Goal: Task Accomplishment & Management: Manage account settings

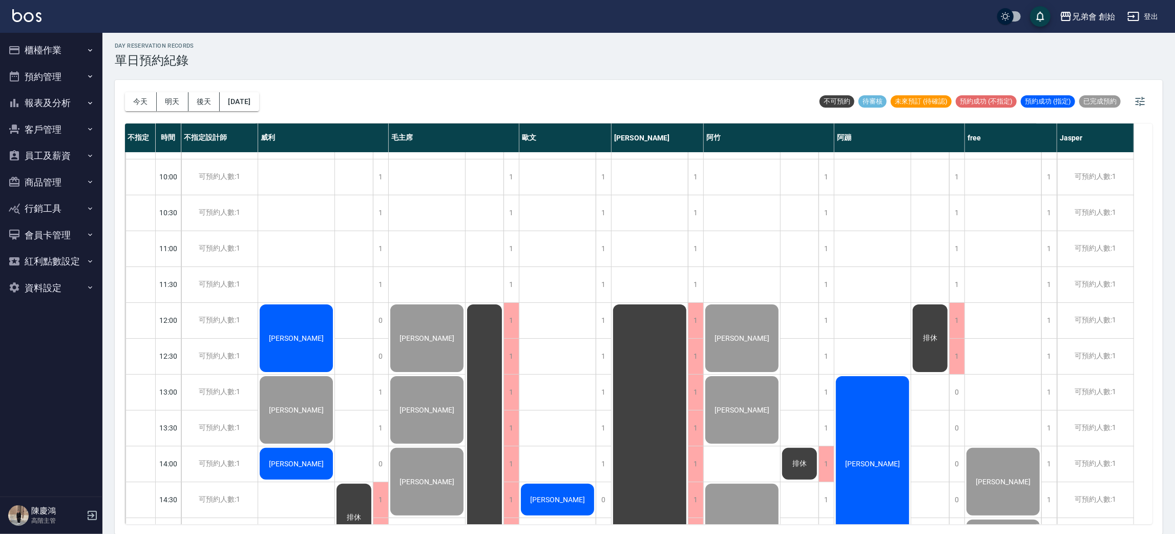
scroll to position [372, 0]
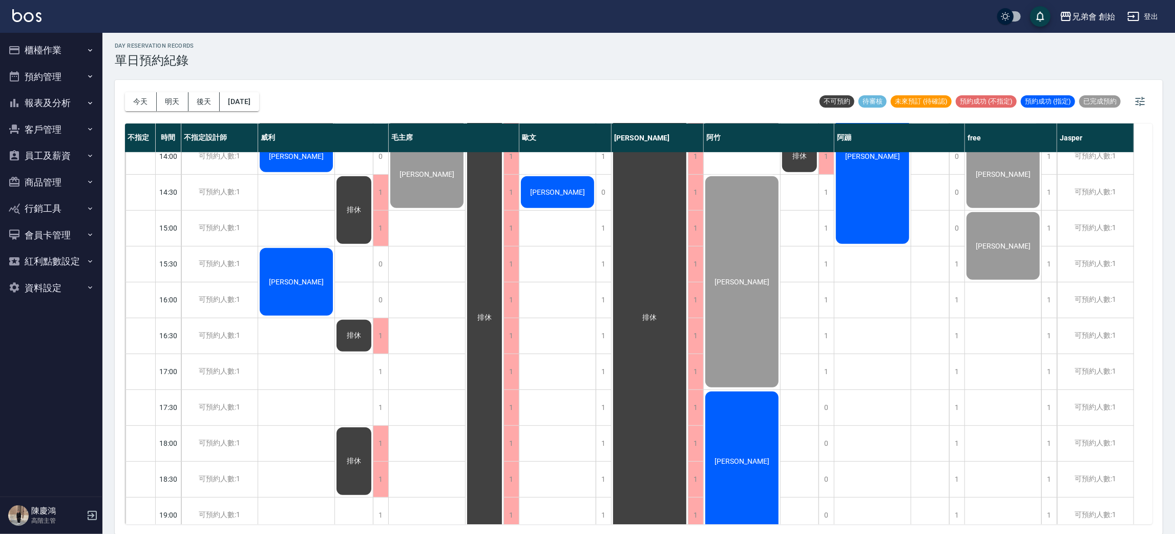
click at [877, 204] on div "黃耕威" at bounding box center [873, 156] width 76 height 178
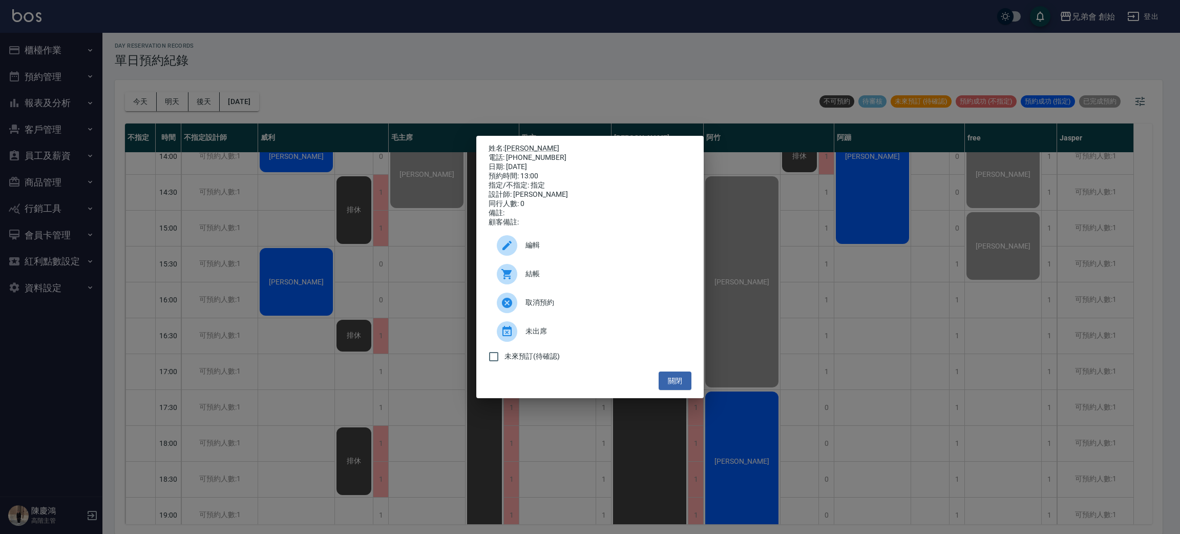
drag, startPoint x: 573, startPoint y: 263, endPoint x: 580, endPoint y: 288, distance: 26.1
click at [580, 288] on ul "編輯 結帳 取消預約 未出席 未來預訂(待確認)" at bounding box center [590, 299] width 203 height 144
click at [581, 288] on div "結帳" at bounding box center [590, 274] width 203 height 29
click at [683, 387] on button "關閉" at bounding box center [675, 380] width 33 height 19
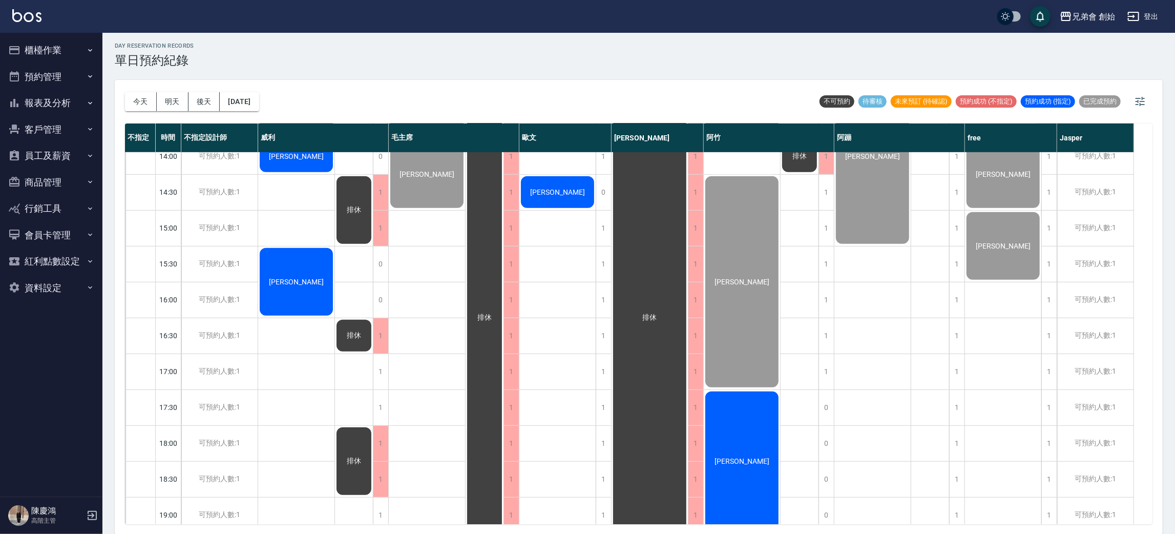
scroll to position [680, 0]
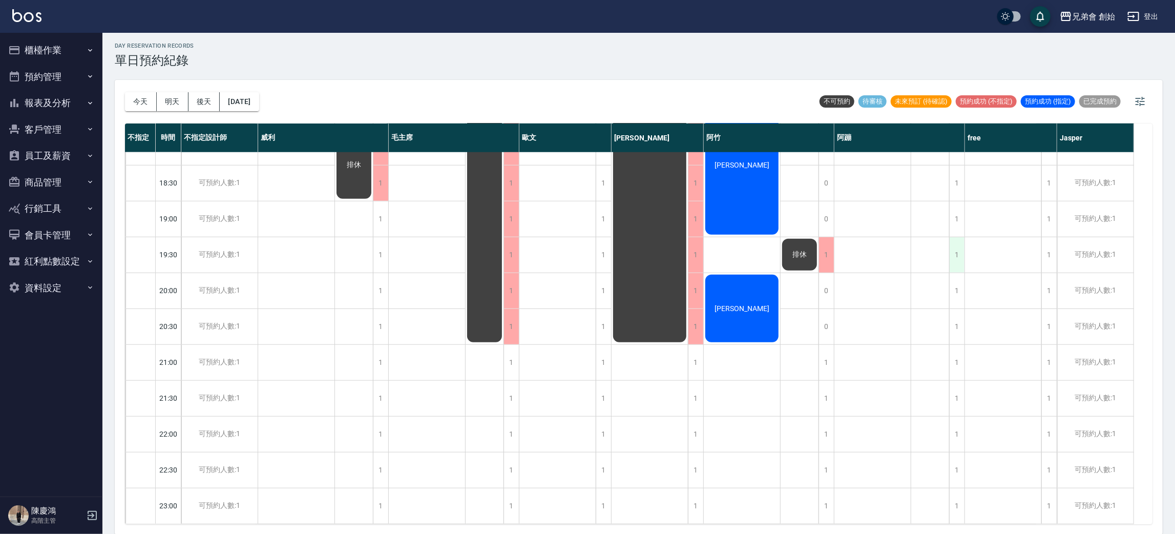
click at [955, 238] on div "1" at bounding box center [956, 254] width 15 height 35
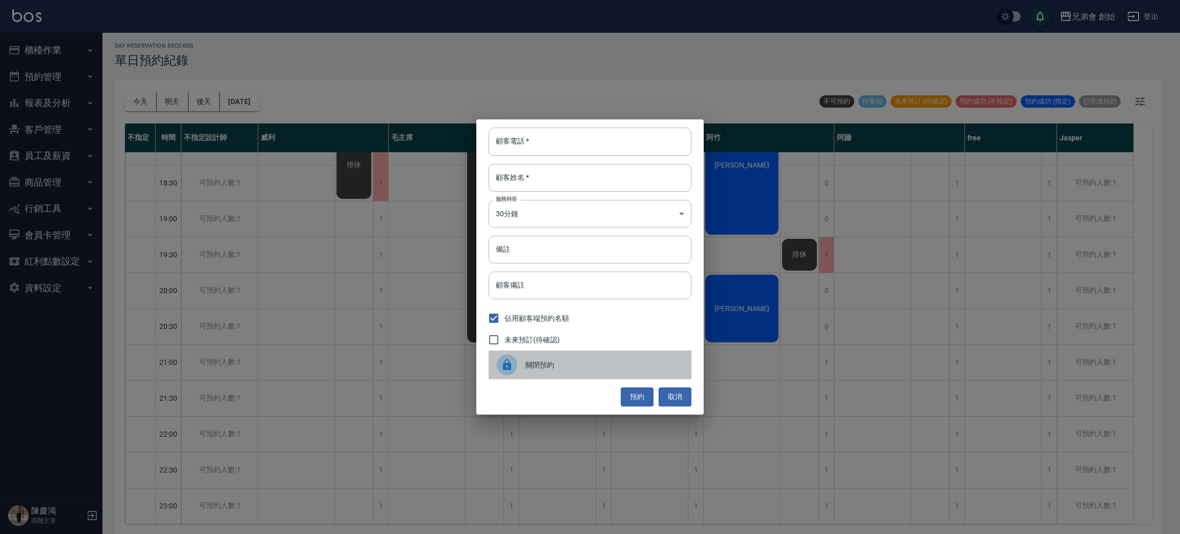
click at [630, 352] on div "關閉預約" at bounding box center [590, 364] width 203 height 29
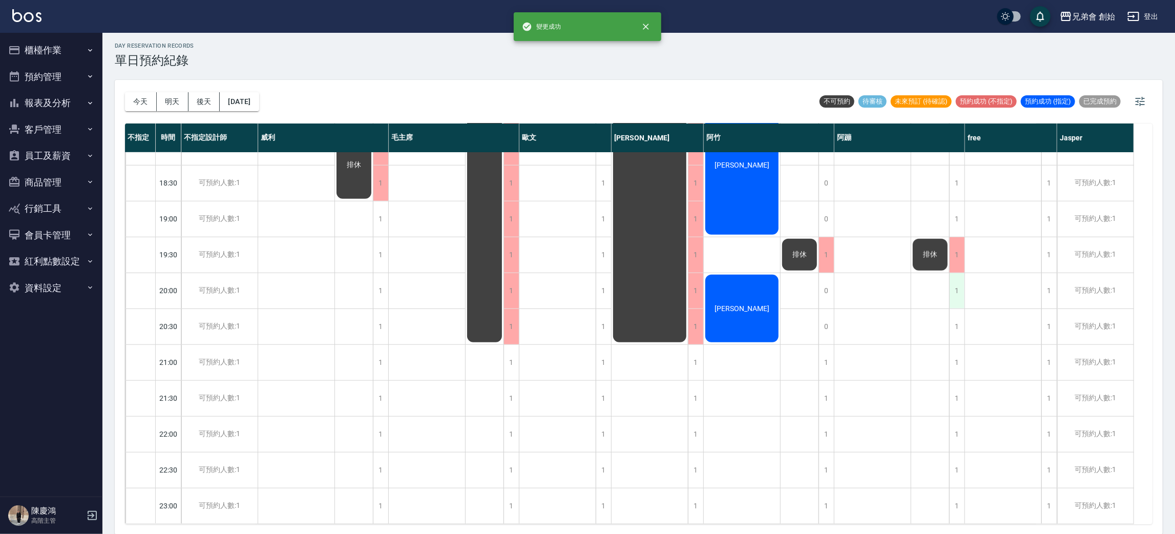
click at [962, 288] on div "1" at bounding box center [956, 290] width 15 height 35
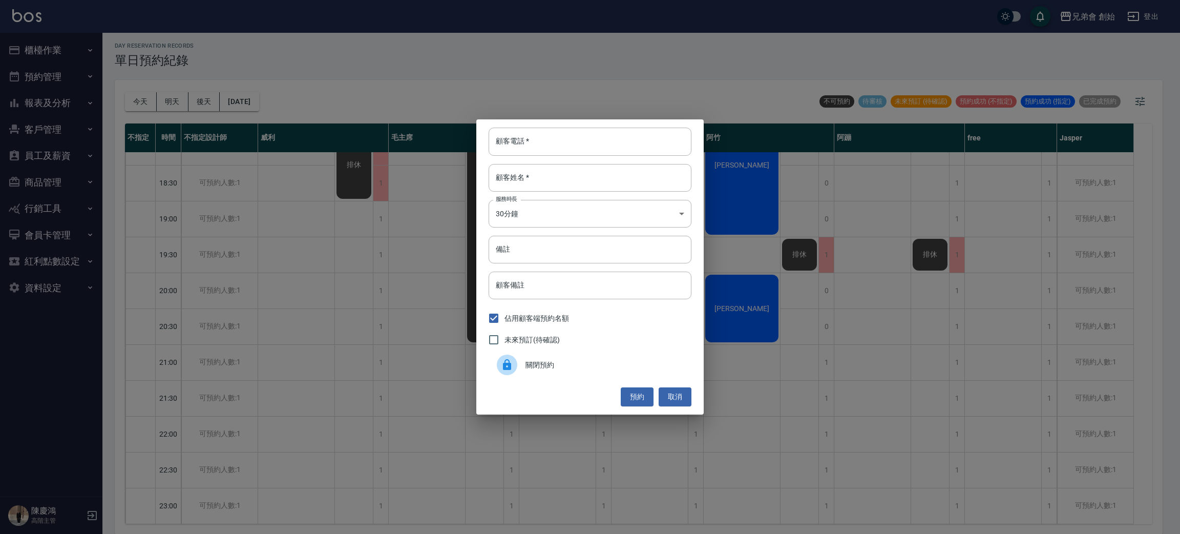
click at [612, 377] on div "關閉預約" at bounding box center [590, 364] width 203 height 29
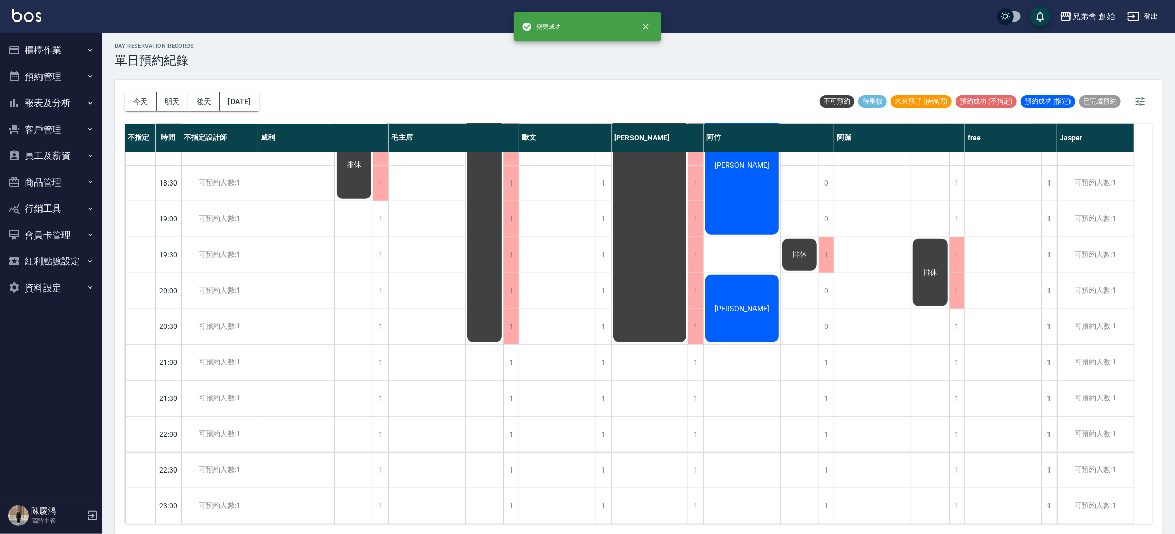
click at [946, 314] on div "排休 排休" at bounding box center [930, 4] width 38 height 1040
click at [946, 315] on div "排休 排休" at bounding box center [930, 4] width 38 height 1040
click at [951, 318] on div "1" at bounding box center [956, 326] width 15 height 35
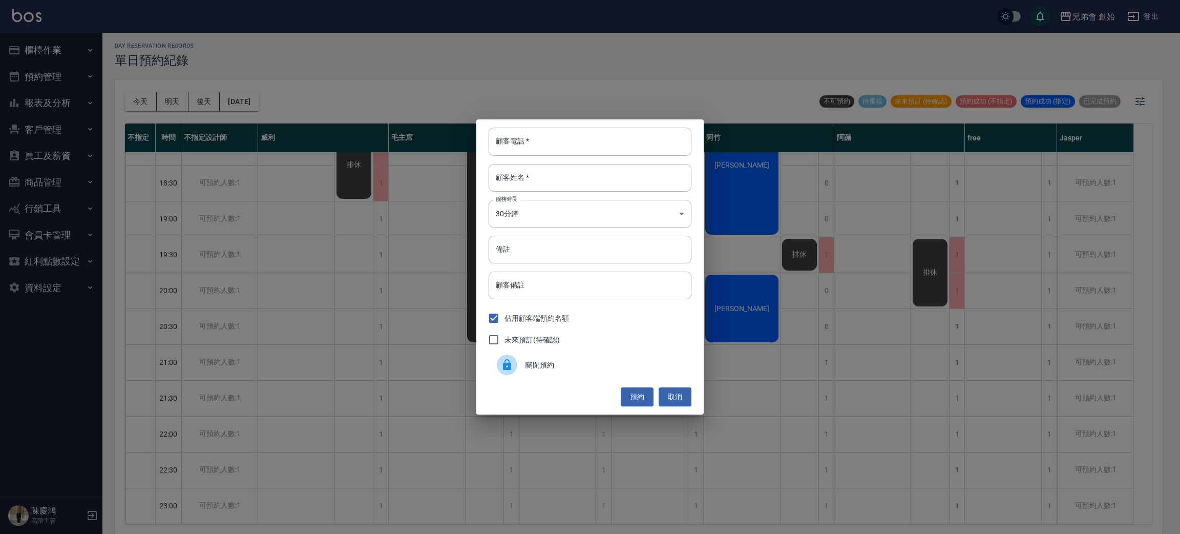
click at [642, 357] on div "關閉預約" at bounding box center [590, 364] width 203 height 29
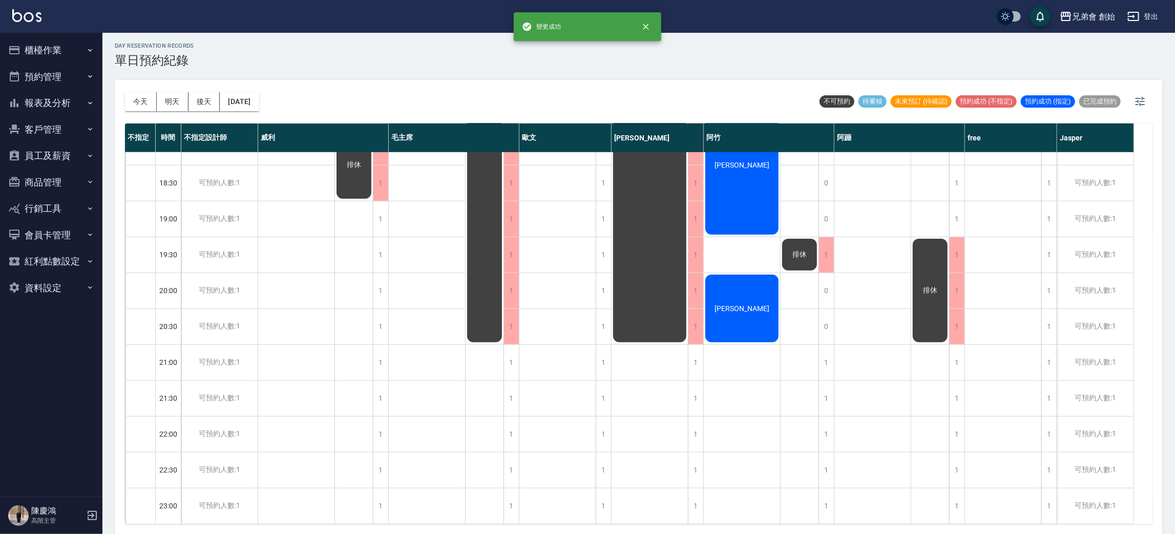
scroll to position [526, 0]
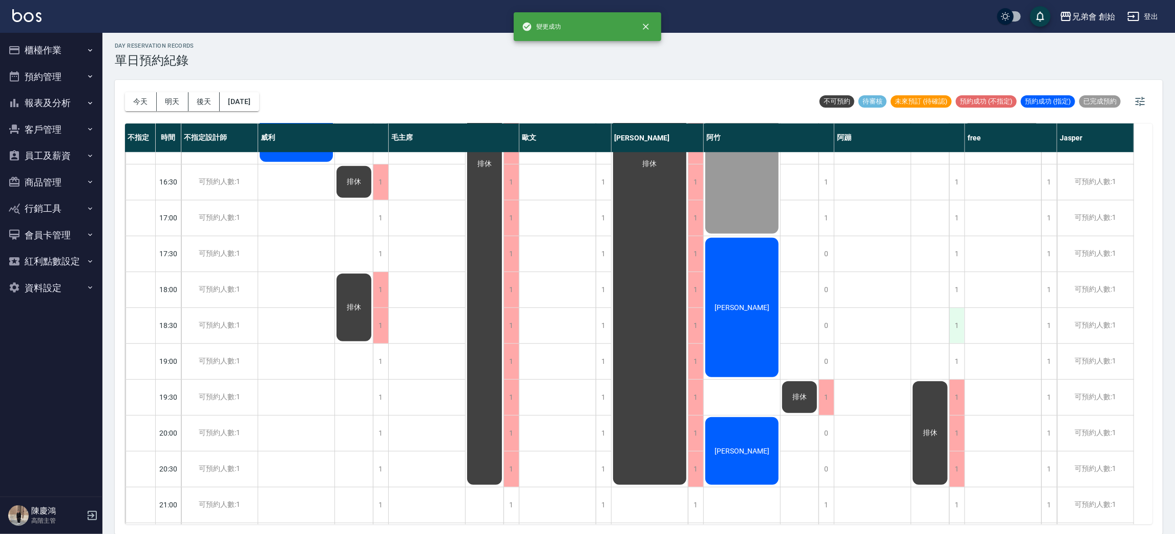
click at [958, 318] on div "1" at bounding box center [956, 325] width 15 height 35
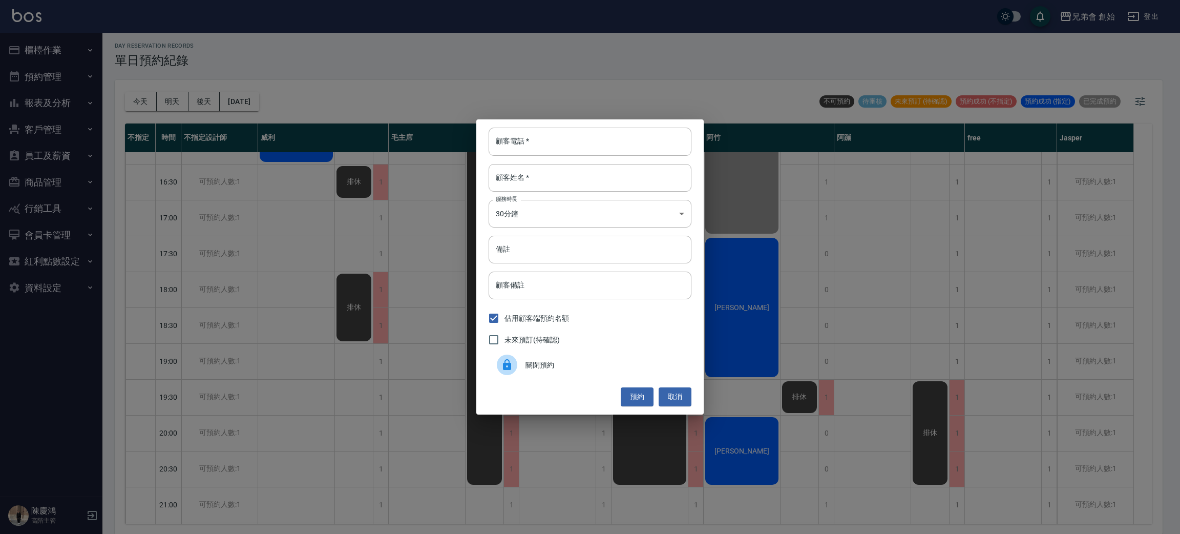
click at [654, 360] on span "關閉預約" at bounding box center [605, 365] width 158 height 11
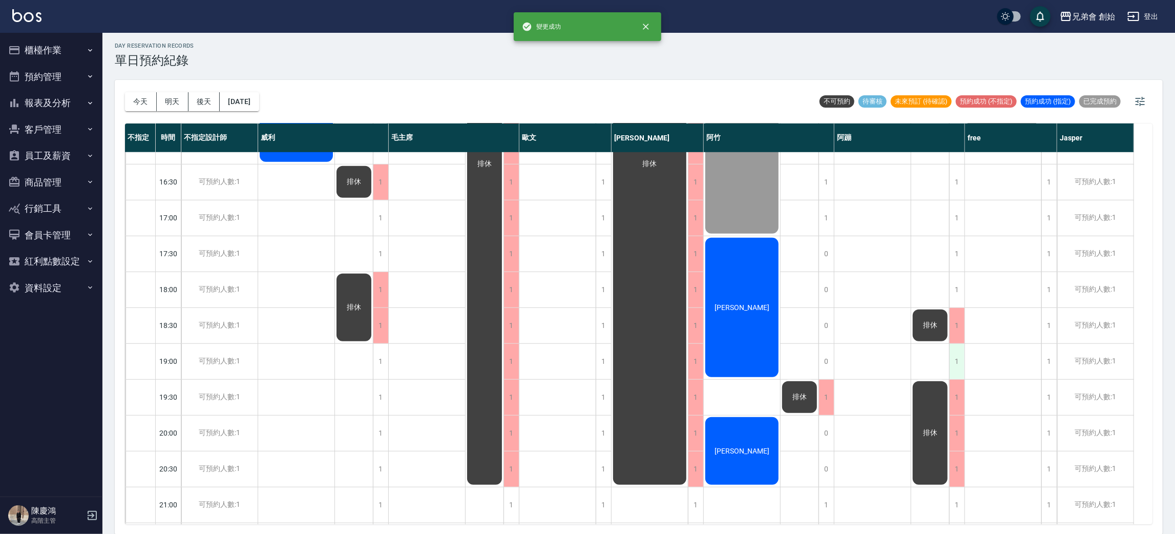
click at [951, 366] on div "1" at bounding box center [956, 361] width 15 height 35
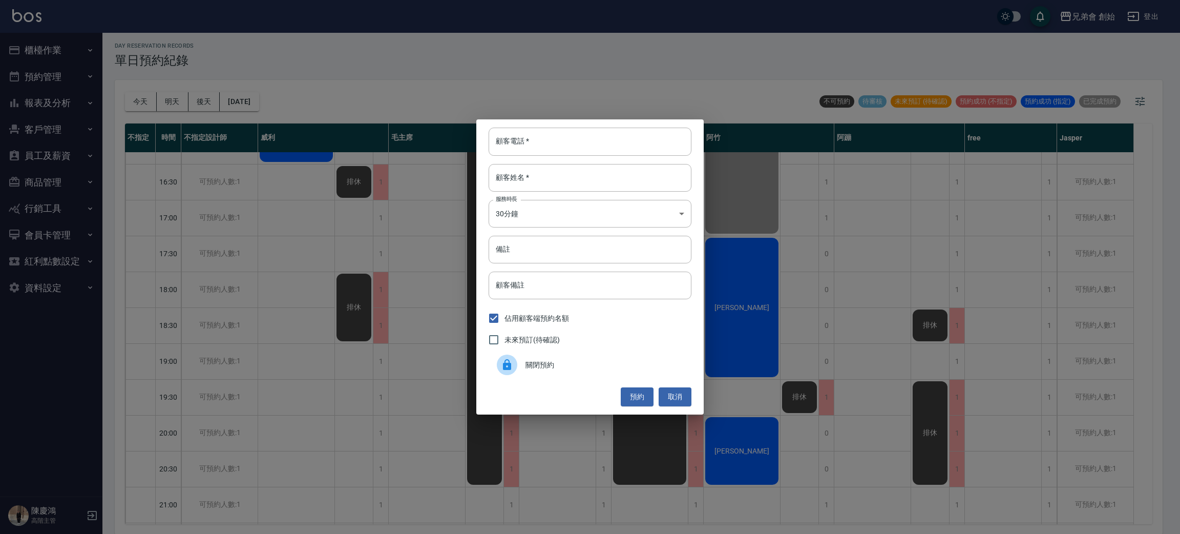
click at [658, 353] on div "關閉預約" at bounding box center [590, 364] width 203 height 29
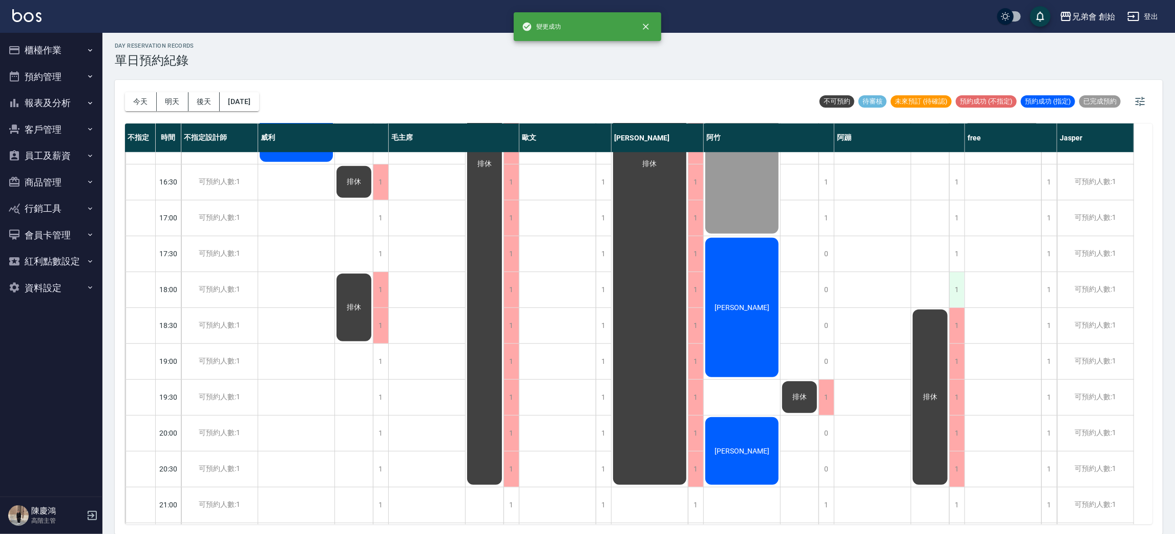
click at [955, 285] on div "1" at bounding box center [956, 289] width 15 height 35
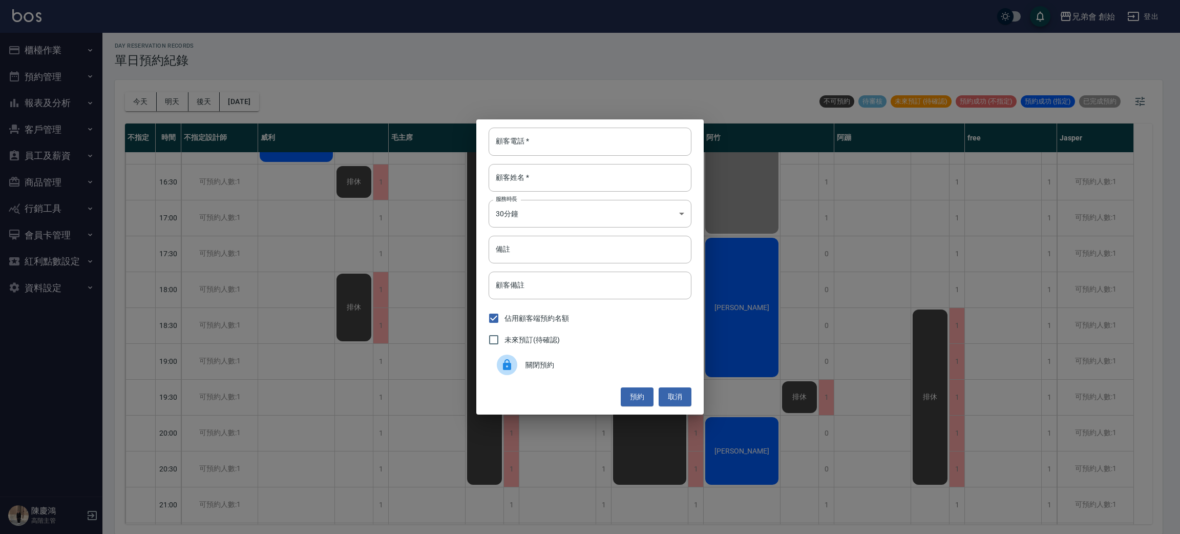
click at [657, 344] on div "未來預訂(待確認)" at bounding box center [590, 340] width 203 height 22
click at [662, 358] on div "關閉預約" at bounding box center [590, 364] width 203 height 29
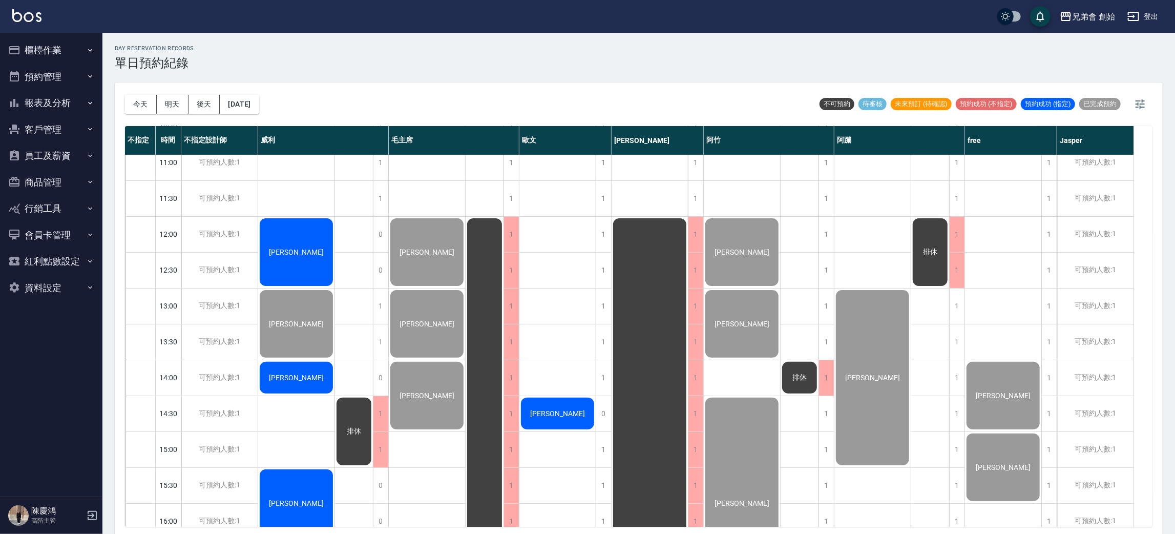
scroll to position [384, 0]
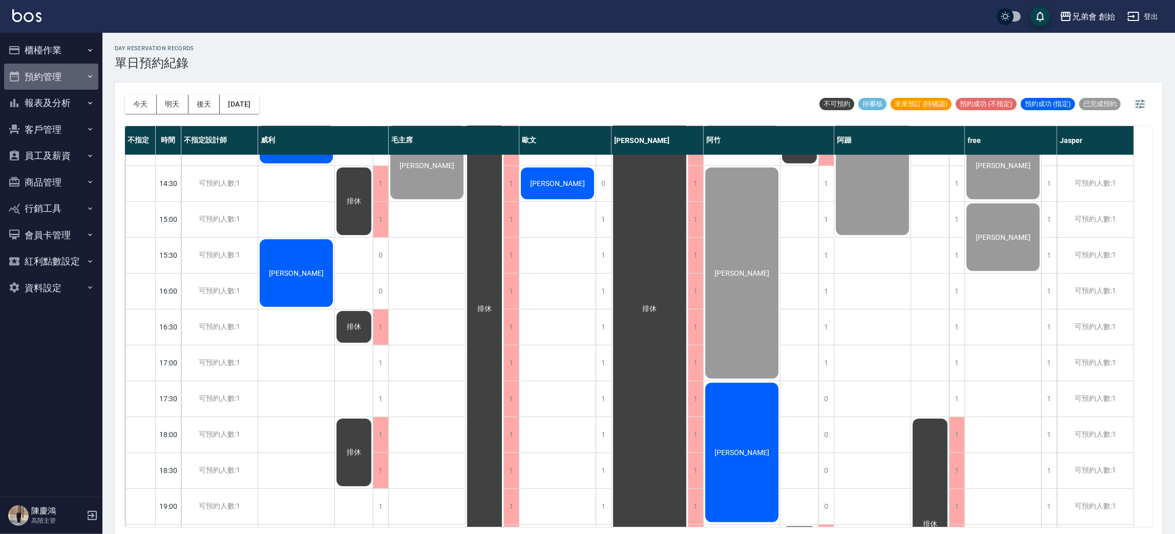
click at [75, 83] on button "預約管理" at bounding box center [51, 77] width 94 height 27
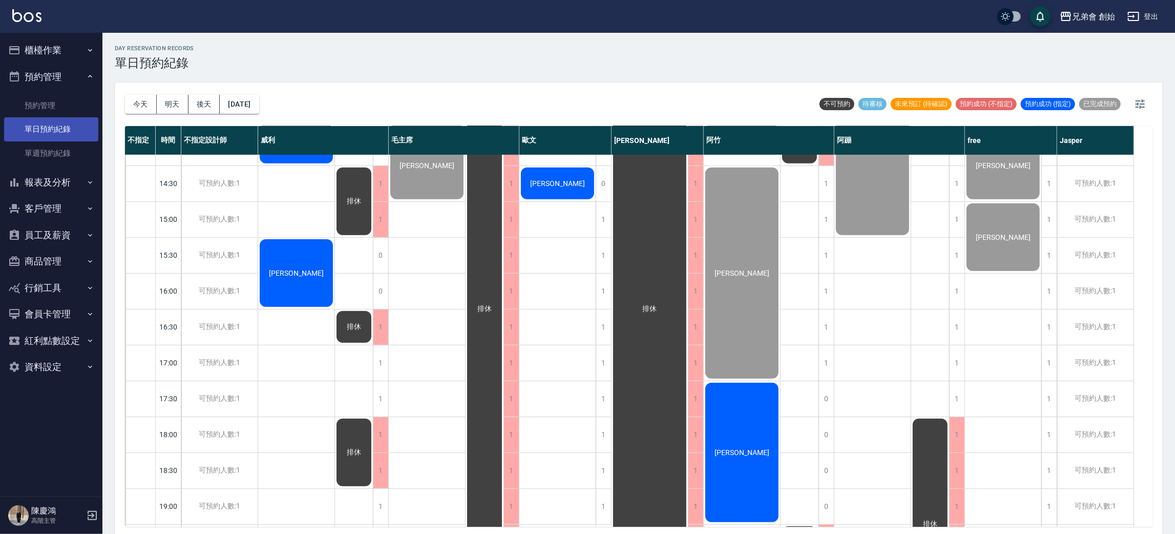
click at [94, 128] on link "單日預約紀錄" at bounding box center [51, 129] width 94 height 24
click at [78, 183] on button "報表及分析" at bounding box center [51, 182] width 94 height 27
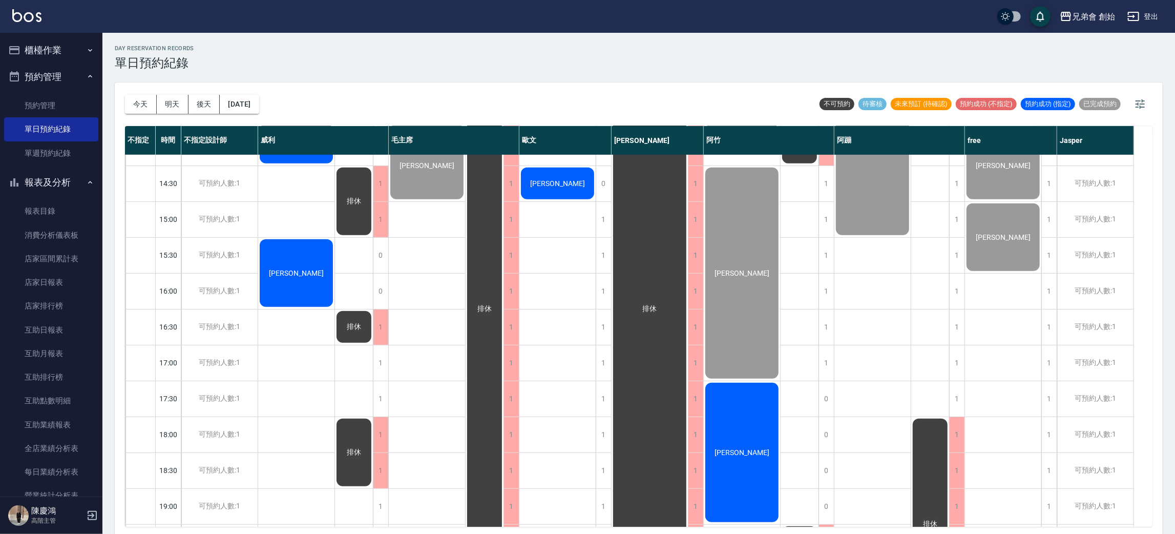
click at [78, 183] on button "報表及分析" at bounding box center [51, 182] width 94 height 27
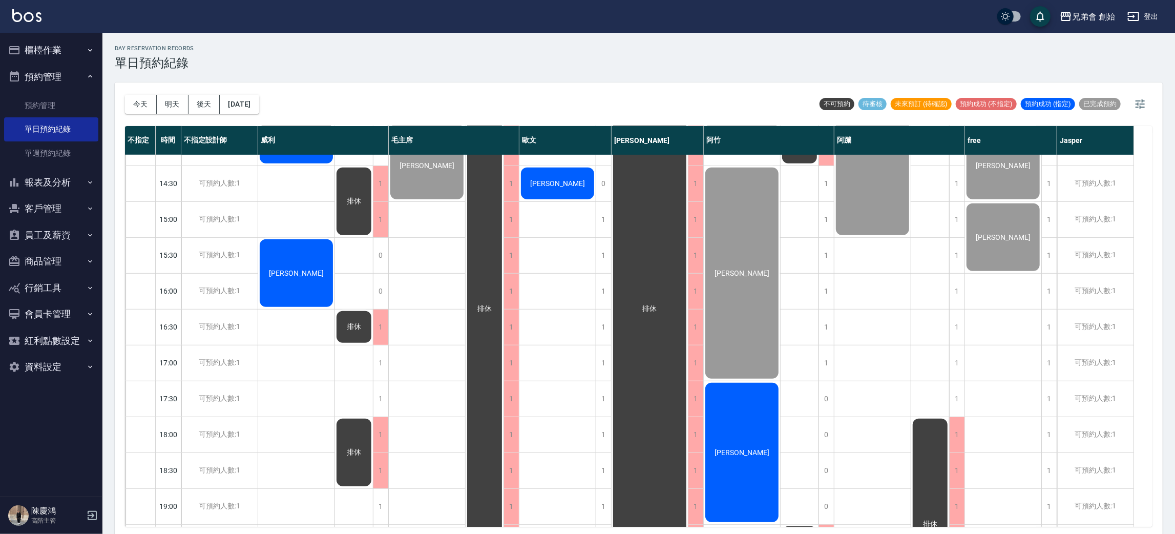
click at [68, 51] on button "櫃檯作業" at bounding box center [51, 50] width 94 height 27
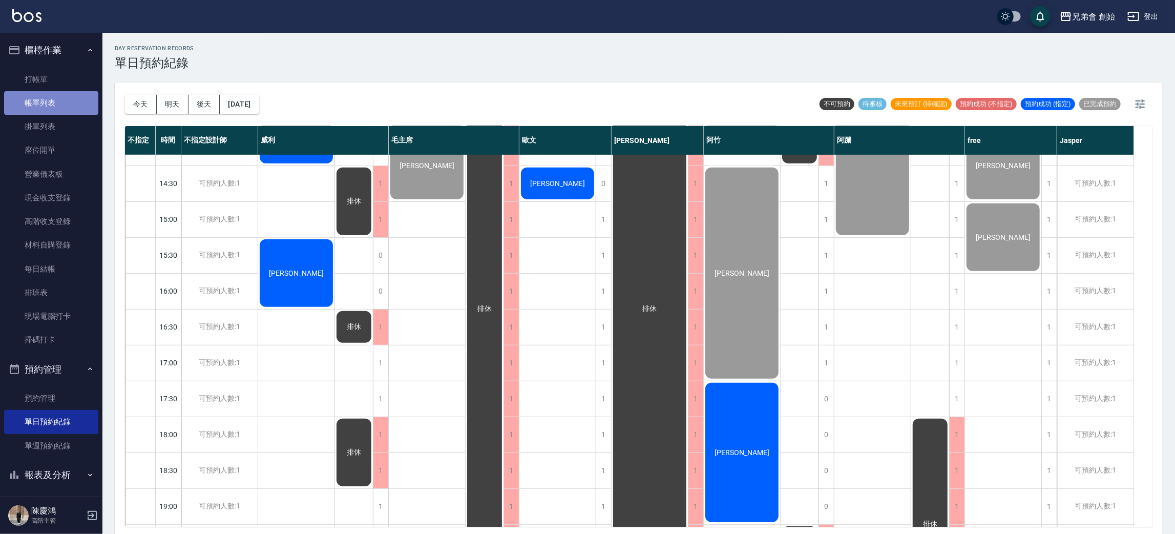
click at [84, 96] on link "帳單列表" at bounding box center [51, 103] width 94 height 24
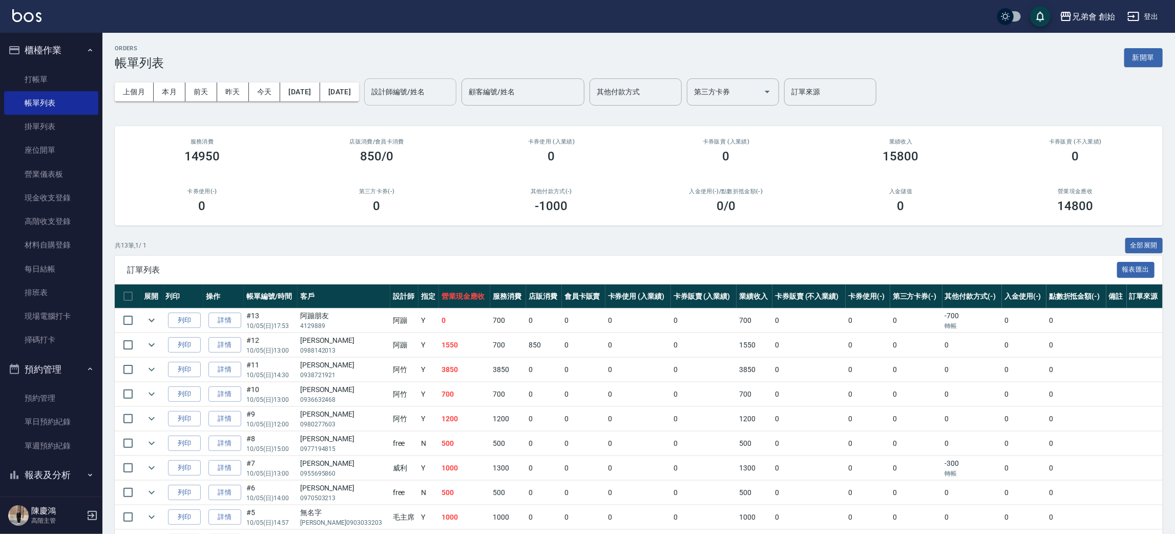
click at [456, 104] on div "設計師編號/姓名" at bounding box center [410, 91] width 92 height 27
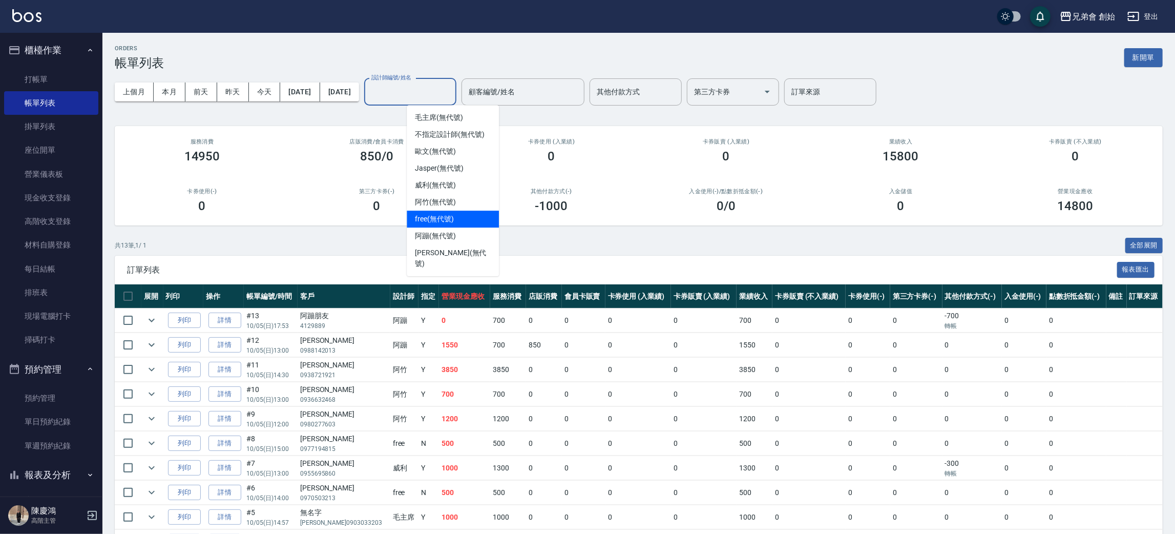
click at [456, 212] on div "free (無代號)" at bounding box center [453, 219] width 92 height 17
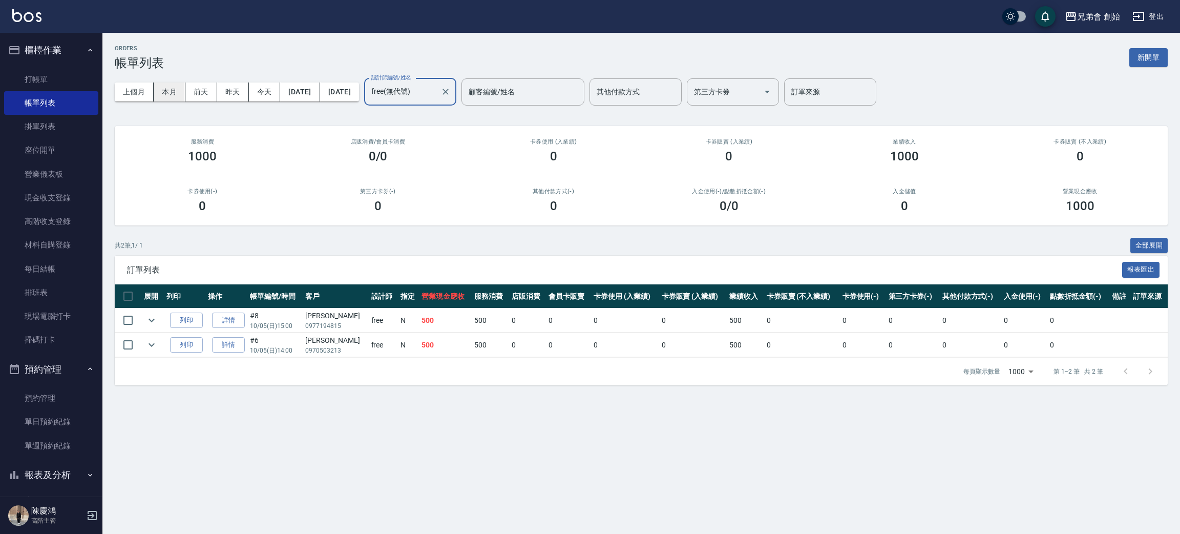
click at [174, 89] on button "本月" at bounding box center [170, 91] width 32 height 19
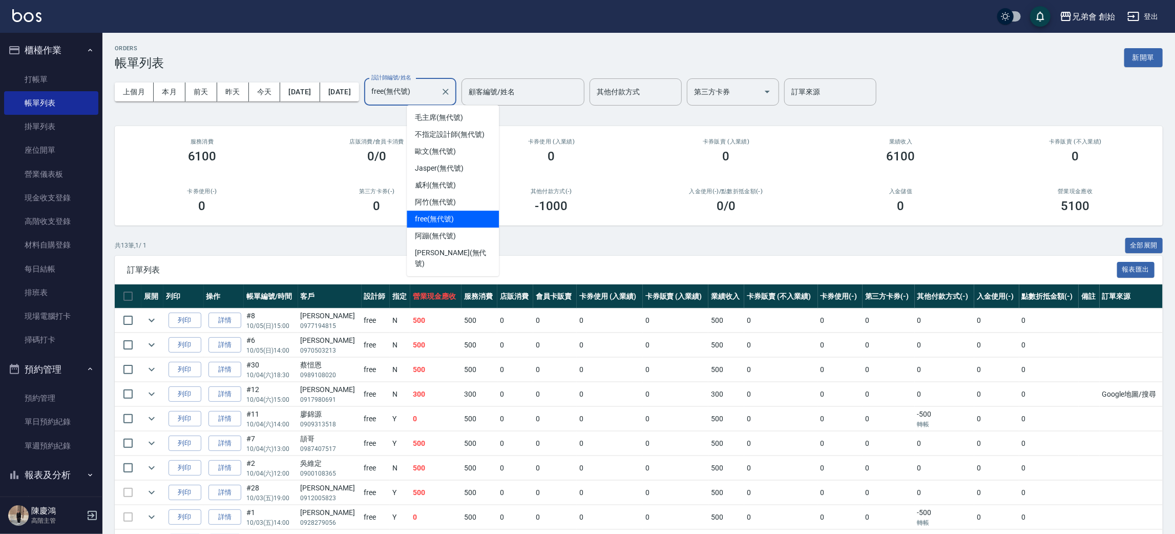
click at [436, 92] on input "free(無代號)" at bounding box center [403, 92] width 68 height 18
click at [461, 121] on span "毛主席 (無代號)" at bounding box center [439, 117] width 48 height 11
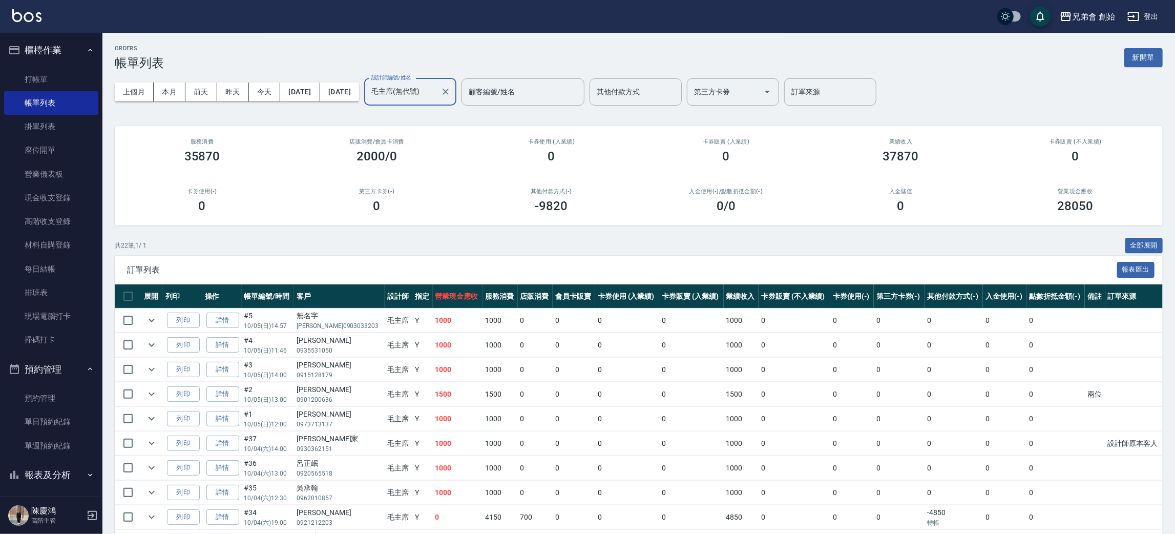
click at [436, 98] on input "毛主席(無代號)" at bounding box center [403, 92] width 68 height 18
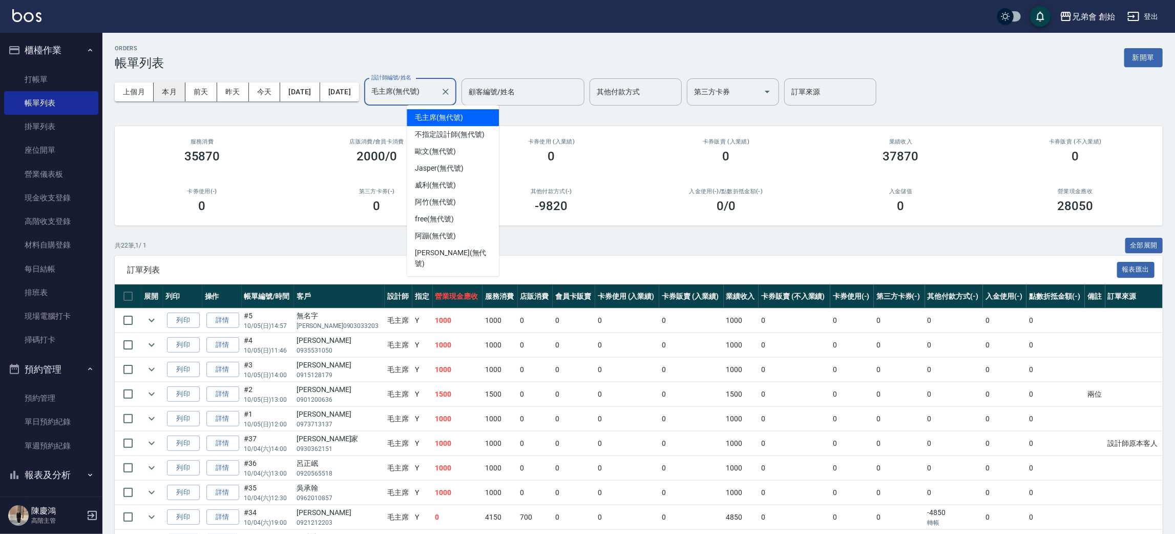
click at [162, 97] on button "本月" at bounding box center [170, 91] width 32 height 19
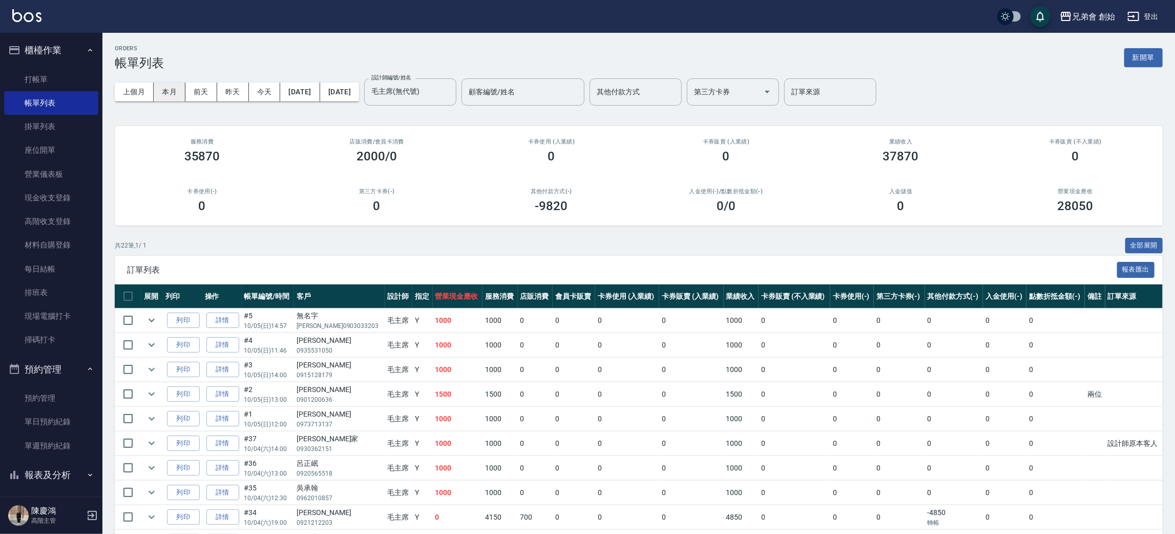
click at [162, 97] on button "本月" at bounding box center [170, 91] width 32 height 19
click at [436, 99] on input "毛主席(無代號)" at bounding box center [403, 92] width 68 height 18
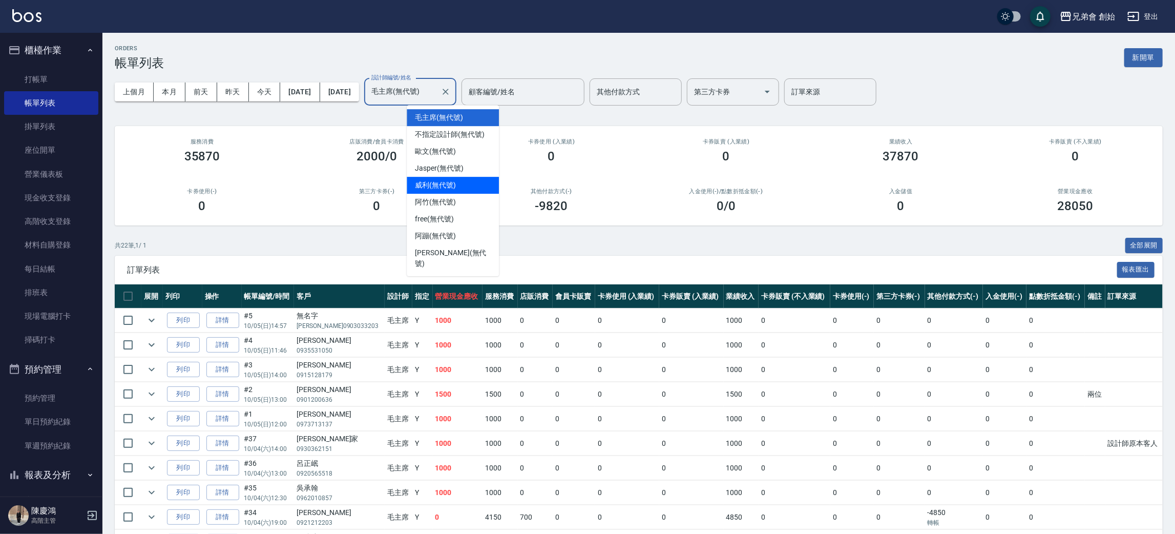
click at [465, 183] on div "威利 (無代號)" at bounding box center [453, 185] width 92 height 17
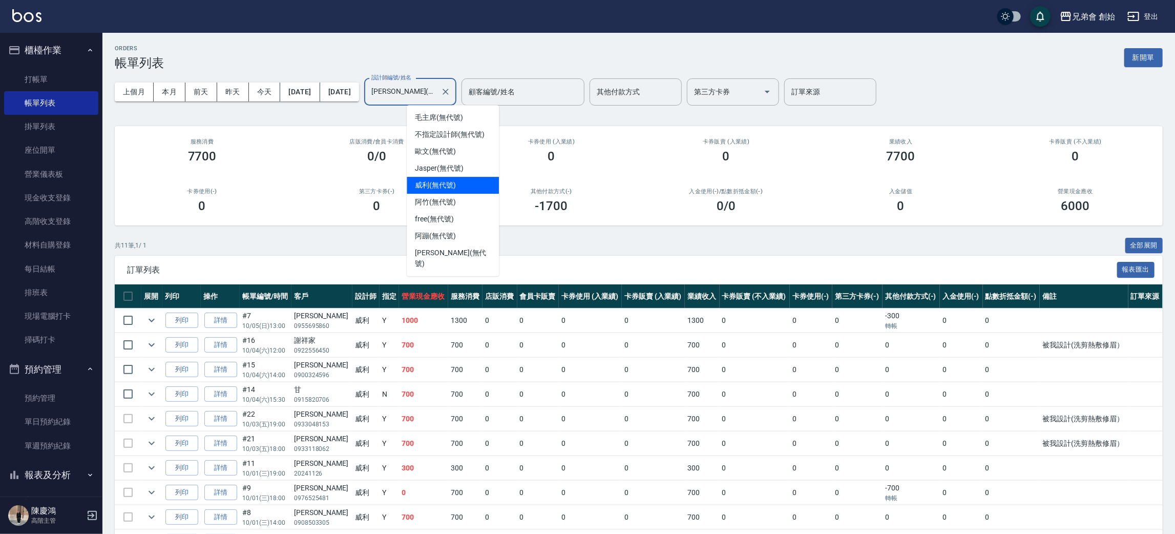
click at [436, 98] on input "威利(無代號)" at bounding box center [403, 92] width 68 height 18
click at [454, 177] on div "威利 (無代號)" at bounding box center [453, 185] width 92 height 17
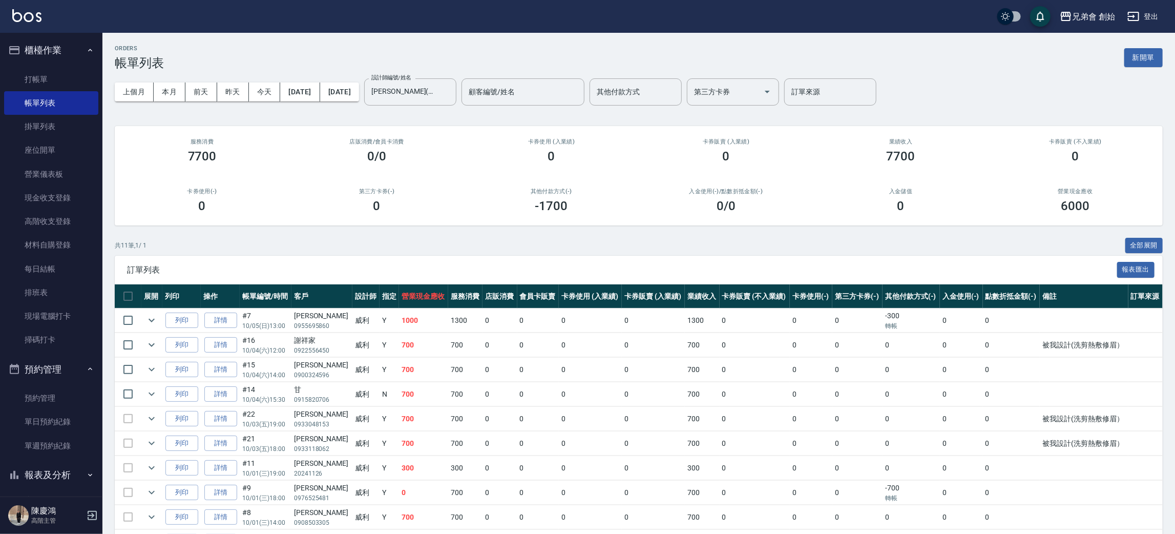
click at [465, 123] on div "ORDERS 帳單列表 新開單 上個月 本月 前天 昨天 今天 2025/10/01 2025/10/31 設計師編號/姓名 威利(無代號) 設計師編號/姓名…" at bounding box center [638, 326] width 1073 height 586
drag, startPoint x: 477, startPoint y: 96, endPoint x: 475, endPoint y: 103, distance: 6.8
click at [436, 95] on input "威利(無代號)" at bounding box center [403, 92] width 68 height 18
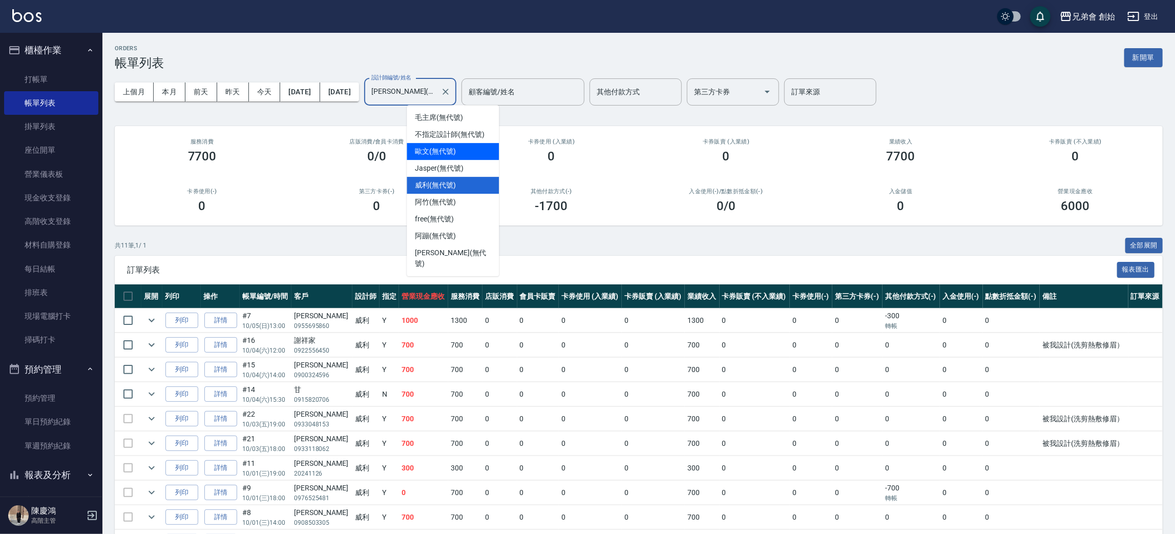
click at [464, 143] on div "歐文 (無代號)" at bounding box center [453, 151] width 92 height 17
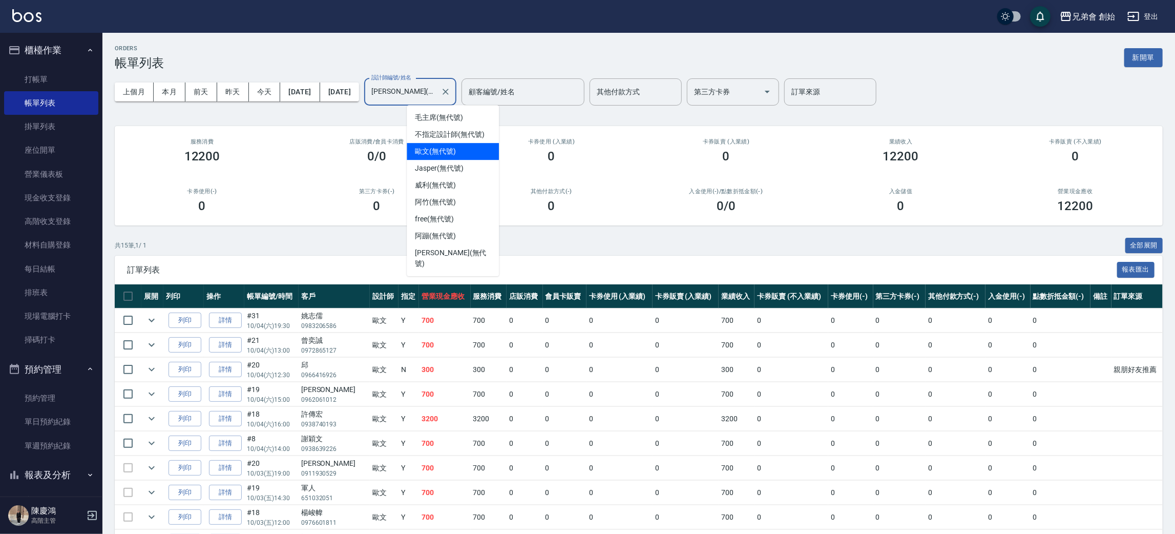
click at [436, 99] on input "歐文(無代號)" at bounding box center [403, 92] width 68 height 18
click at [572, 295] on th "會員卡販賣" at bounding box center [565, 296] width 44 height 24
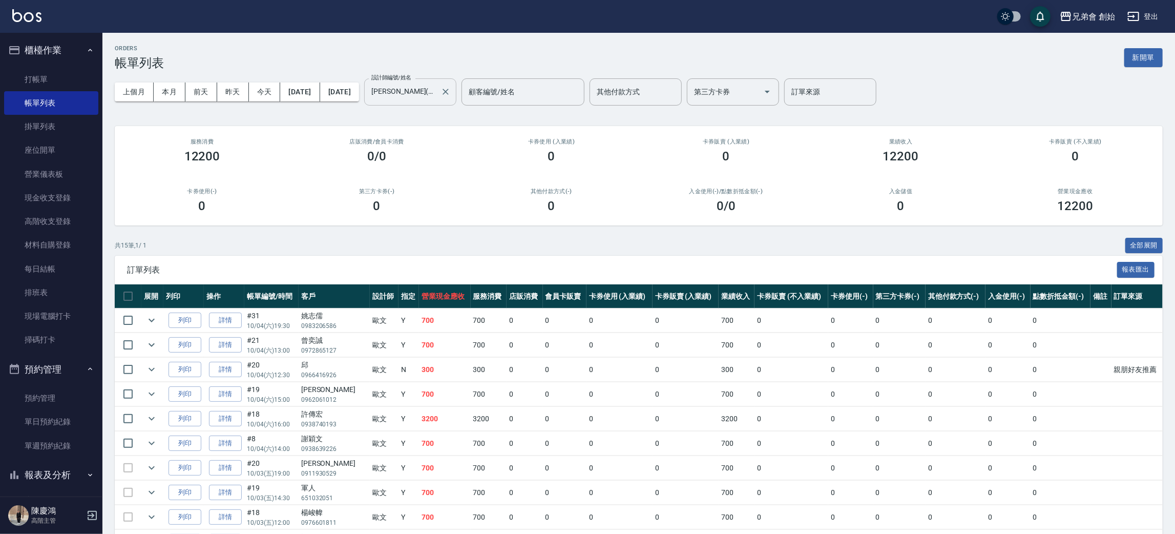
click at [436, 97] on input "歐文(無代號)" at bounding box center [403, 92] width 68 height 18
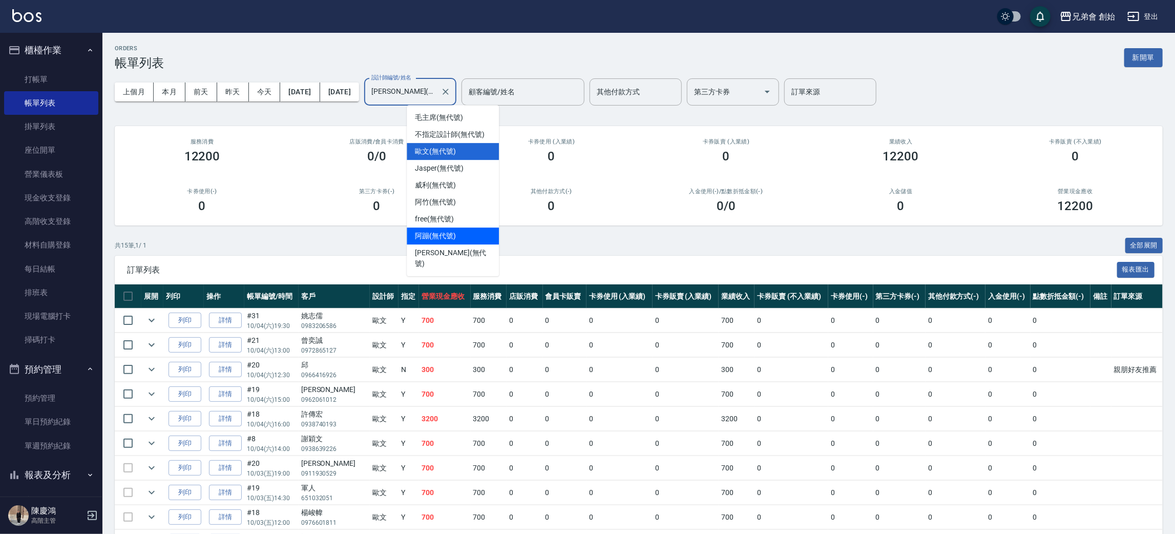
click at [449, 236] on span "阿蹦 (無代號)" at bounding box center [435, 236] width 41 height 11
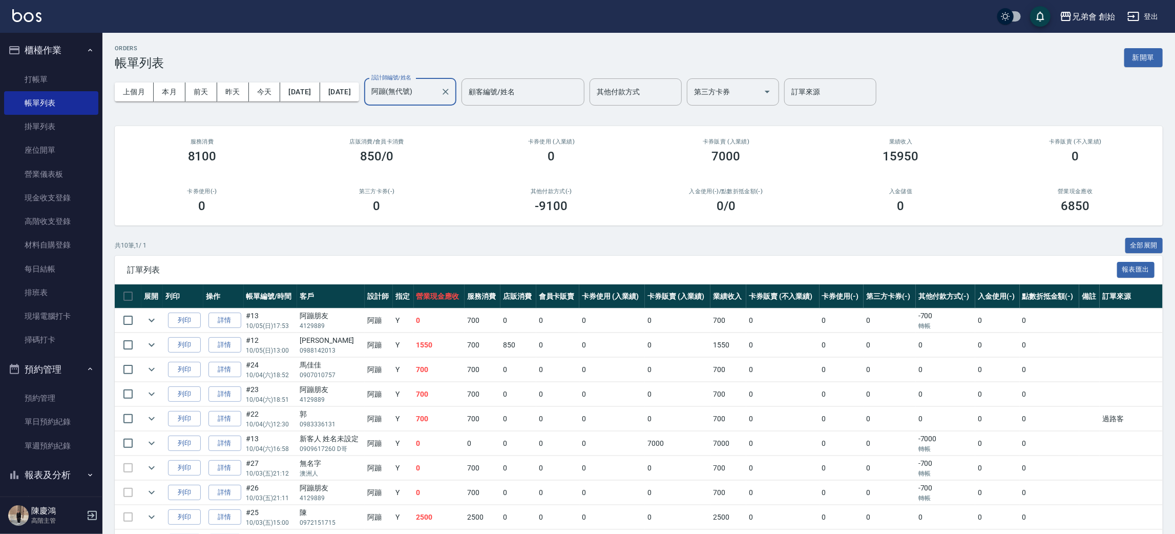
click at [436, 98] on input "阿蹦(無代號)" at bounding box center [403, 92] width 68 height 18
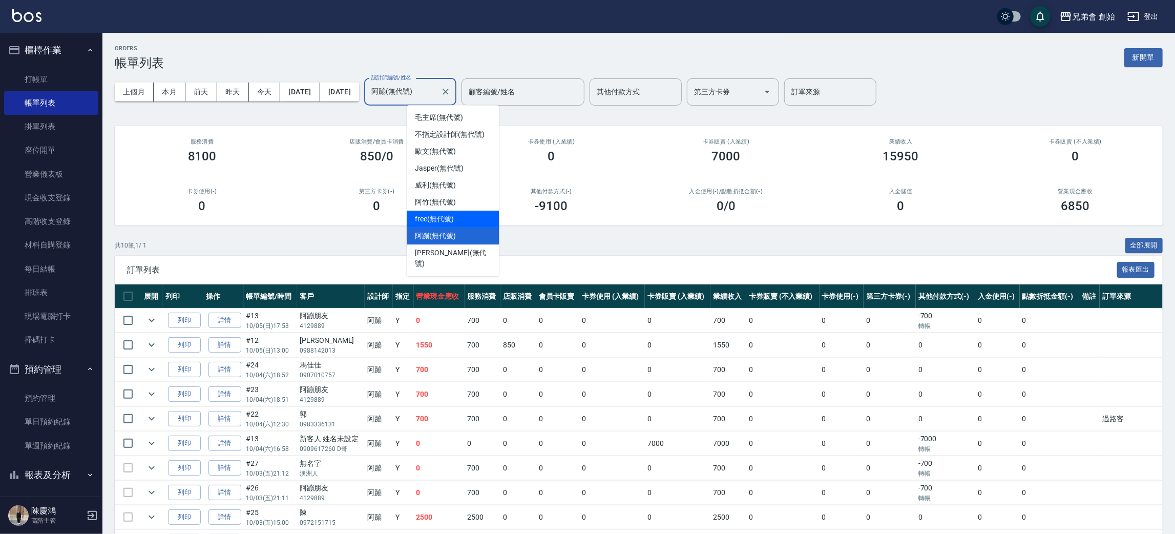
click at [460, 221] on div "free (無代號)" at bounding box center [453, 219] width 92 height 17
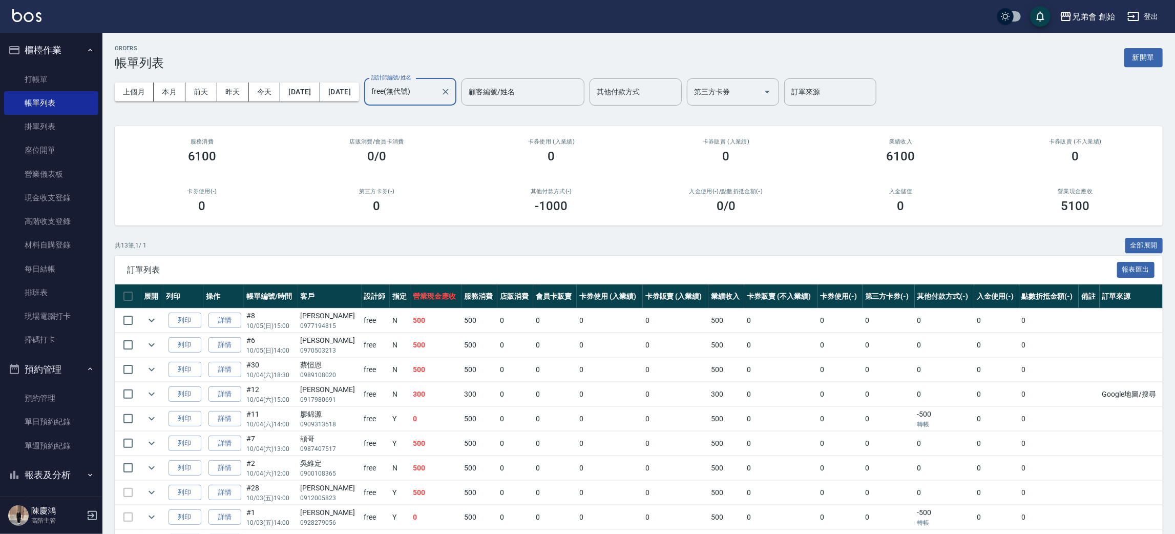
click at [452, 80] on div at bounding box center [445, 91] width 13 height 27
click at [436, 89] on input "free(無代號)" at bounding box center [403, 92] width 68 height 18
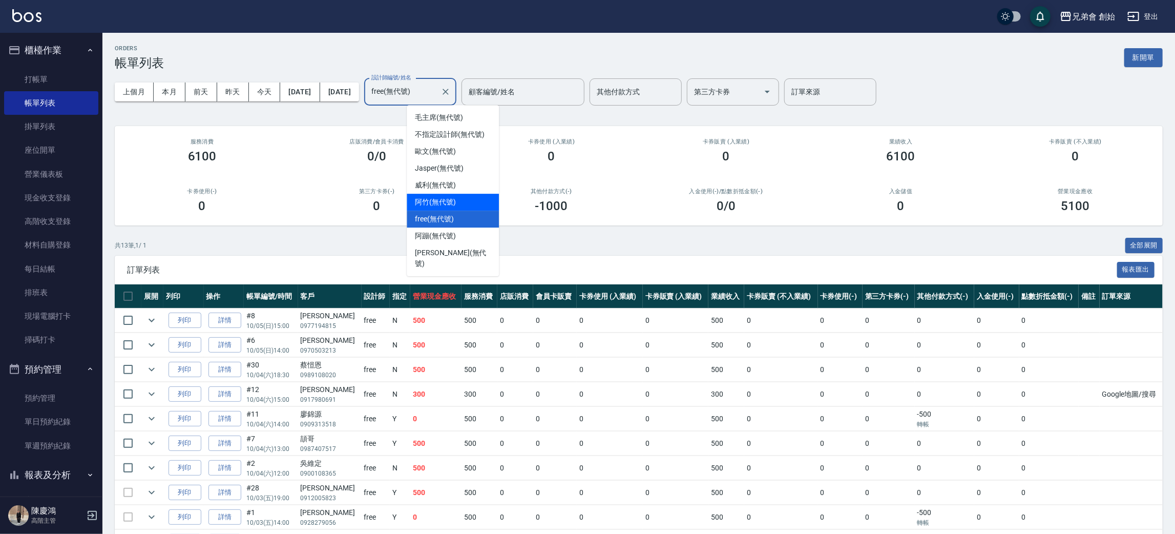
click at [460, 205] on div "阿竹 (無代號)" at bounding box center [453, 202] width 92 height 17
type input "阿竹 (無代號)"
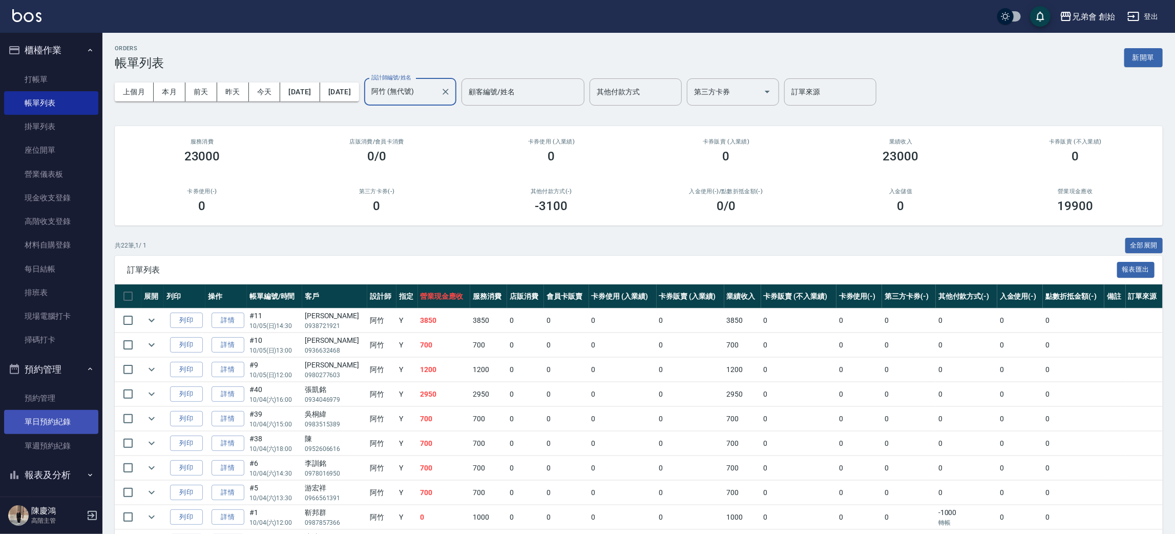
click at [54, 434] on link "單週預約紀錄" at bounding box center [51, 446] width 94 height 24
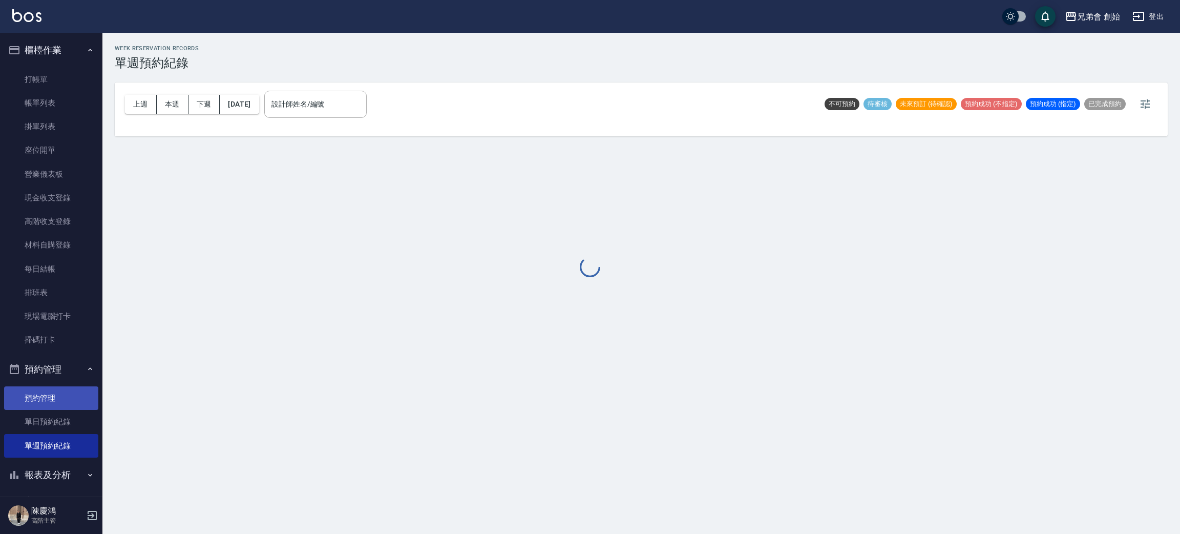
drag, startPoint x: 63, startPoint y: 418, endPoint x: 72, endPoint y: 399, distance: 21.1
click at [63, 418] on link "單日預約紀錄" at bounding box center [51, 422] width 94 height 24
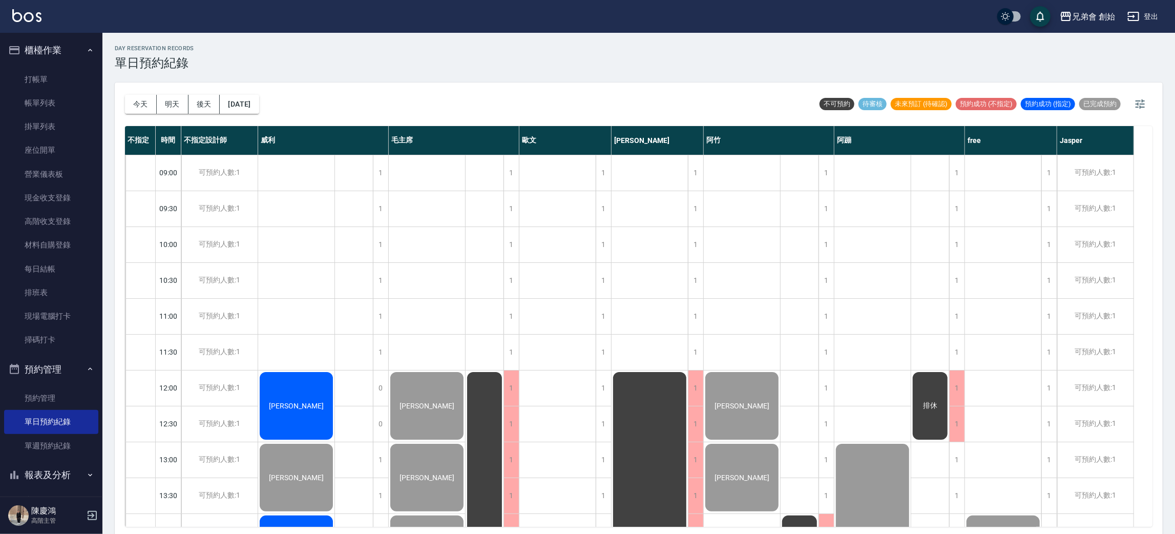
click at [131, 113] on div "今天 明天 後天 2025/10/05" at bounding box center [192, 104] width 134 height 44
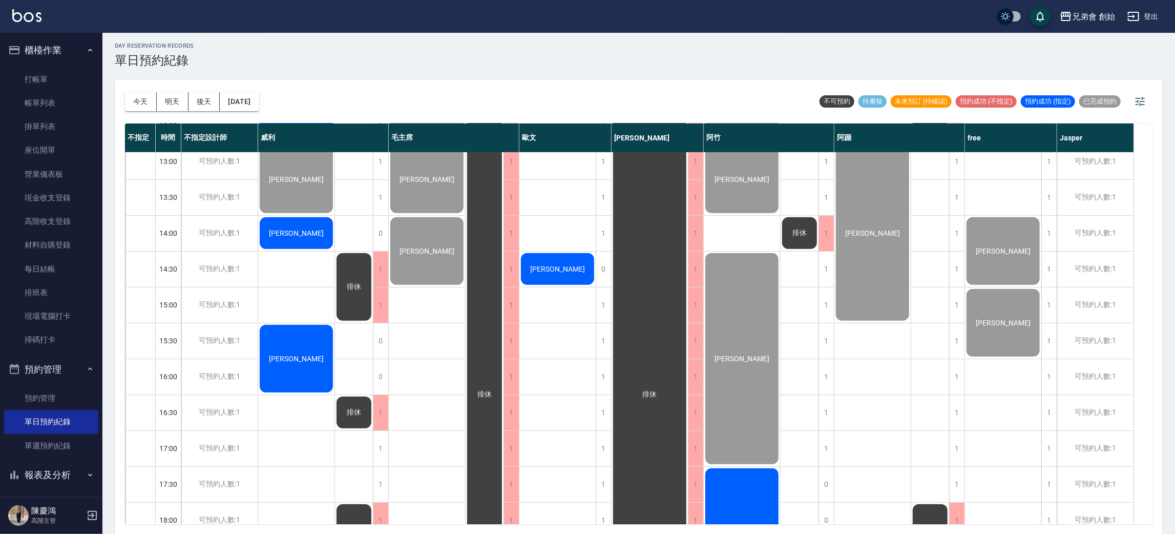
scroll to position [219, 0]
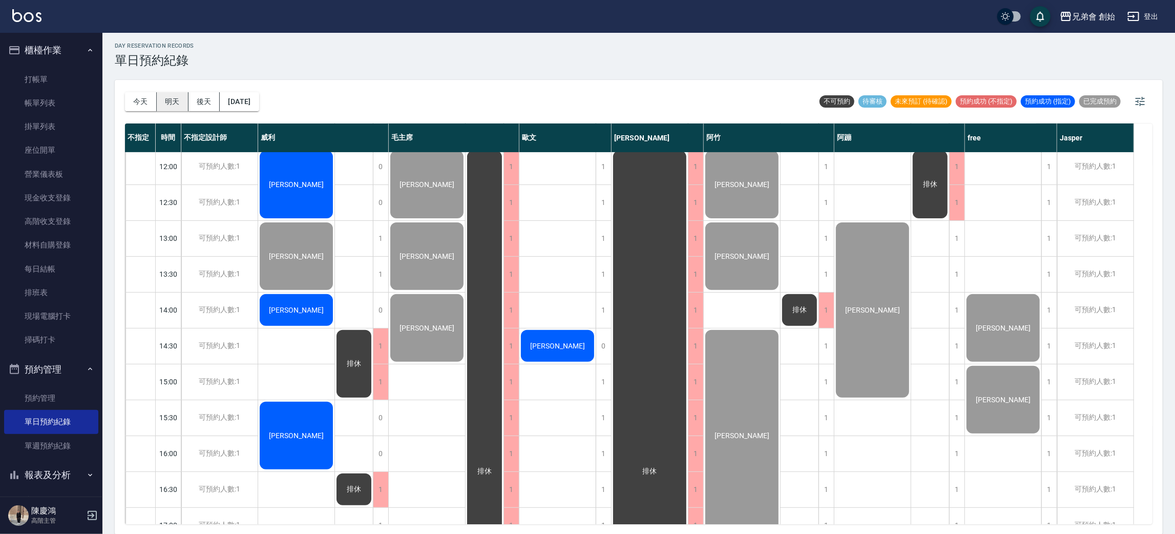
click at [160, 102] on button "明天" at bounding box center [173, 101] width 32 height 19
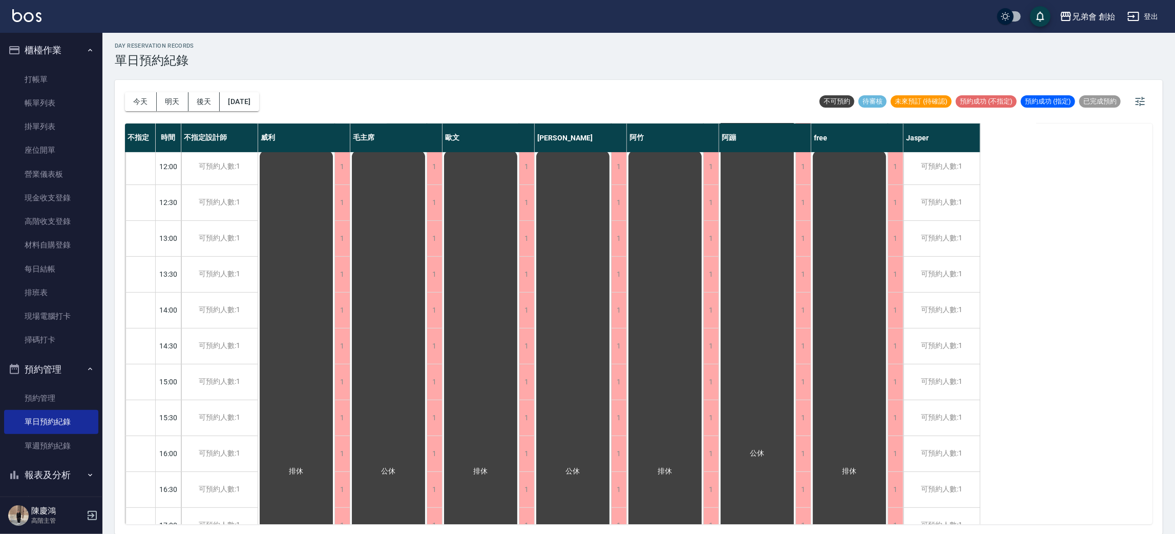
scroll to position [449, 0]
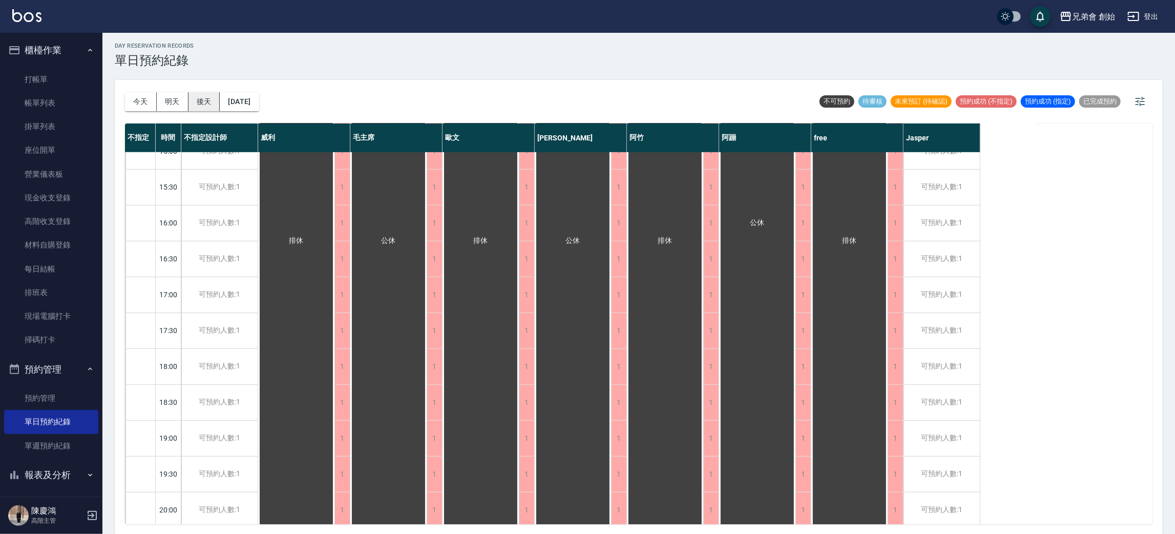
click at [208, 100] on button "後天" at bounding box center [205, 101] width 32 height 19
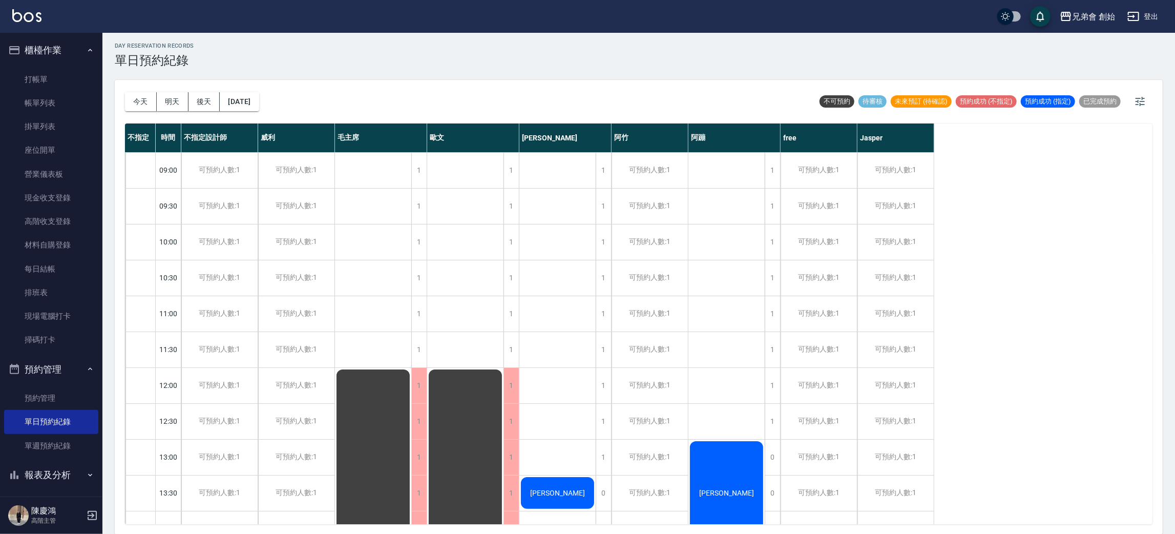
scroll to position [461, 0]
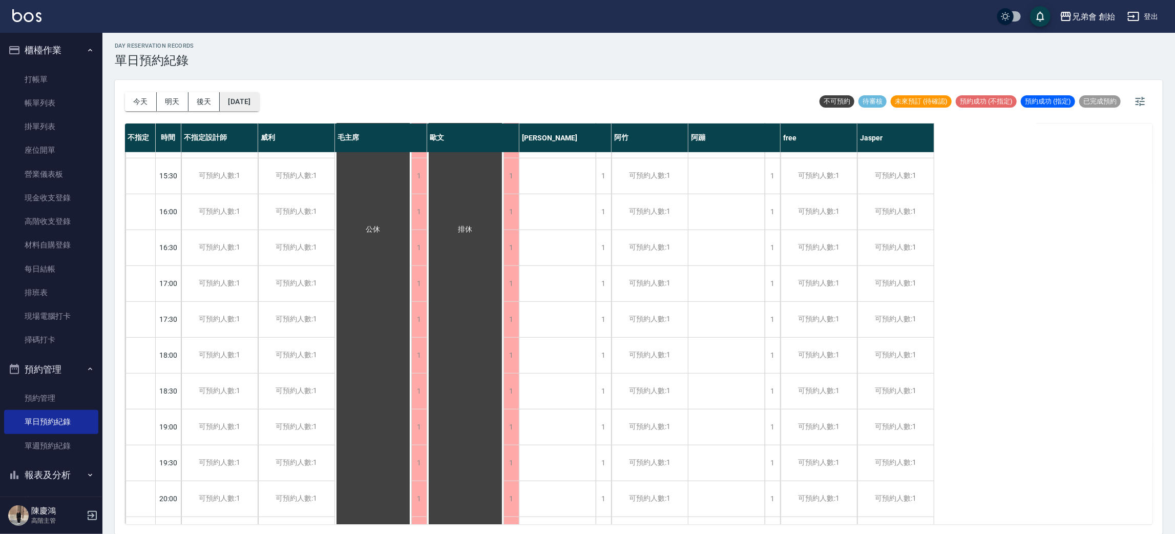
click at [259, 96] on button "2025/10/07" at bounding box center [239, 101] width 39 height 19
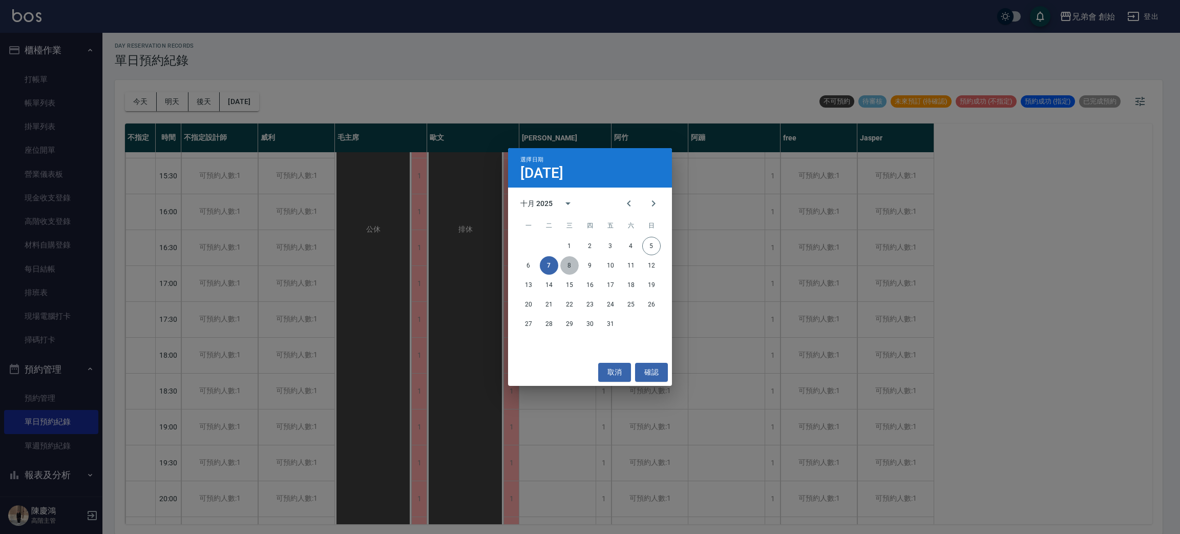
click at [570, 267] on button "8" at bounding box center [569, 265] width 18 height 18
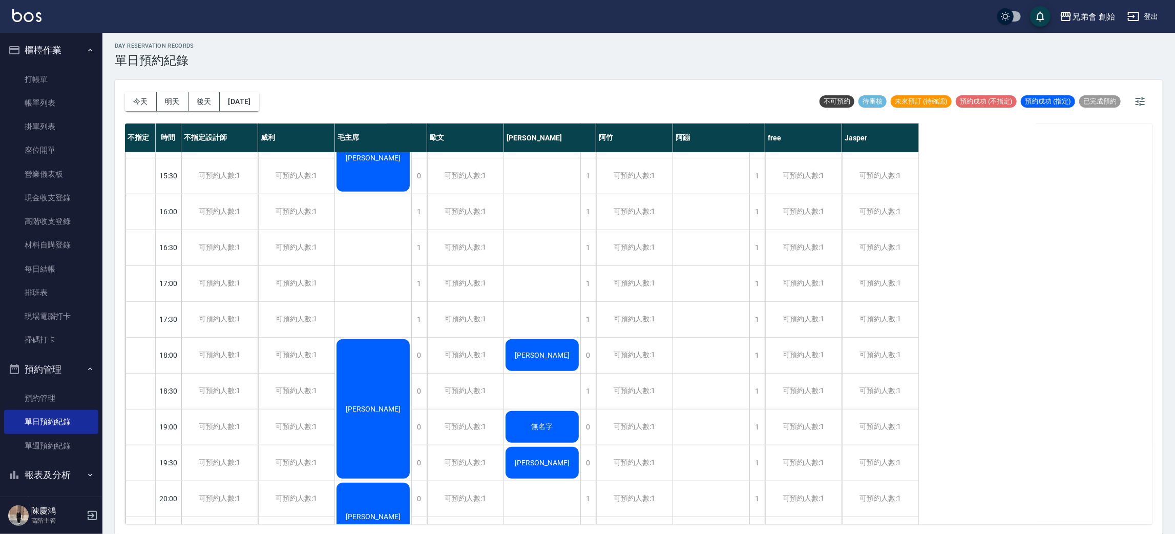
click at [259, 112] on div "今天 明天 後天 2025/10/08" at bounding box center [192, 102] width 134 height 44
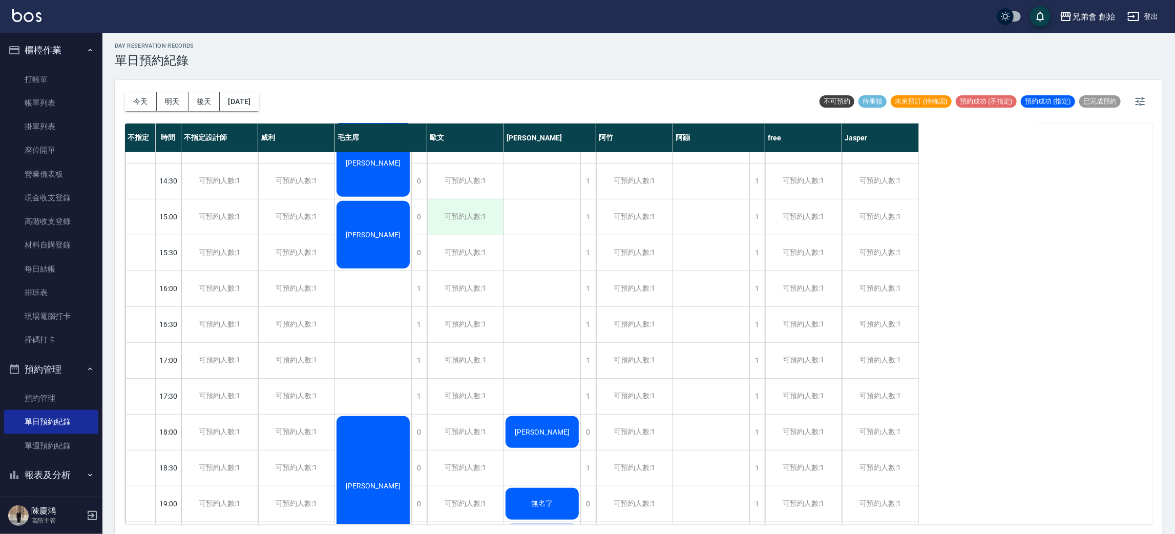
scroll to position [680, 0]
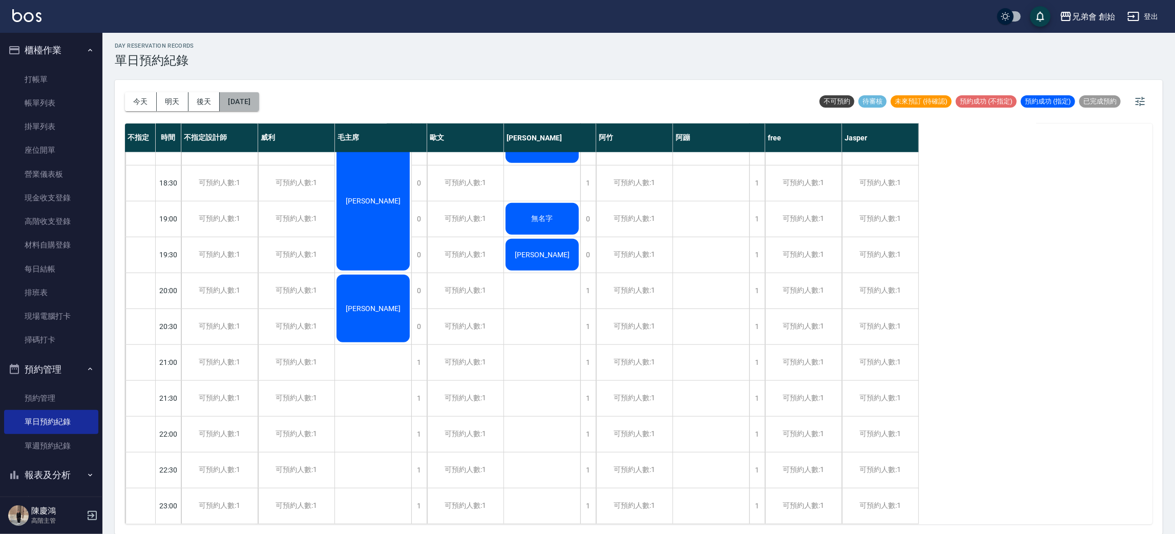
click at [250, 98] on button "2025/10/08" at bounding box center [239, 101] width 39 height 19
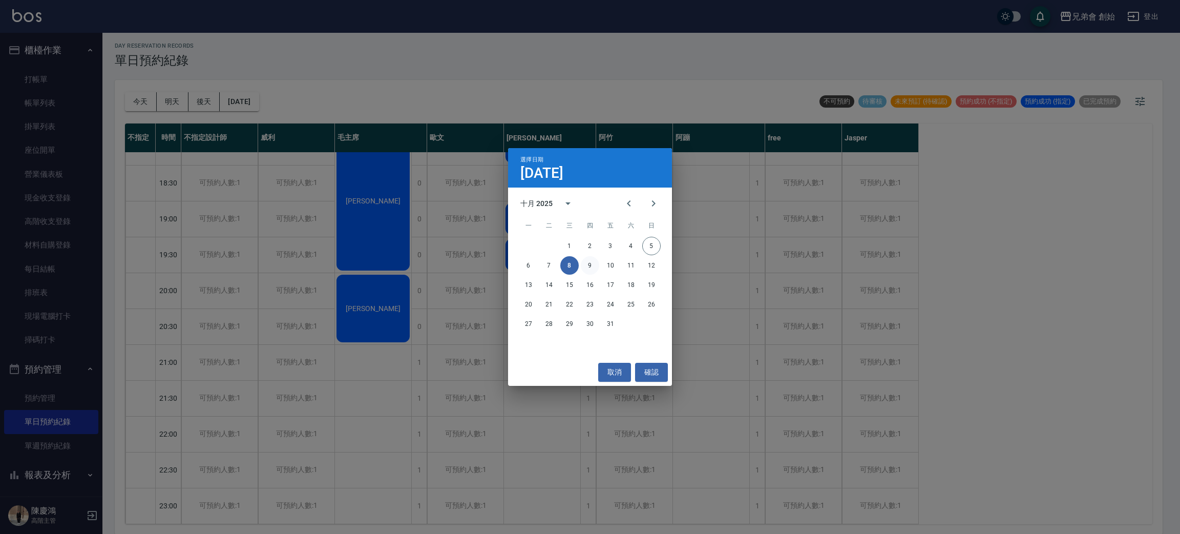
click at [589, 265] on button "9" at bounding box center [590, 265] width 18 height 18
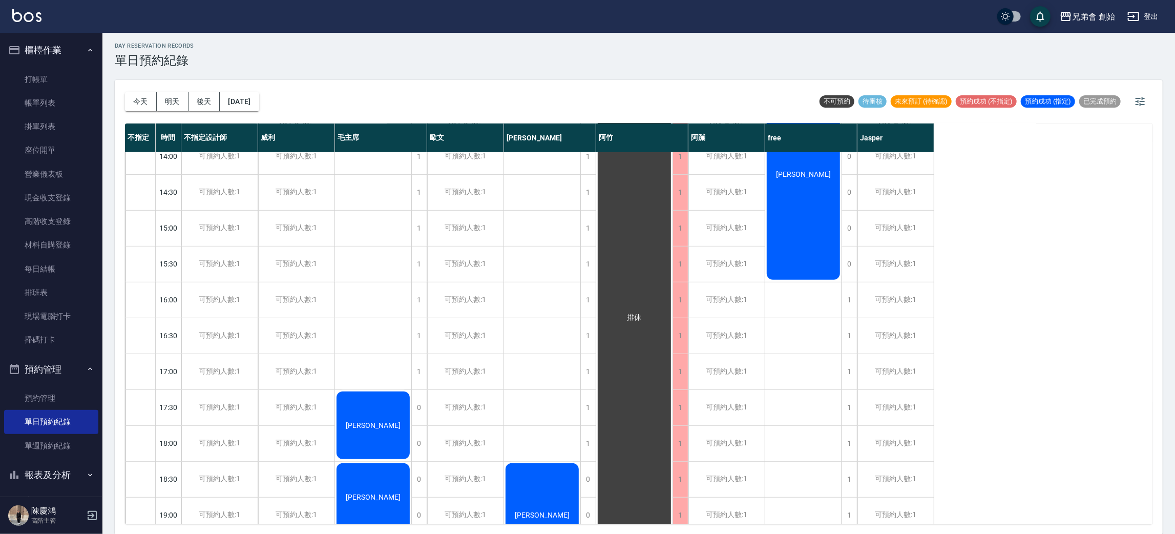
scroll to position [219, 0]
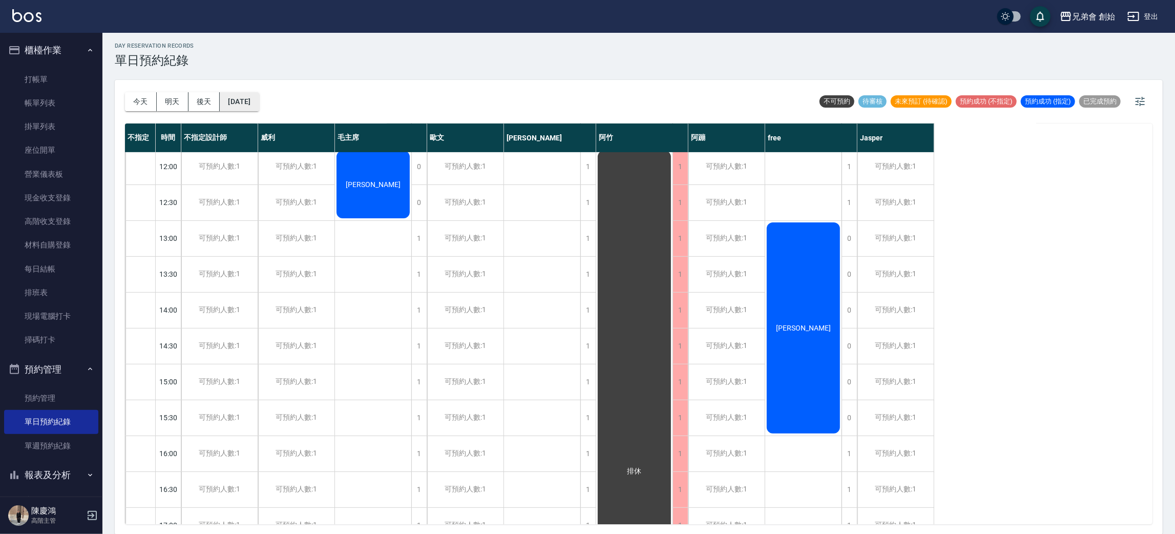
click at [259, 98] on button "2025/10/09" at bounding box center [239, 101] width 39 height 19
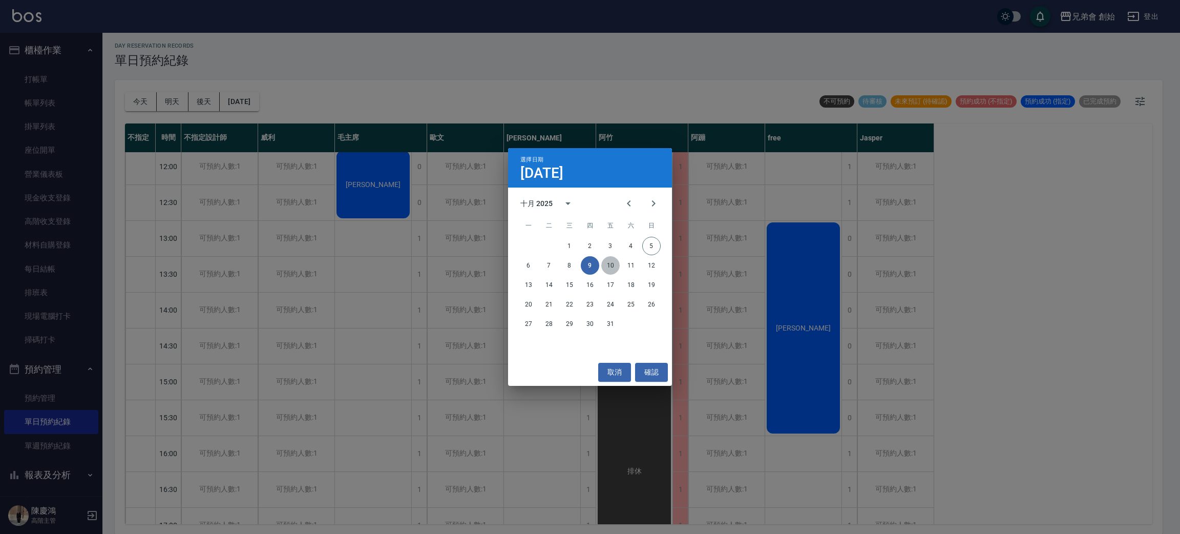
click at [617, 269] on button "10" at bounding box center [610, 265] width 18 height 18
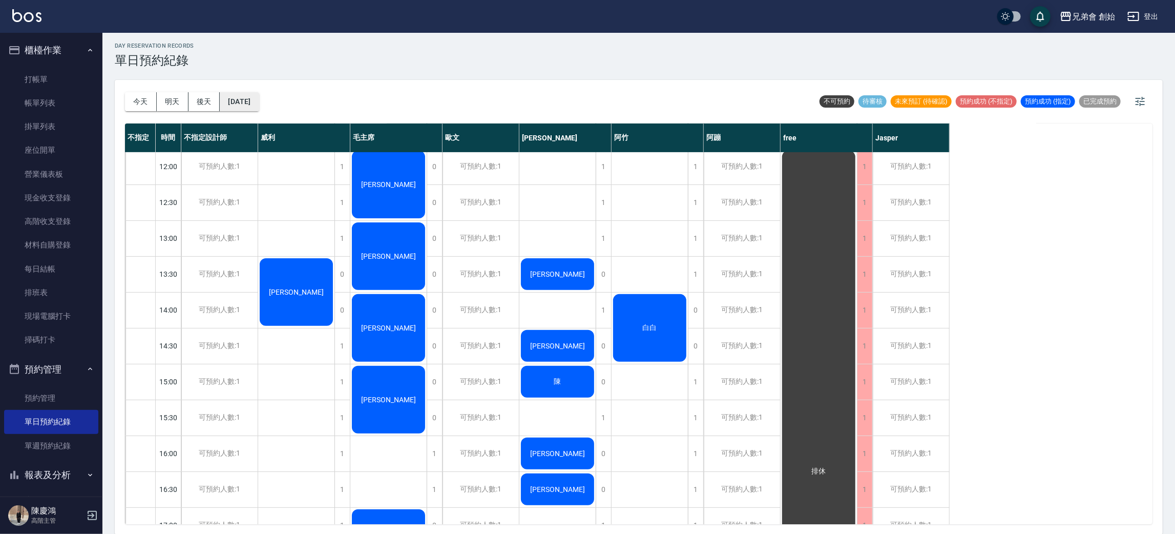
click at [246, 98] on button "2025/10/10" at bounding box center [239, 101] width 39 height 19
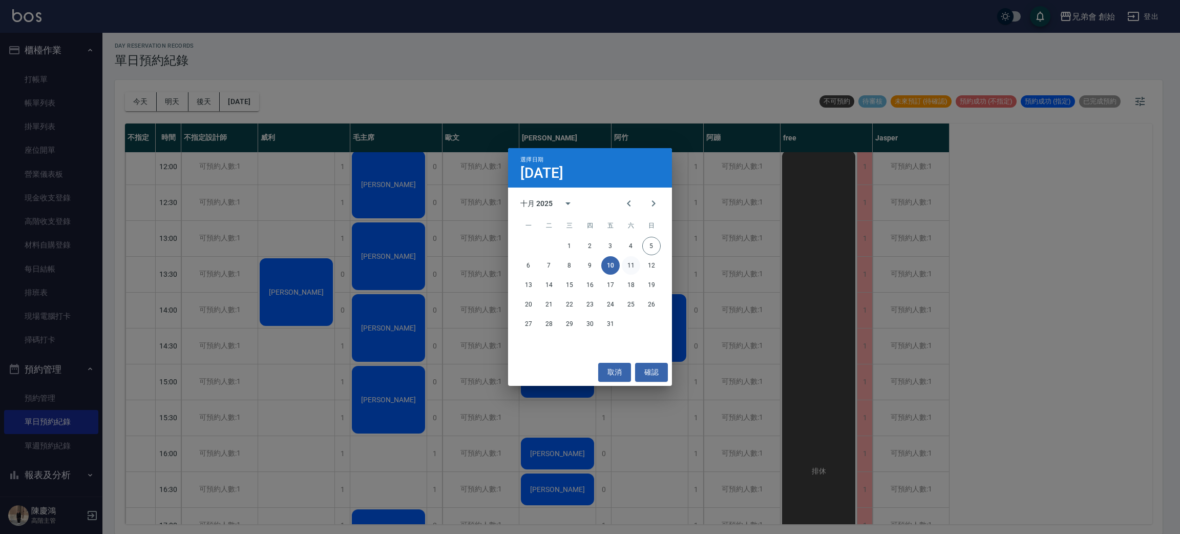
click at [637, 263] on button "11" at bounding box center [631, 265] width 18 height 18
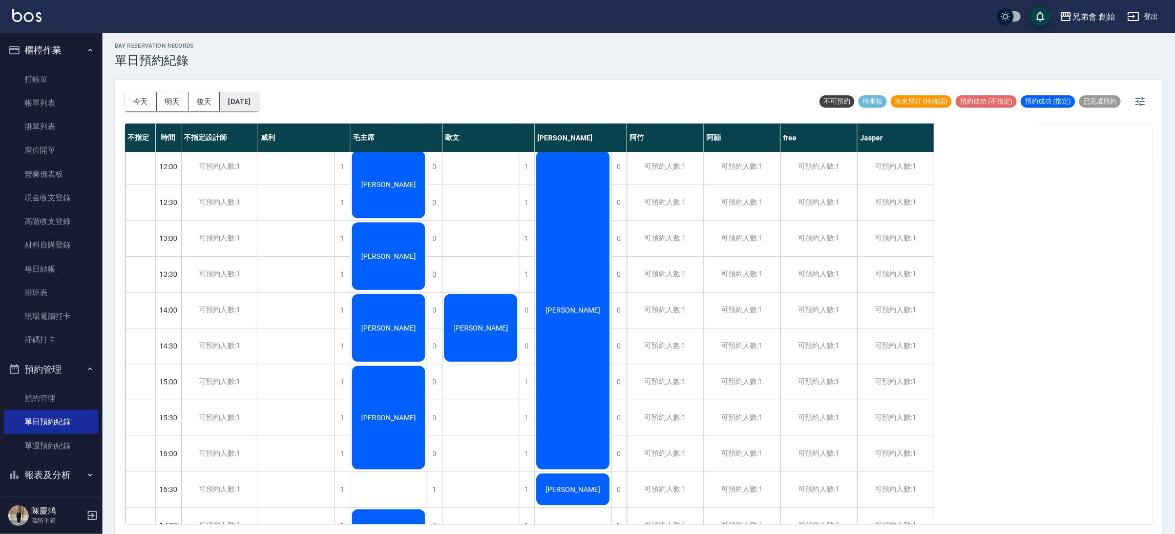
click at [259, 98] on button "2025/10/11" at bounding box center [239, 101] width 39 height 19
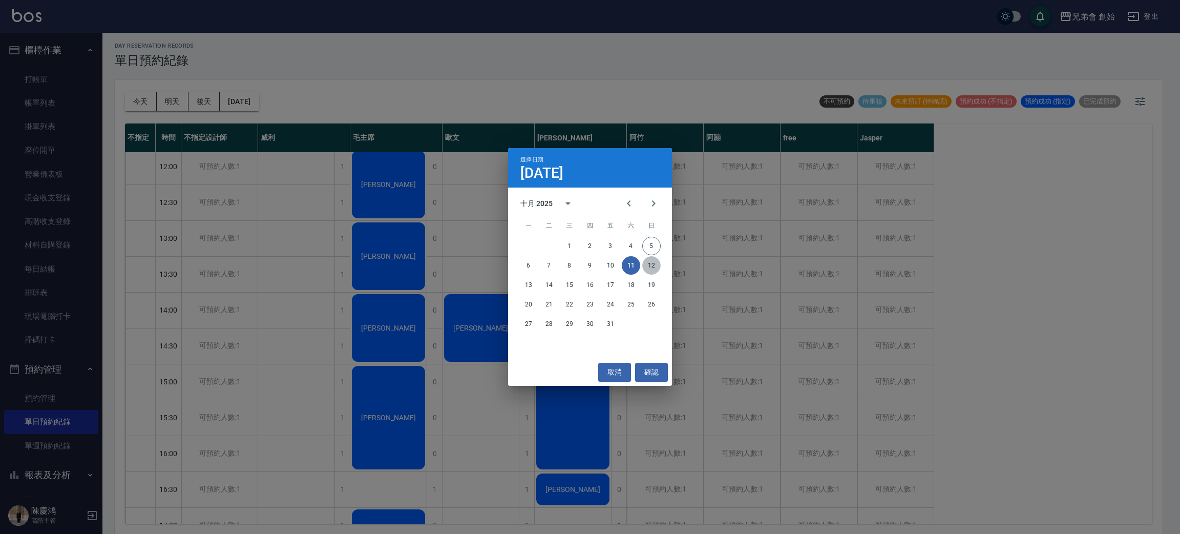
click at [652, 264] on button "12" at bounding box center [651, 265] width 18 height 18
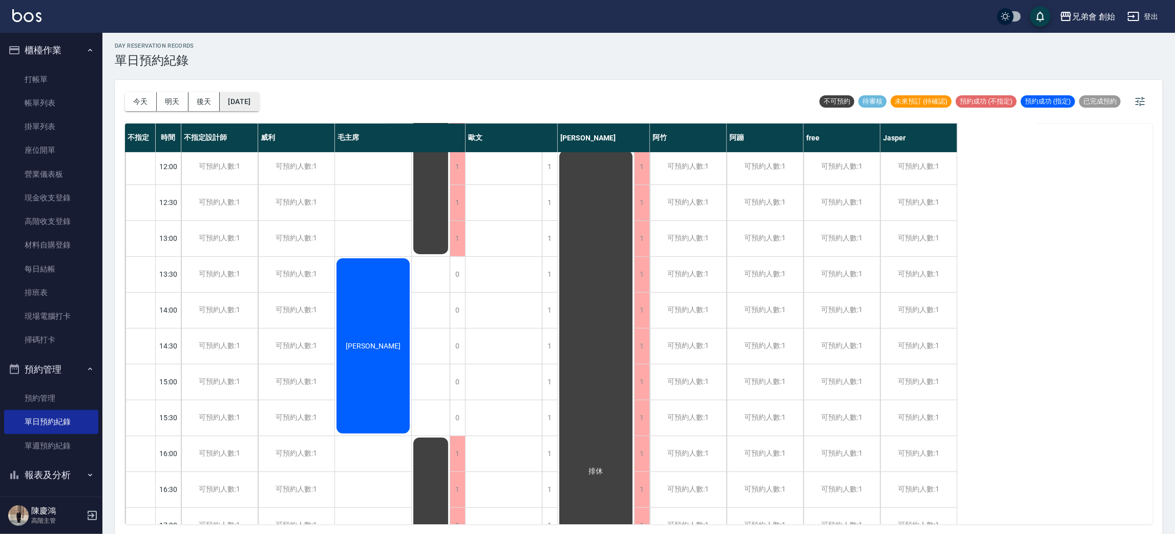
click at [259, 104] on button "2025/10/12" at bounding box center [239, 101] width 39 height 19
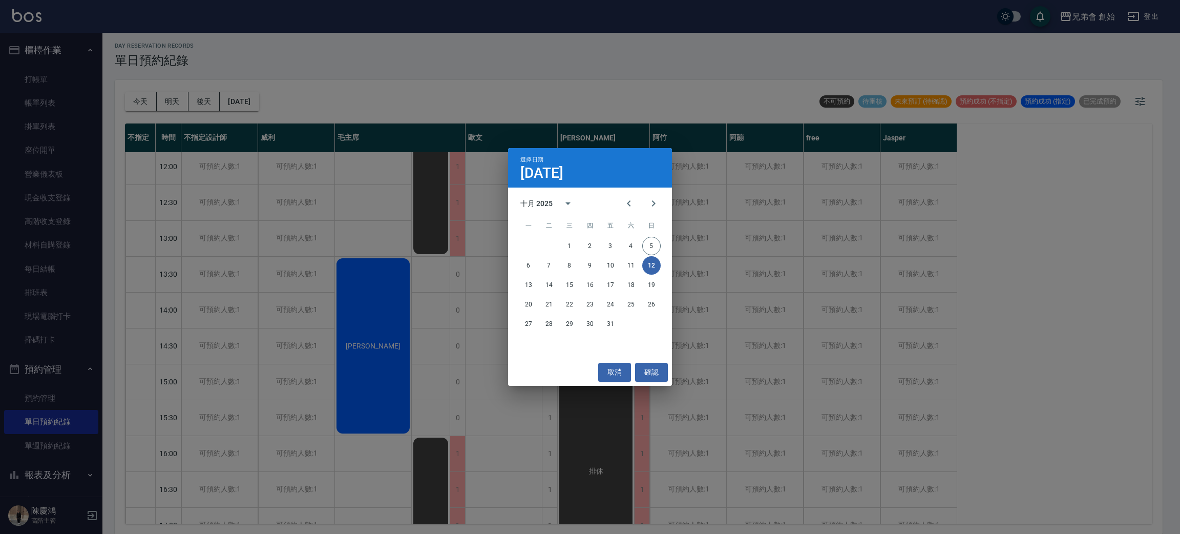
click at [515, 281] on div "13 14 15 16 17 18 19" at bounding box center [590, 285] width 164 height 18
click at [518, 278] on div "13 14 15 16 17 18 19" at bounding box center [590, 285] width 164 height 18
click at [531, 288] on button "13" at bounding box center [528, 285] width 18 height 18
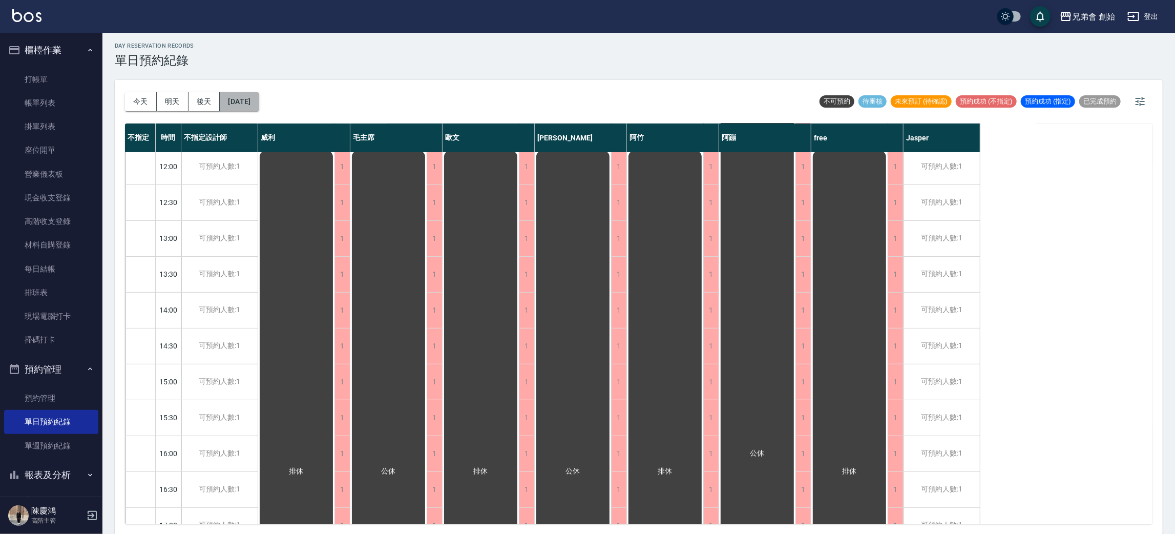
click at [253, 94] on button "2025/10/13" at bounding box center [239, 101] width 39 height 19
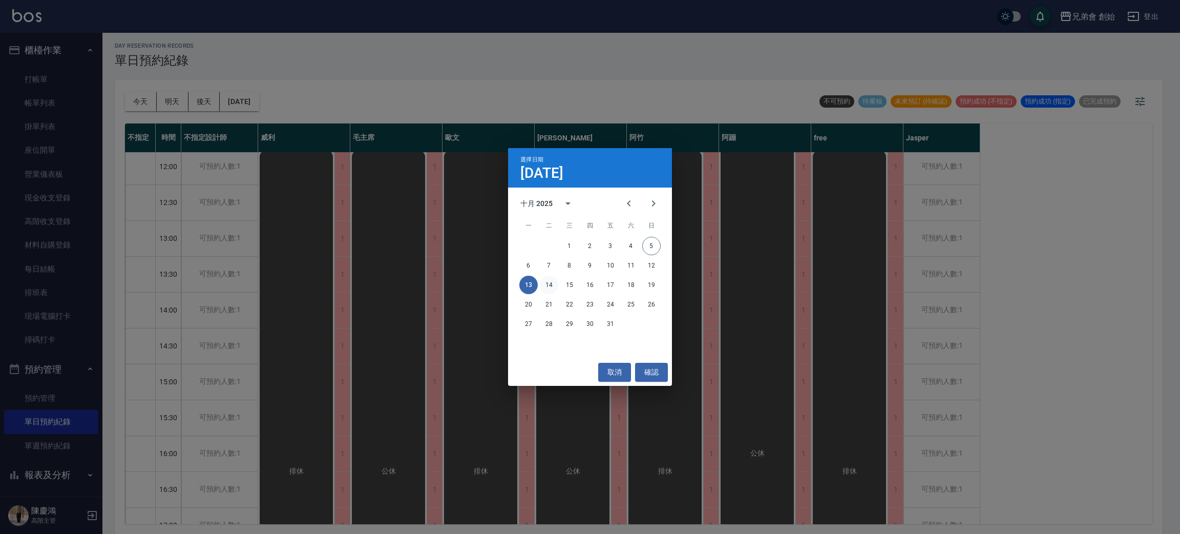
click at [552, 285] on button "14" at bounding box center [549, 285] width 18 height 18
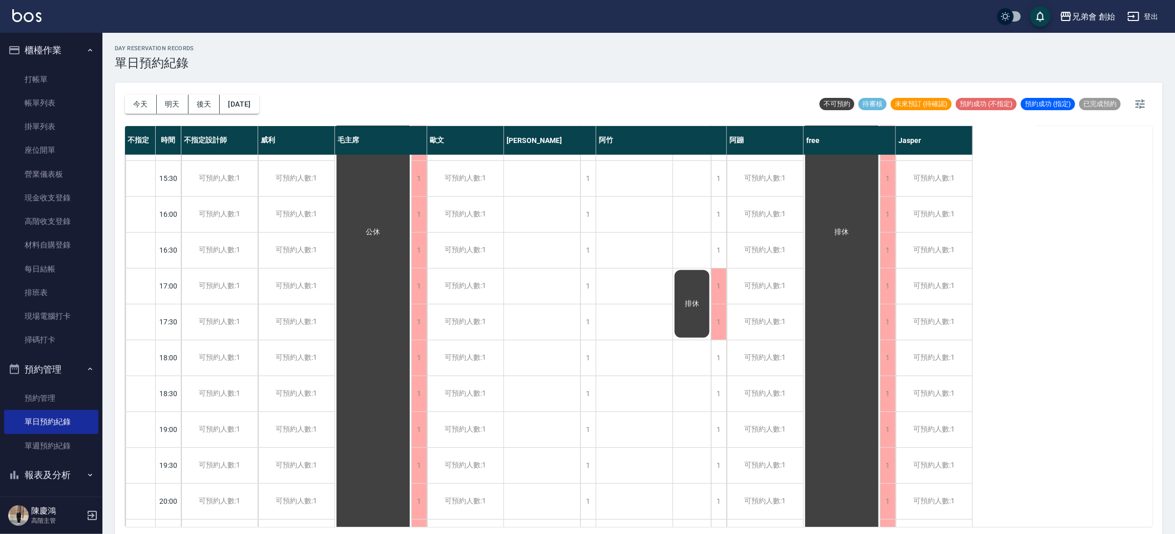
scroll to position [154, 0]
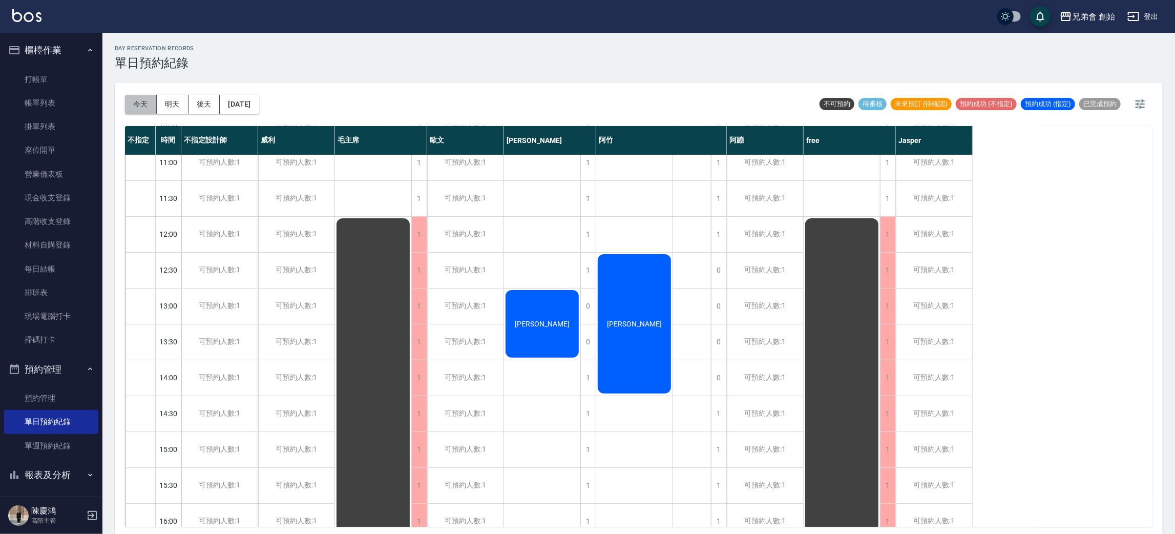
drag, startPoint x: 138, startPoint y: 109, endPoint x: 140, endPoint y: 86, distance: 23.7
click at [137, 98] on button "今天" at bounding box center [141, 104] width 32 height 19
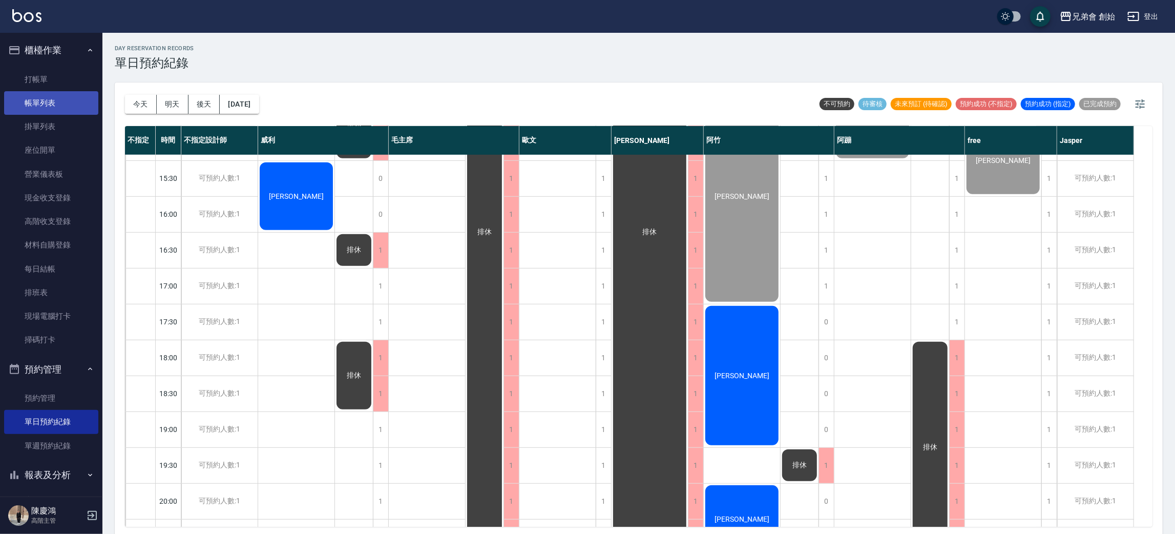
click at [77, 95] on link "帳單列表" at bounding box center [51, 103] width 94 height 24
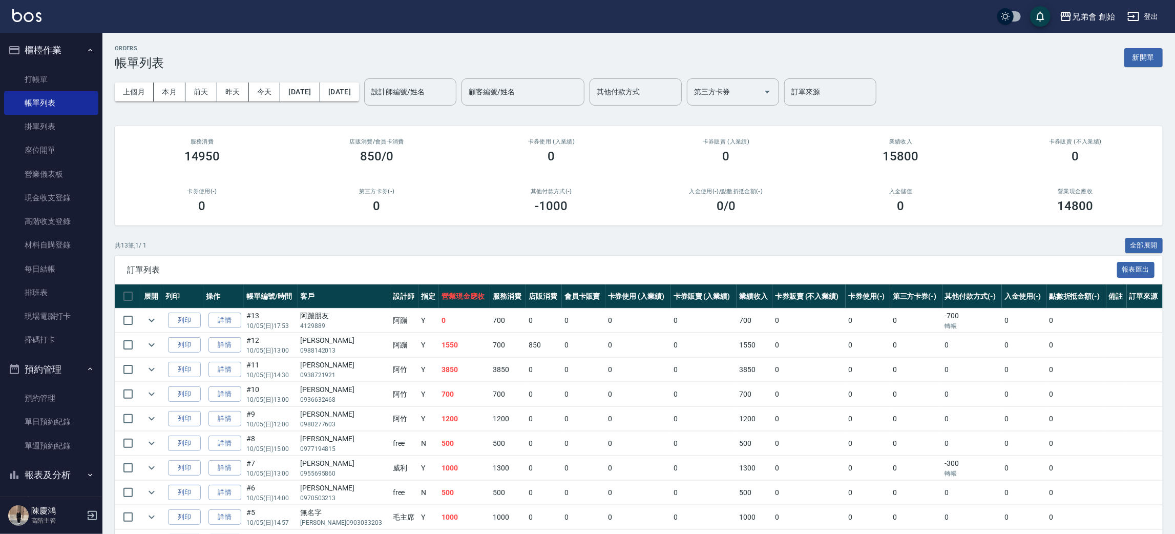
scroll to position [136, 0]
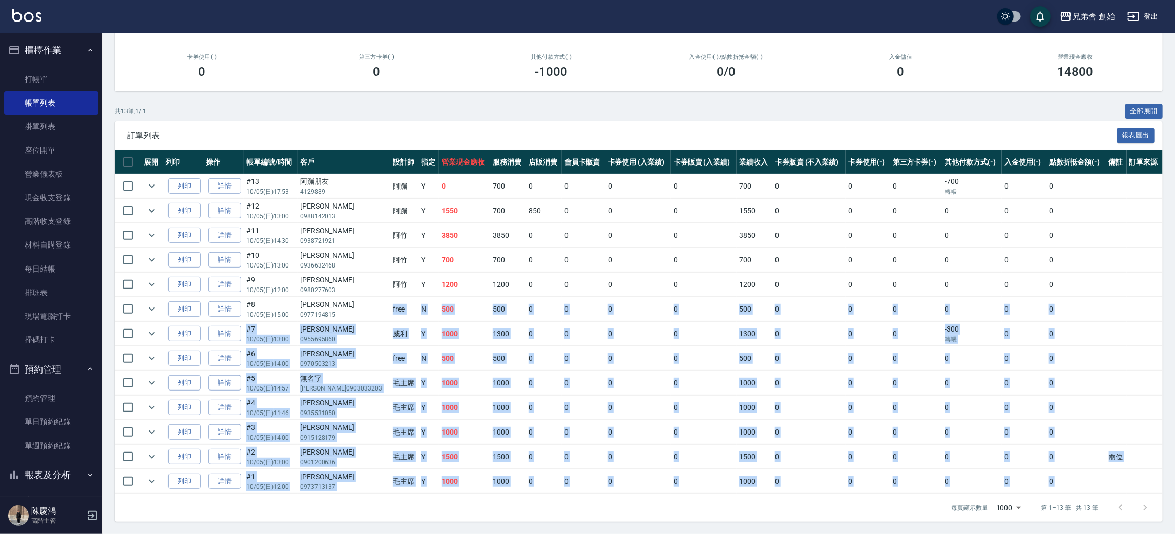
drag, startPoint x: 366, startPoint y: 316, endPoint x: 795, endPoint y: 501, distance: 466.5
click at [795, 501] on div "訂單列表 報表匯出 展開 列印 操作 帳單編號/時間 客戶 設計師 指定 營業現金應收 服務消費 店販消費 會員卡販賣 卡券使用 (入業績) 卡券販賣 (入業…" at bounding box center [639, 321] width 1048 height 400
click at [677, 400] on td "0" at bounding box center [704, 408] width 66 height 24
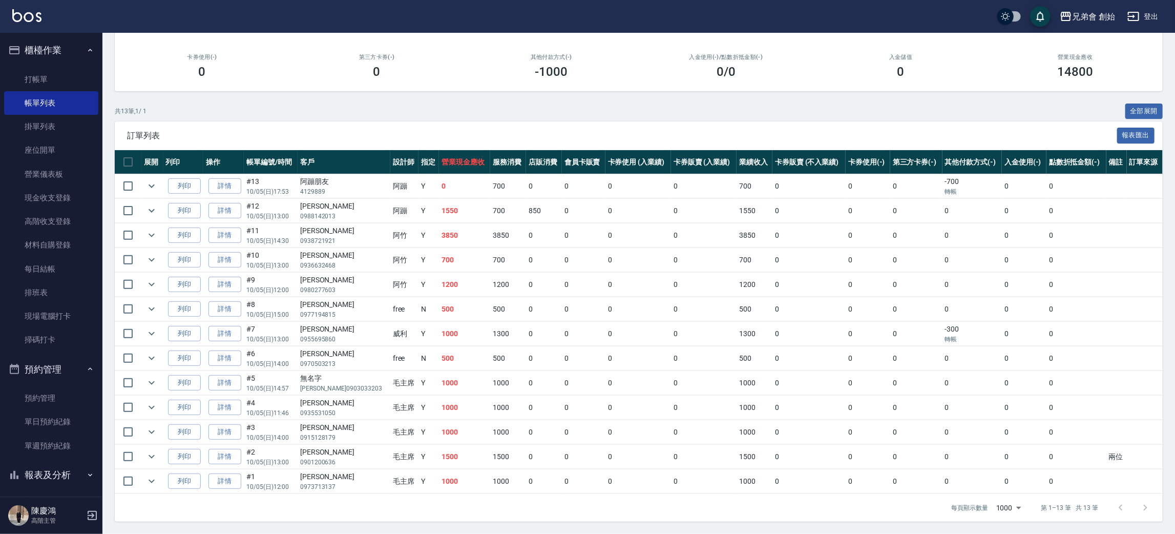
click at [562, 215] on td "0" at bounding box center [584, 211] width 44 height 24
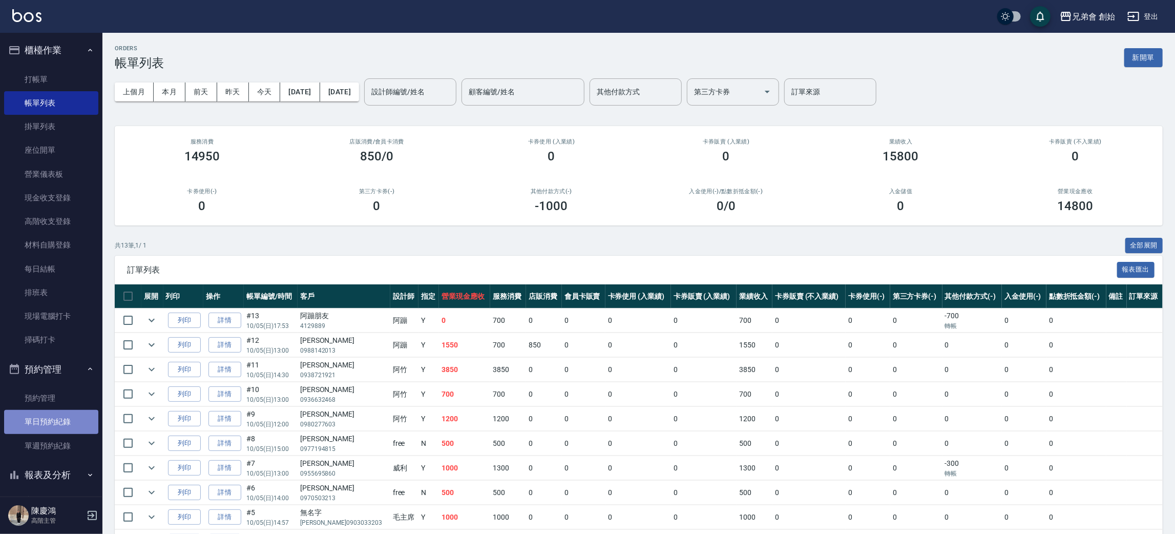
click at [58, 416] on link "單日預約紀錄" at bounding box center [51, 422] width 94 height 24
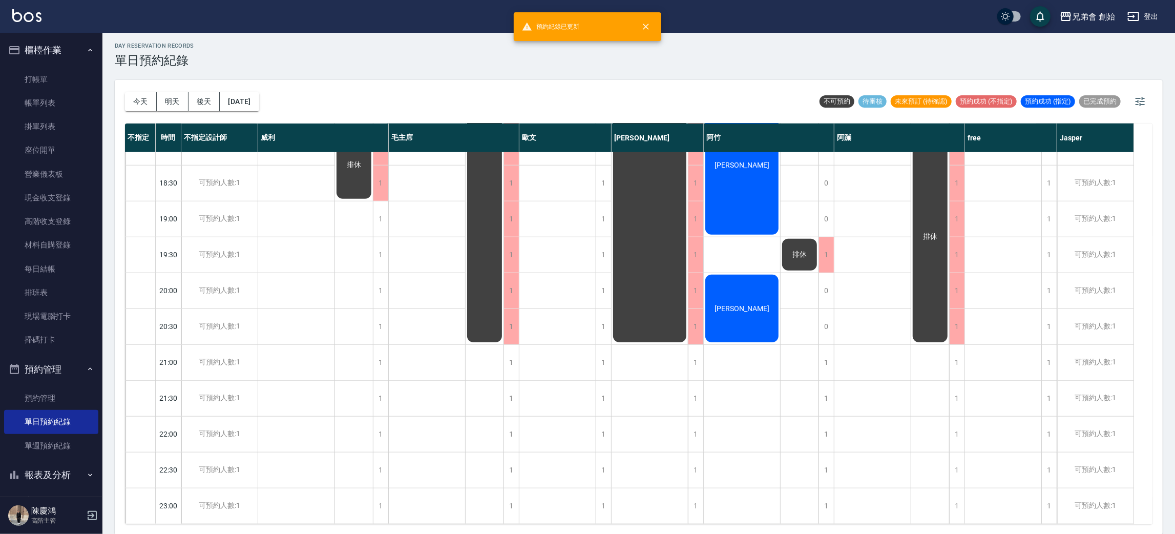
scroll to position [526, 0]
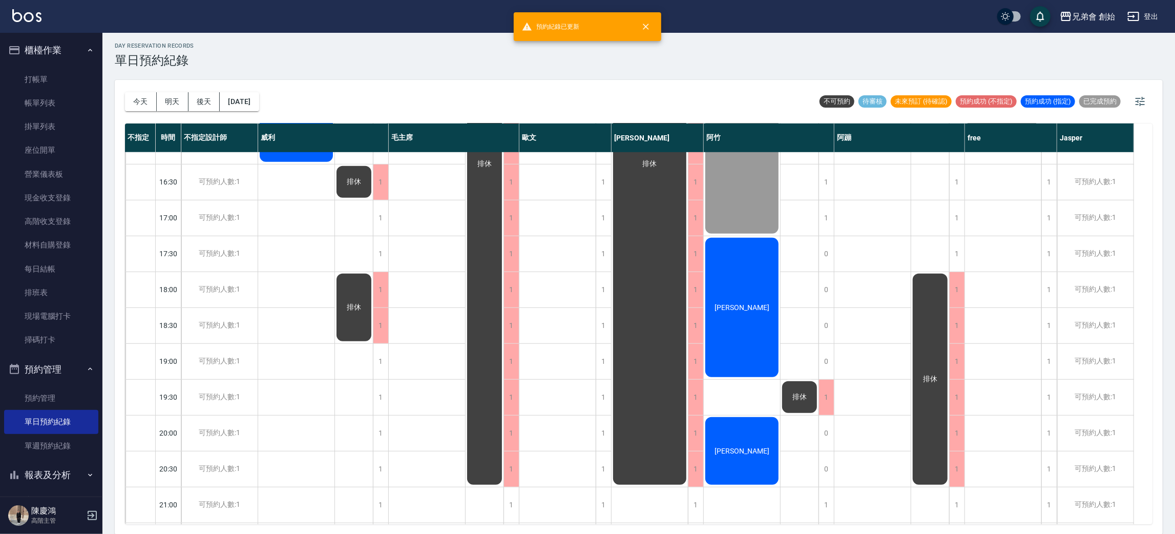
click at [282, 239] on div "簡廷翰 林伯安 江皓 阿信" at bounding box center [296, 146] width 77 height 1040
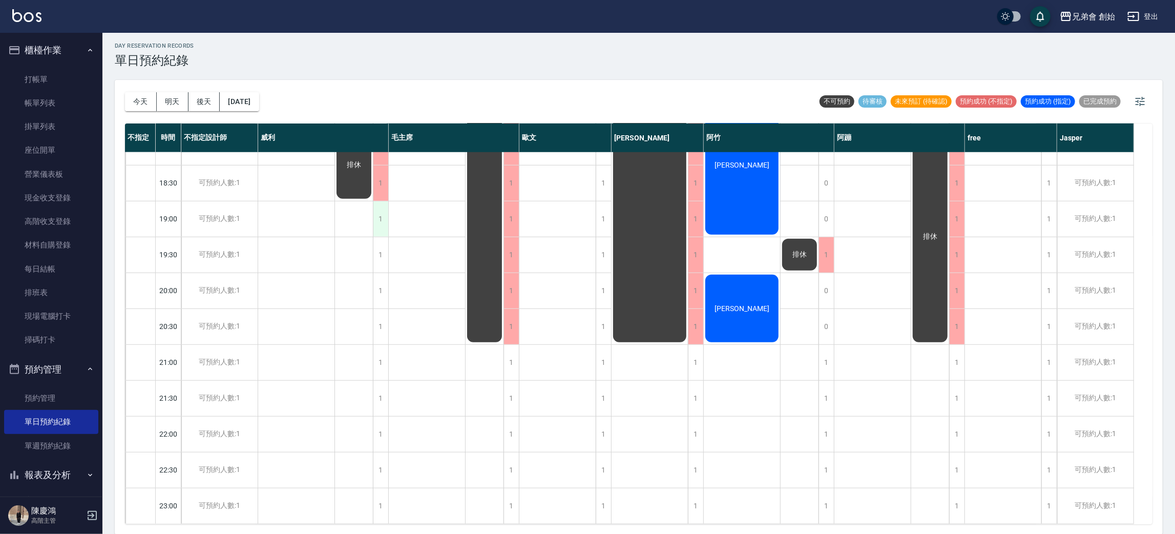
click at [380, 201] on div "1" at bounding box center [380, 218] width 15 height 35
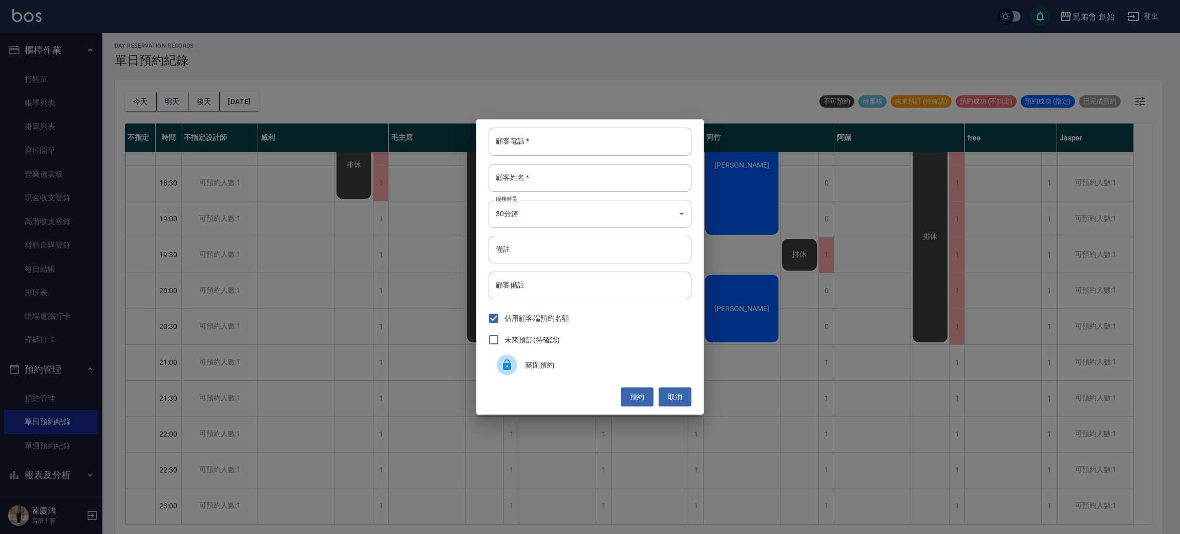
click at [581, 367] on span "關閉預約" at bounding box center [605, 365] width 158 height 11
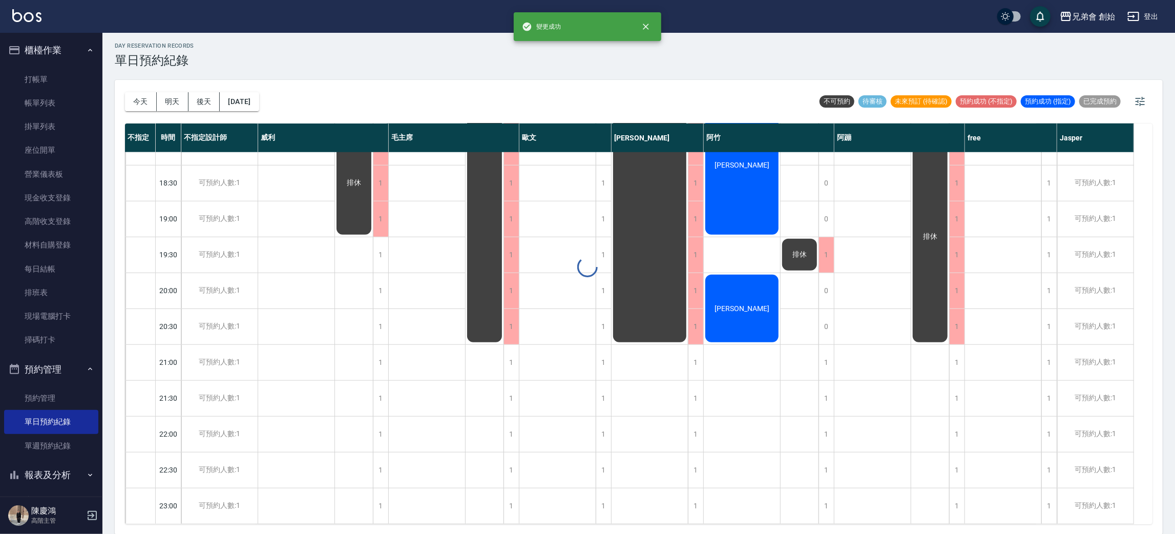
click at [386, 245] on div at bounding box center [587, 267] width 1175 height 534
click at [389, 245] on div "謝華恩 劉東岩 李尚哲" at bounding box center [427, 4] width 77 height 1040
click at [377, 251] on div "1" at bounding box center [380, 254] width 15 height 35
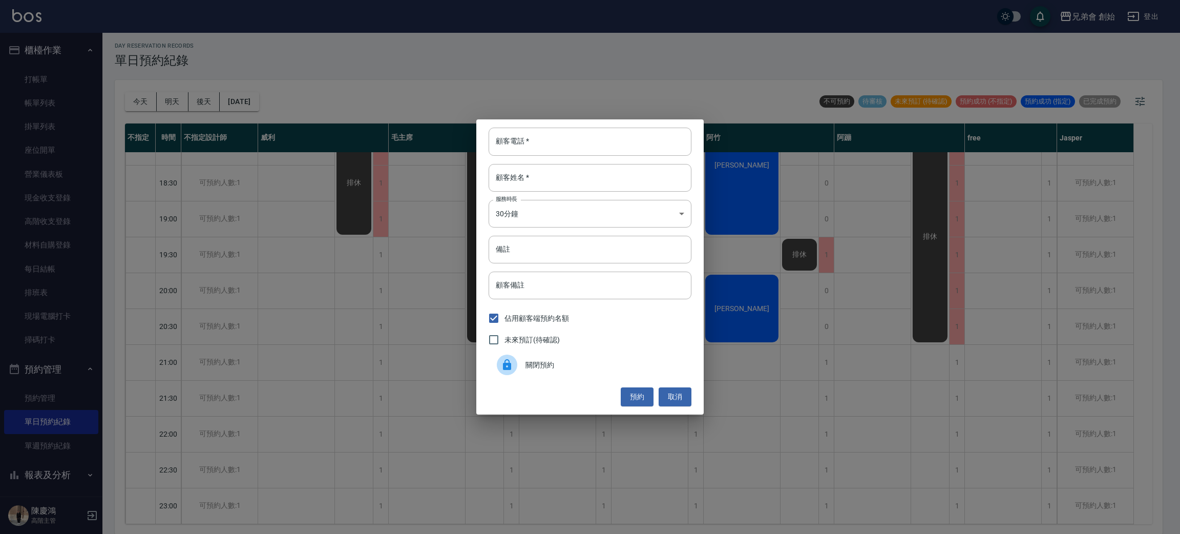
click at [573, 361] on span "關閉預約" at bounding box center [605, 365] width 158 height 11
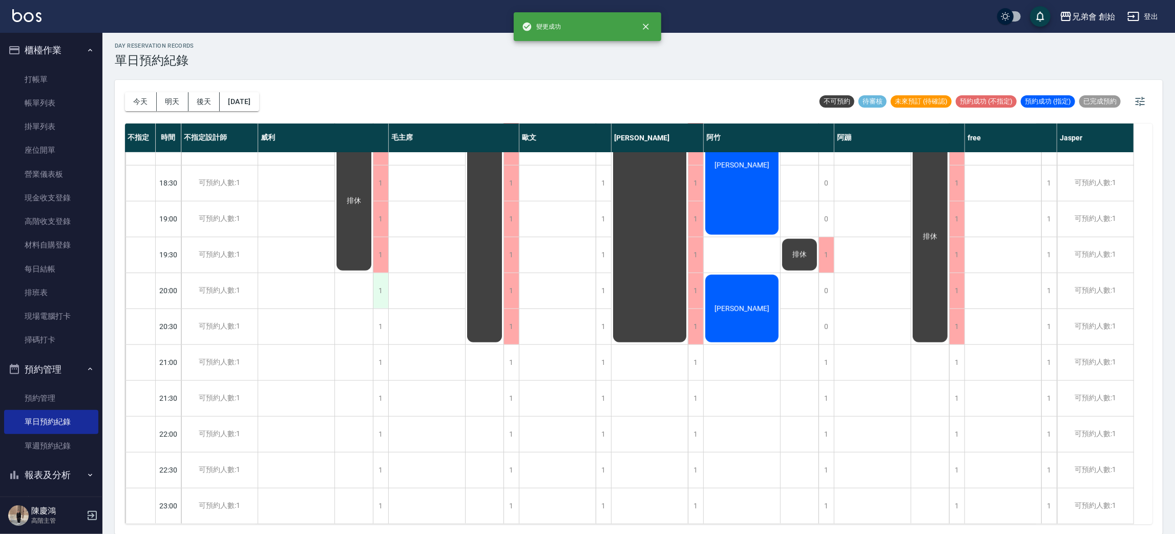
click at [381, 281] on div "1" at bounding box center [380, 290] width 15 height 35
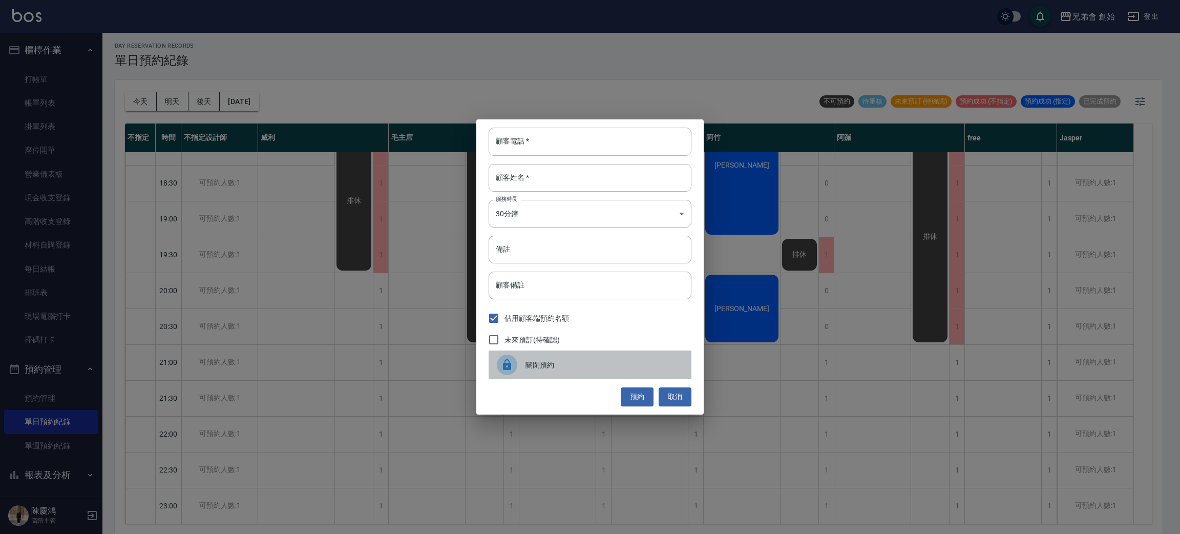
click at [508, 368] on icon at bounding box center [507, 364] width 8 height 11
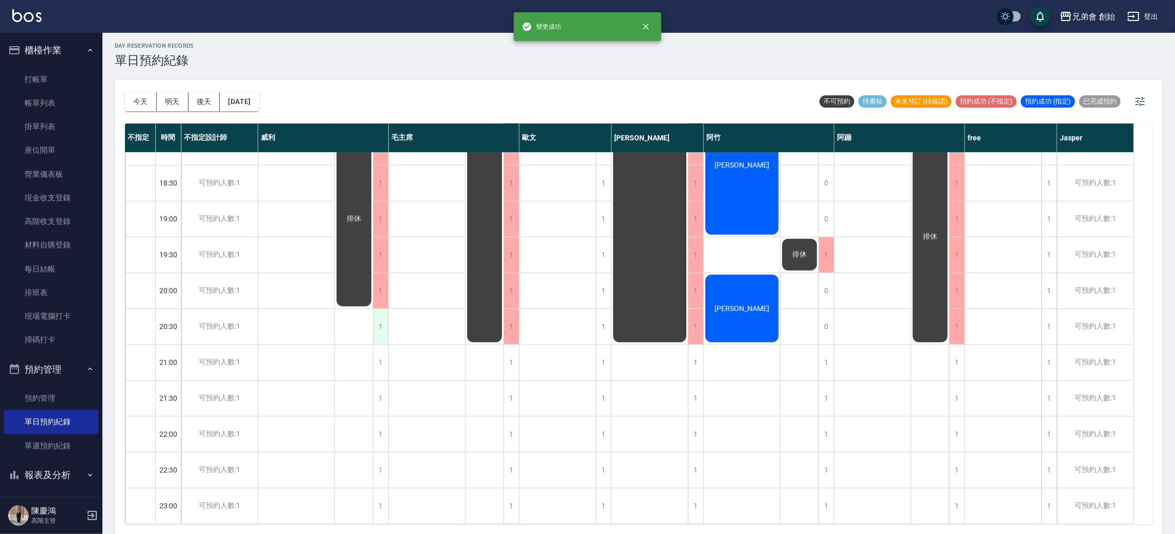
click at [380, 319] on div "1" at bounding box center [380, 326] width 15 height 35
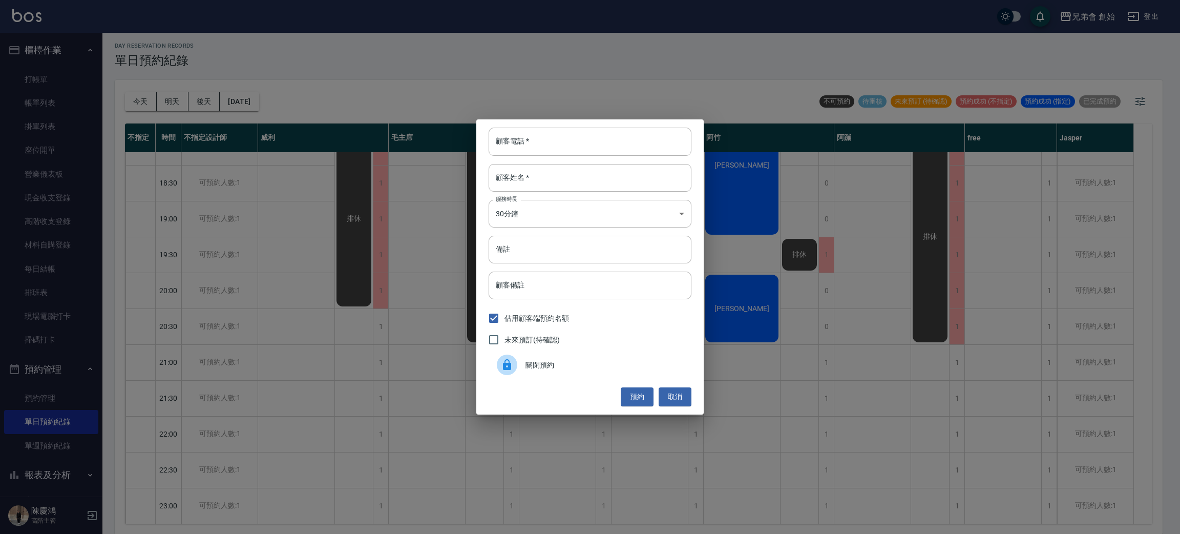
click at [535, 371] on div "關閉預約" at bounding box center [590, 364] width 203 height 29
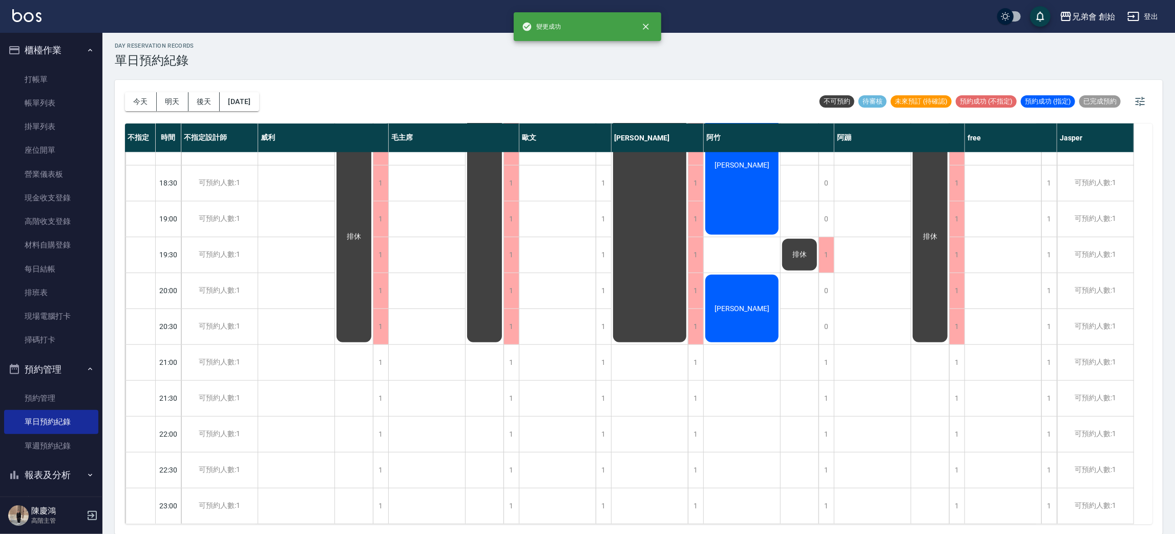
click at [305, 333] on div "簡廷翰 林伯安 江皓 阿信" at bounding box center [296, 4] width 77 height 1040
click at [617, 313] on div "排休" at bounding box center [650, 21] width 76 height 644
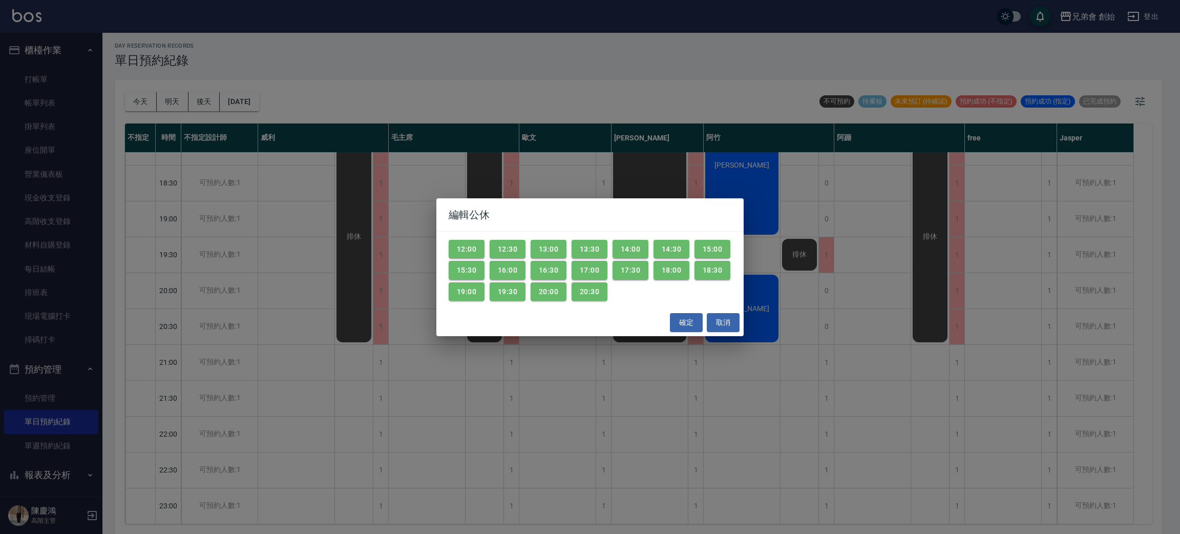
click at [827, 177] on div "編輯公休 12:00 12:30 13:00 13:30 14:00 14:30 15:00 15:30 16:00 16:30 17:00 17:30 18…" at bounding box center [590, 267] width 1180 height 534
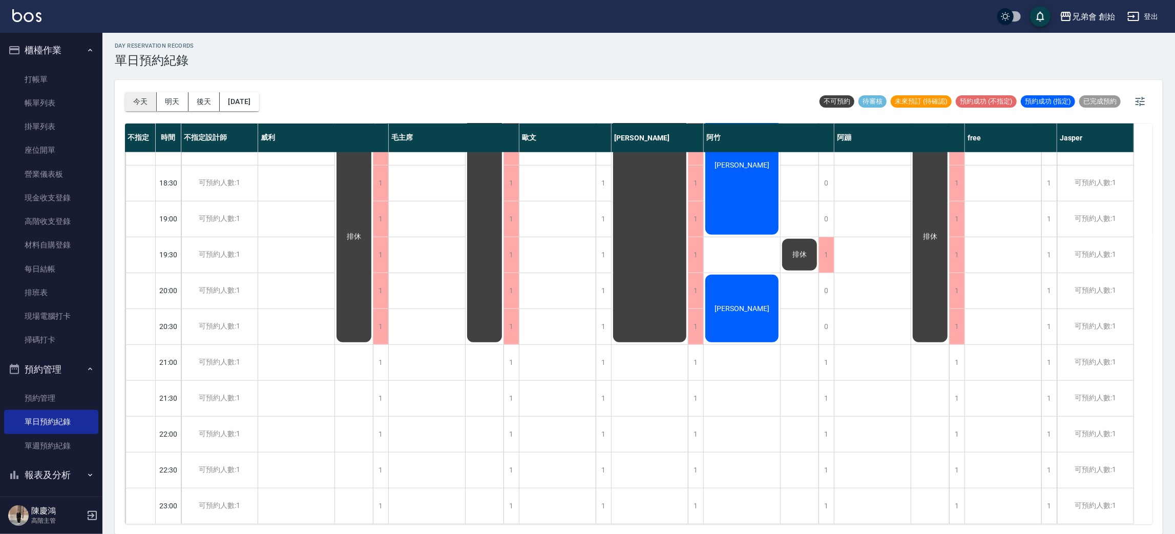
click at [149, 99] on button "今天" at bounding box center [141, 101] width 32 height 19
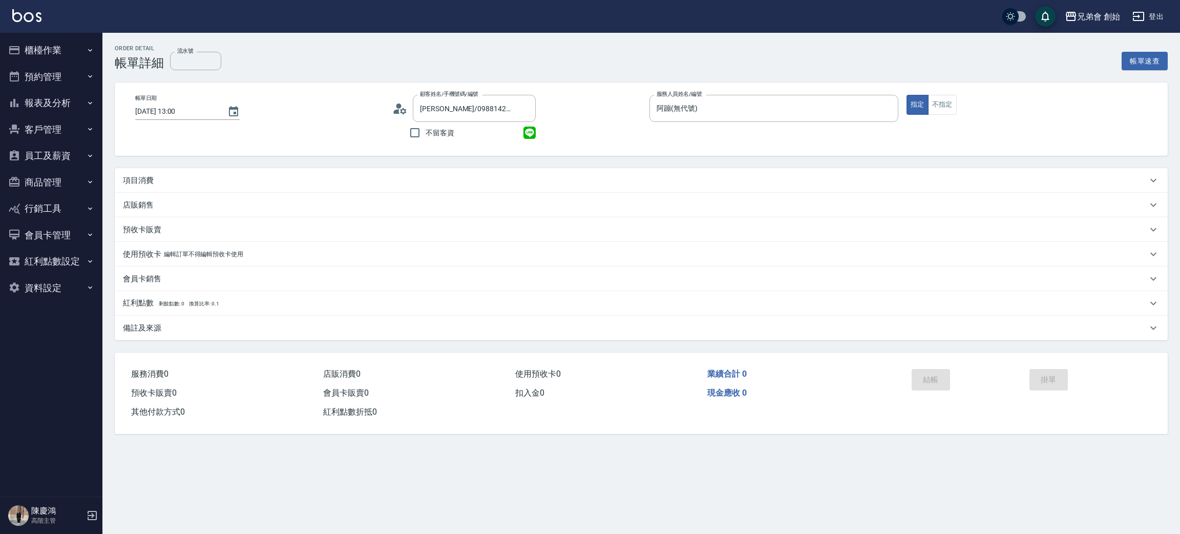
click at [256, 178] on div "項目消費" at bounding box center [635, 180] width 1025 height 11
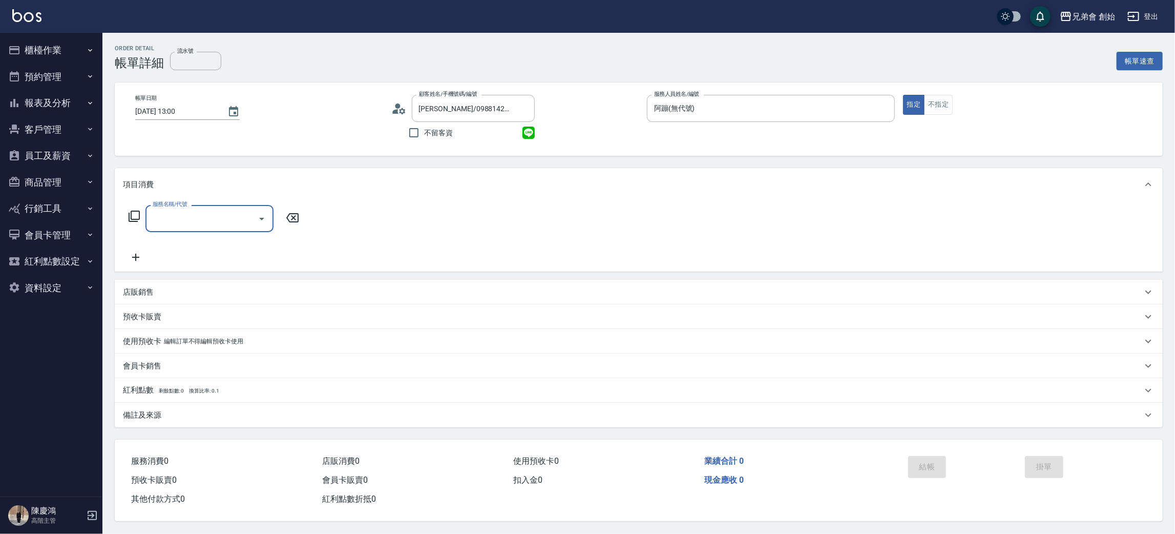
click at [216, 231] on div "服務名稱/代號" at bounding box center [209, 218] width 128 height 27
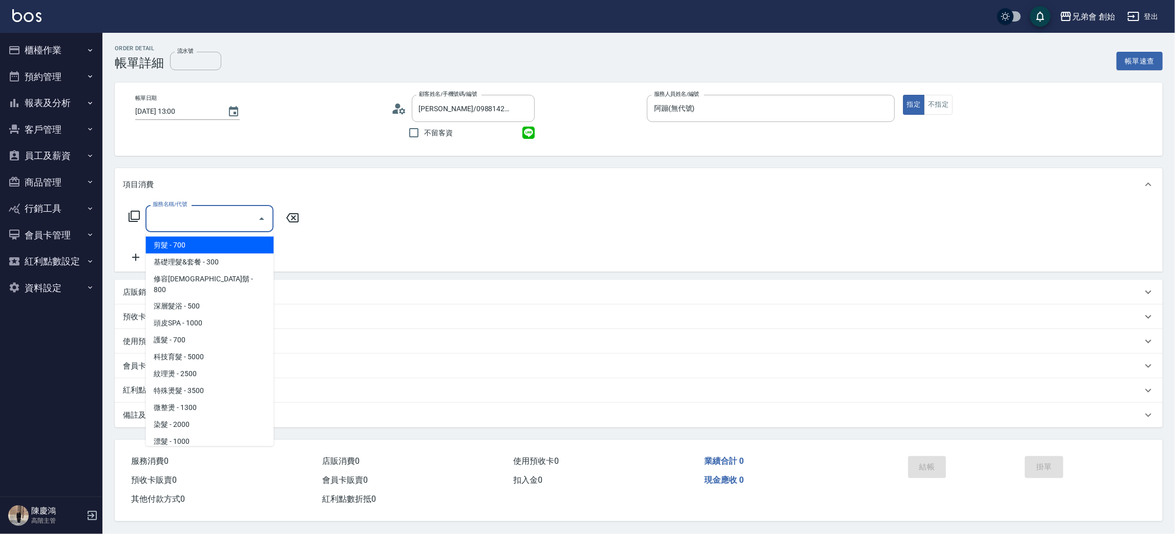
click at [218, 238] on span "剪髮 - 700" at bounding box center [209, 245] width 128 height 17
type input "剪髮(A01)"
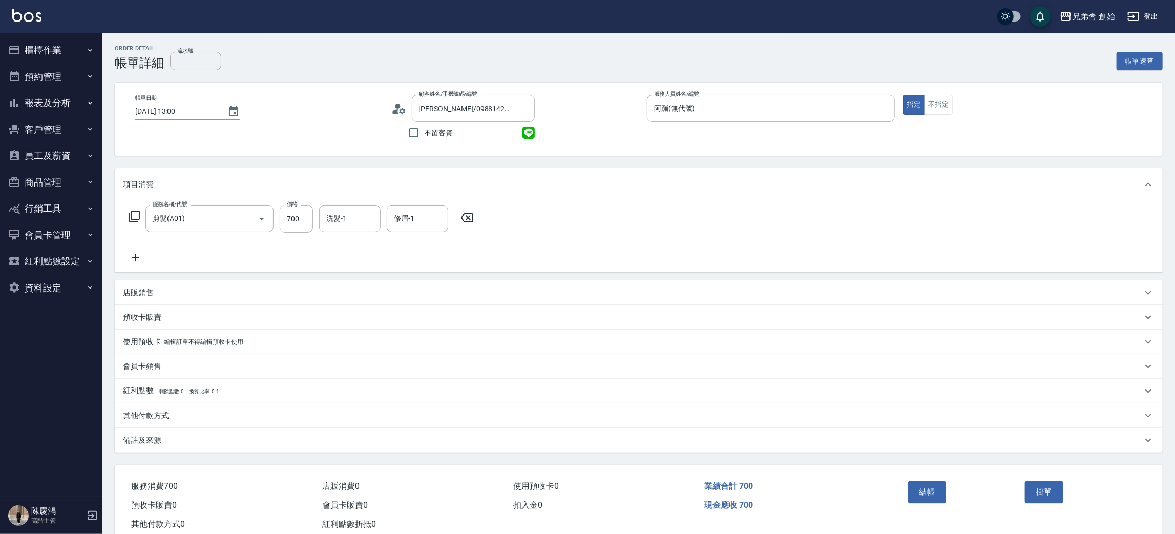
drag, startPoint x: 212, startPoint y: 294, endPoint x: 236, endPoint y: 300, distance: 25.3
click at [229, 297] on div "店販銷售" at bounding box center [633, 292] width 1020 height 11
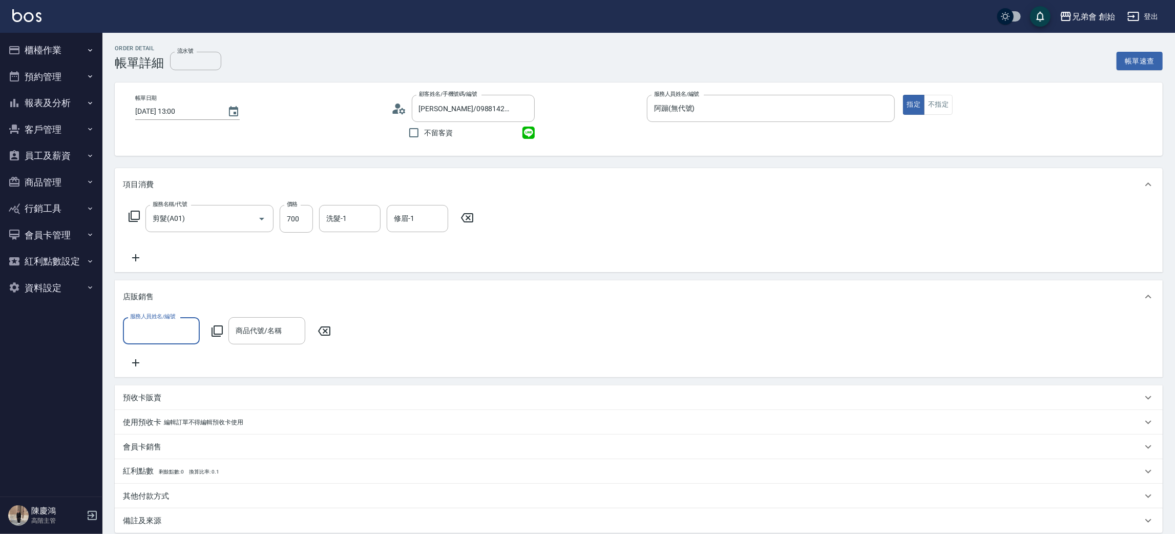
click at [165, 343] on div "服務人員姓名/編號" at bounding box center [161, 330] width 77 height 27
click at [177, 445] on div "阿蹦 (無代號)" at bounding box center [161, 452] width 77 height 17
type input "阿蹦(無代號)"
click at [281, 335] on input "商品代號/名稱" at bounding box center [267, 331] width 68 height 18
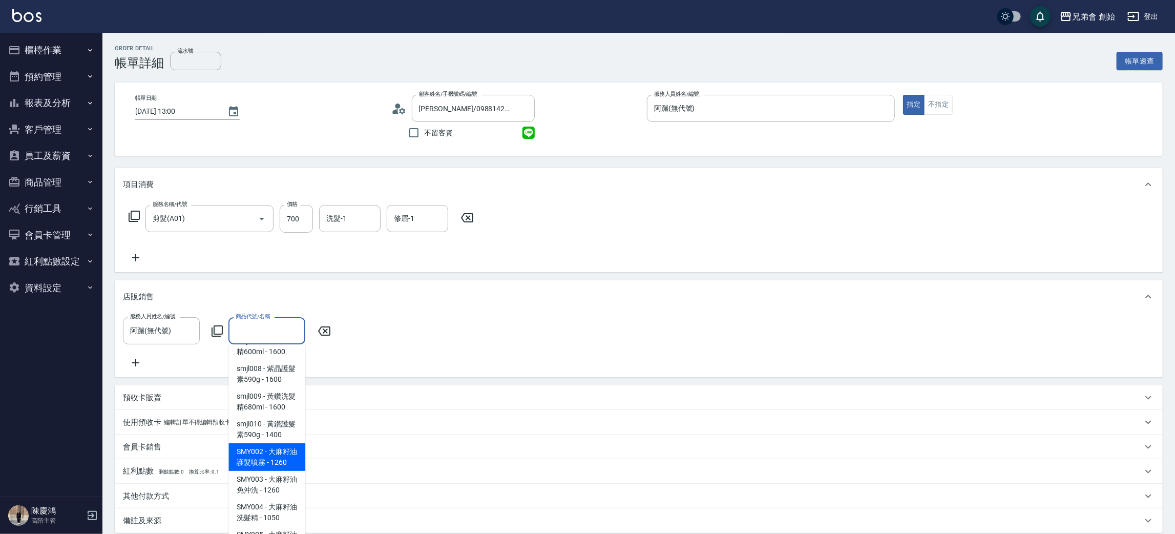
scroll to position [119, 0]
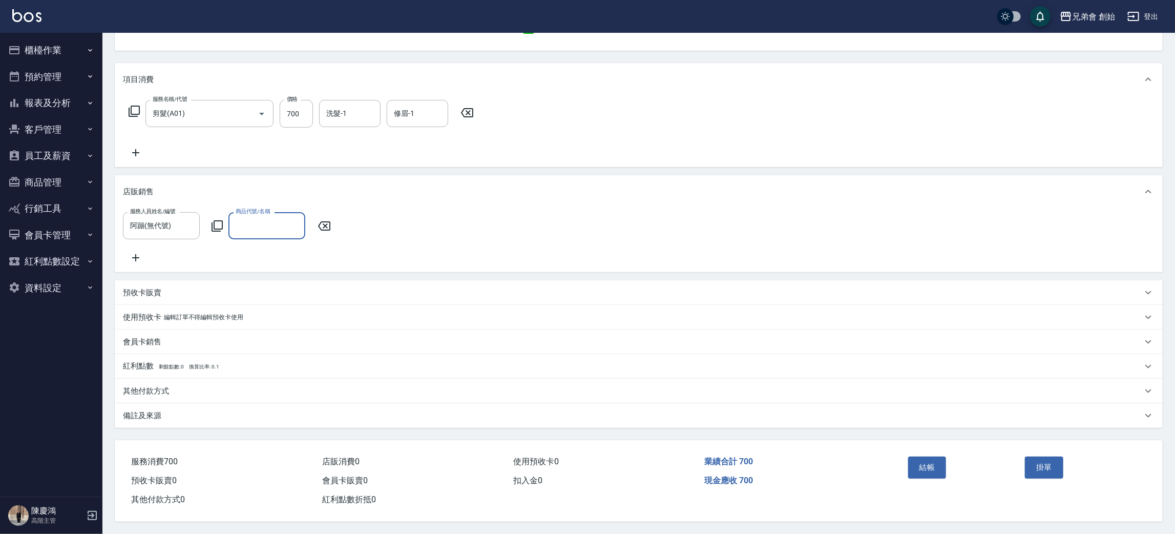
click at [273, 217] on input "商品代號/名稱" at bounding box center [267, 226] width 68 height 18
click at [276, 258] on span "PR.D001 - DAVROE捲髮乳 - 850" at bounding box center [266, 257] width 77 height 28
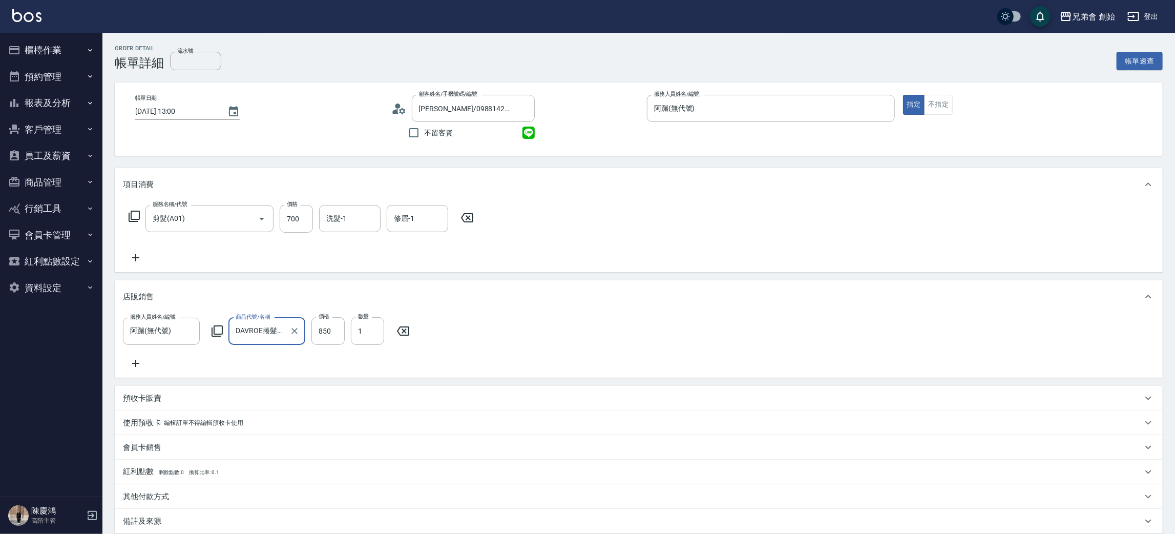
scroll to position [119, 0]
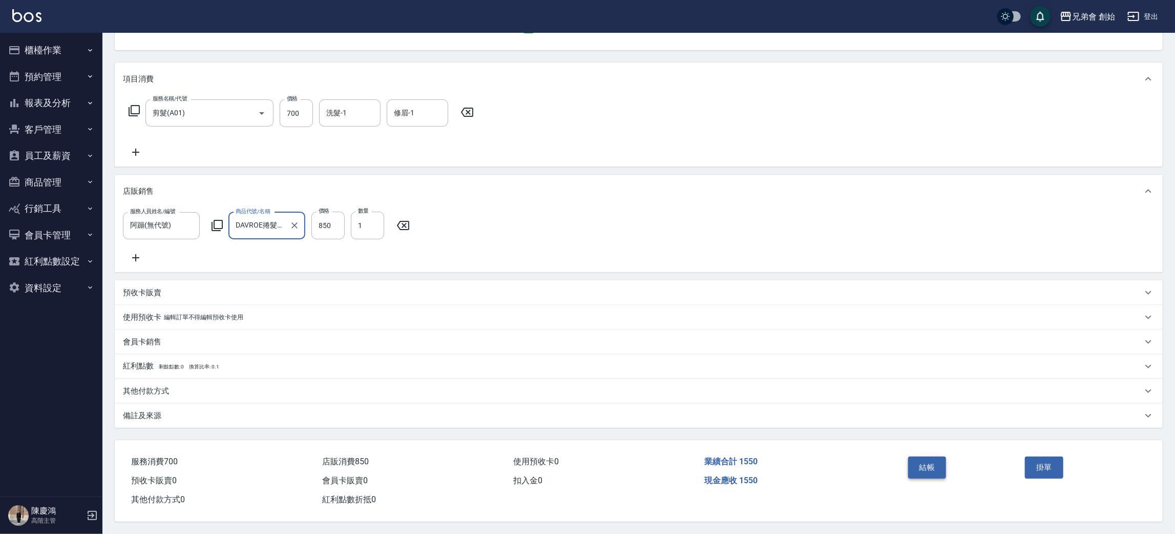
type input "DAVROE捲髮乳"
click at [927, 466] on button "結帳" at bounding box center [927, 467] width 38 height 22
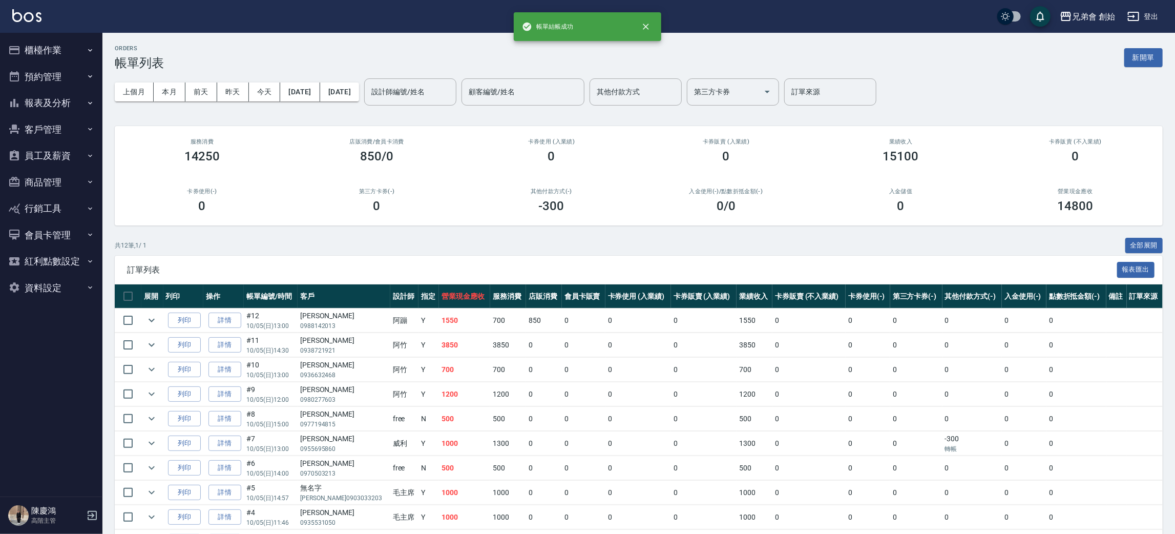
click at [44, 55] on button "櫃檯作業" at bounding box center [51, 50] width 94 height 27
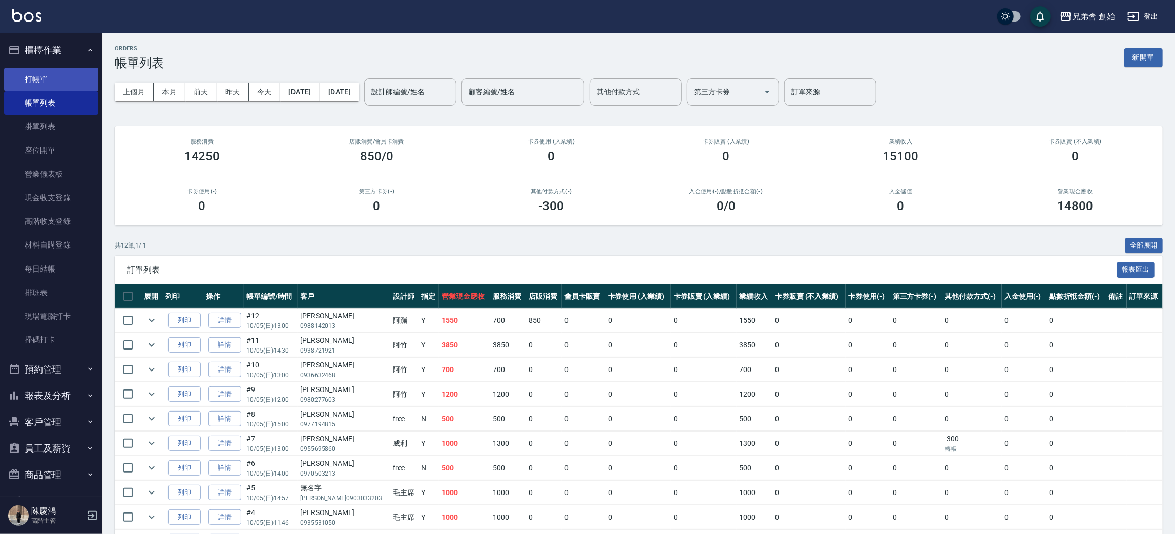
click at [66, 74] on link "打帳單" at bounding box center [51, 80] width 94 height 24
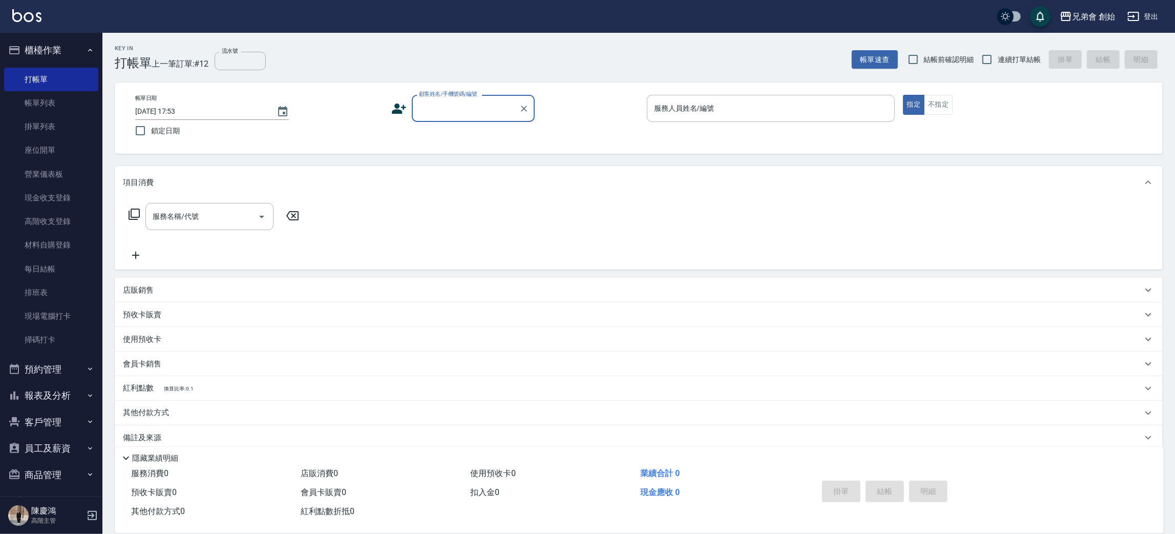
click at [488, 110] on input "顧客姓名/手機號碼/編號" at bounding box center [466, 108] width 98 height 18
click at [475, 129] on li "阿蹦朋友/4129889/null" at bounding box center [473, 140] width 123 height 28
type input "阿蹦朋友/4129889/null"
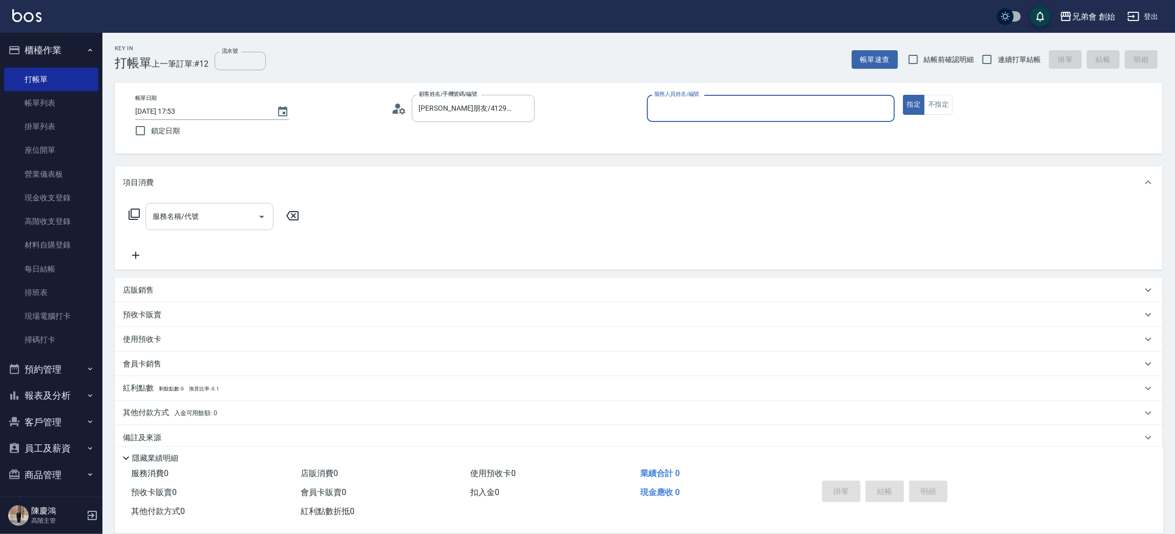
click at [240, 220] on input "服務名稱/代號" at bounding box center [201, 216] width 103 height 18
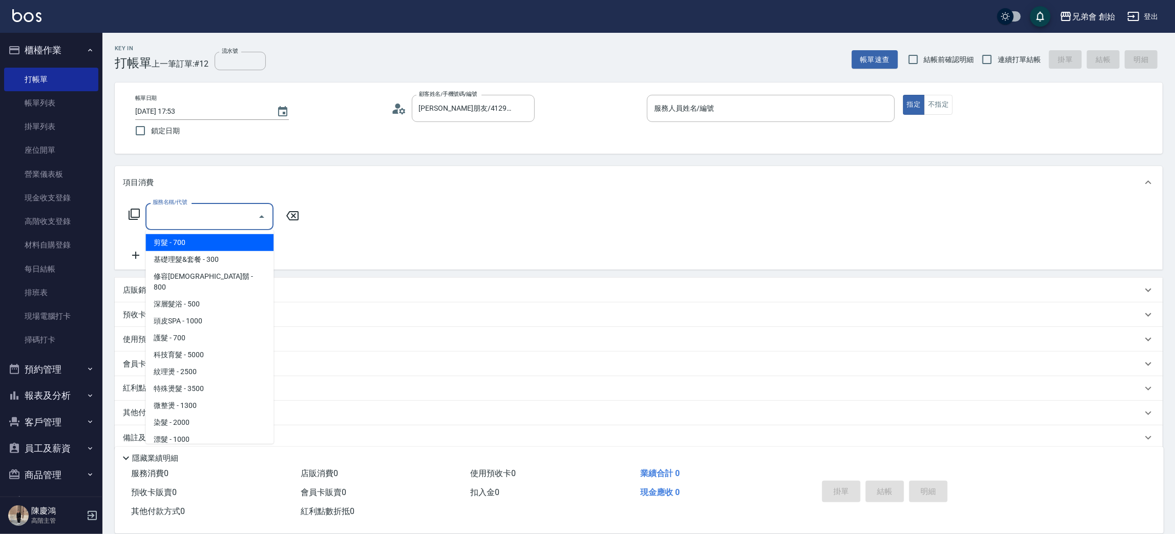
click at [239, 238] on span "剪髮 - 700" at bounding box center [209, 242] width 128 height 17
type input "剪髮(A01)"
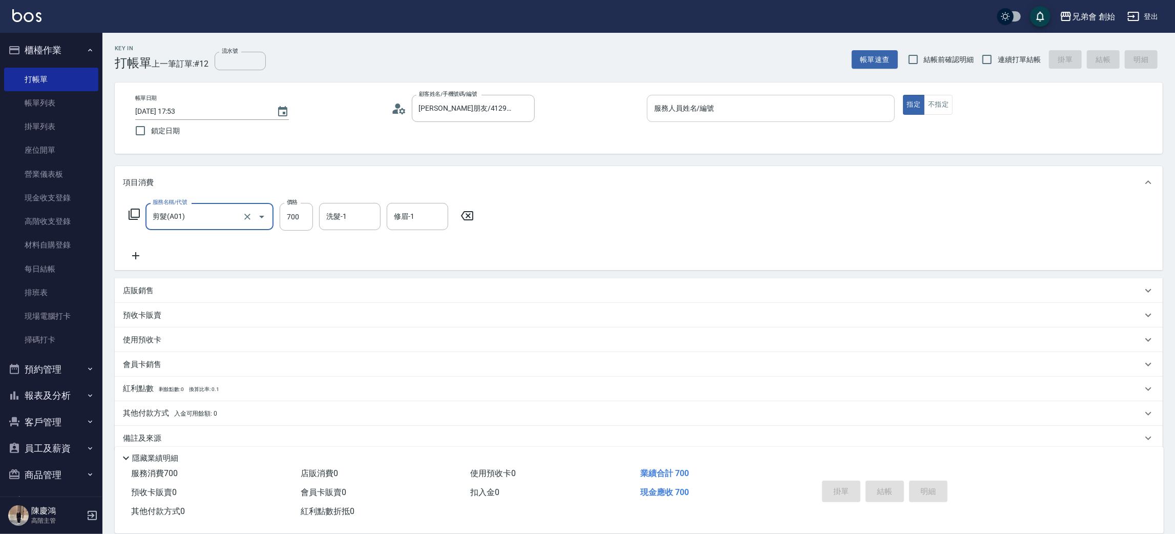
click at [770, 118] on div "服務人員姓名/編號" at bounding box center [771, 108] width 248 height 27
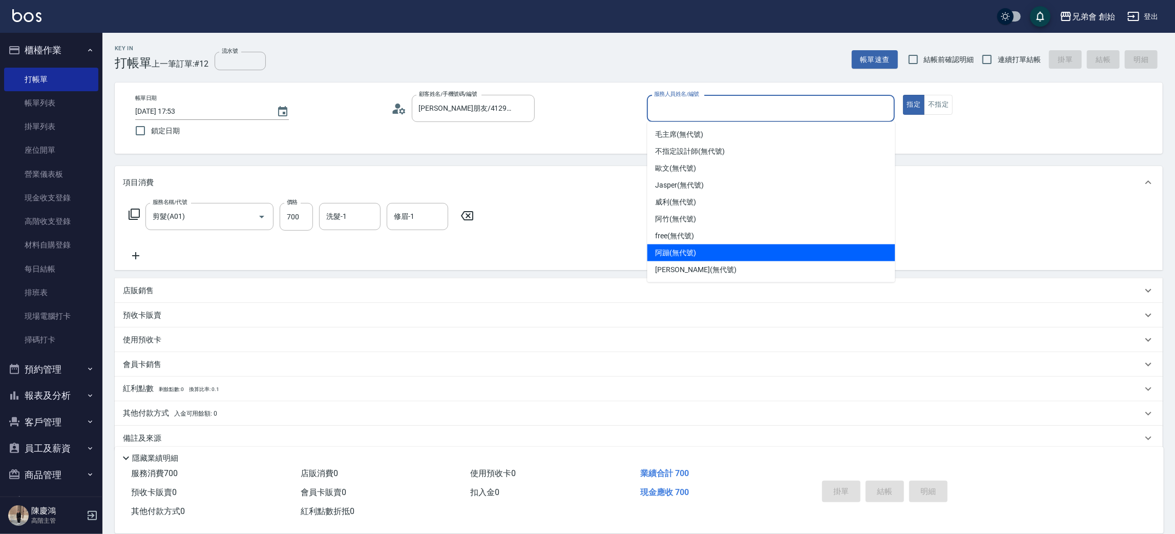
click at [769, 254] on div "阿蹦 (無代號)" at bounding box center [772, 252] width 248 height 17
type input "阿蹦(無代號)"
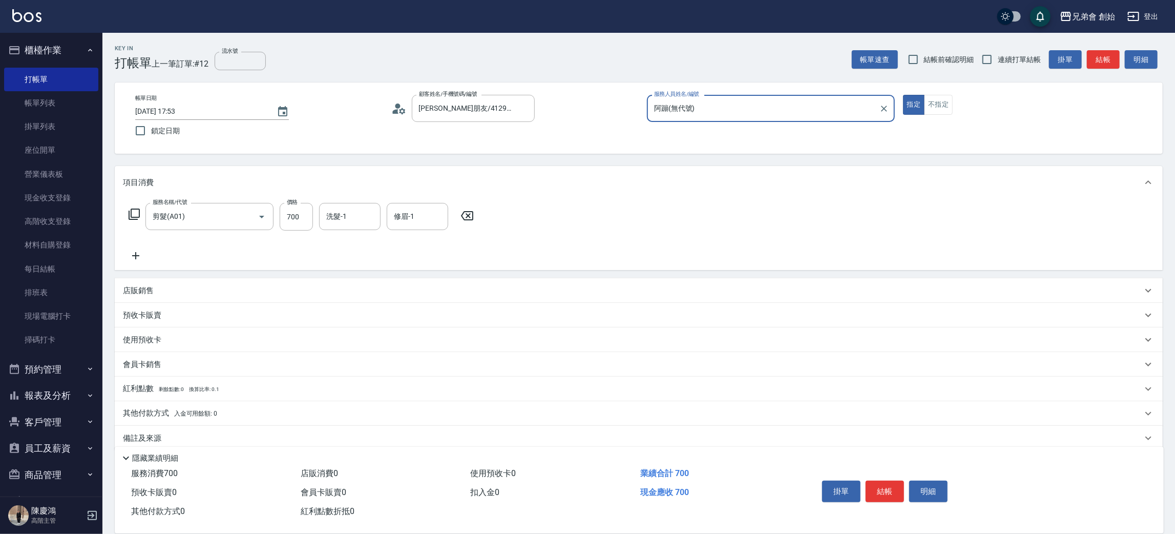
click at [183, 412] on span "入金可用餘額: 0" at bounding box center [196, 413] width 44 height 7
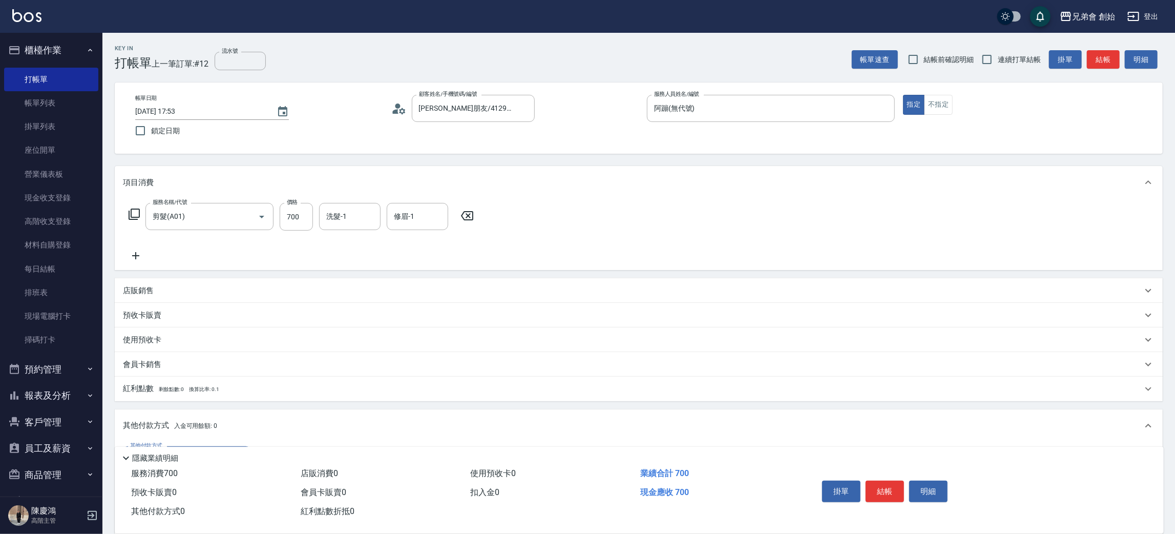
scroll to position [133, 0]
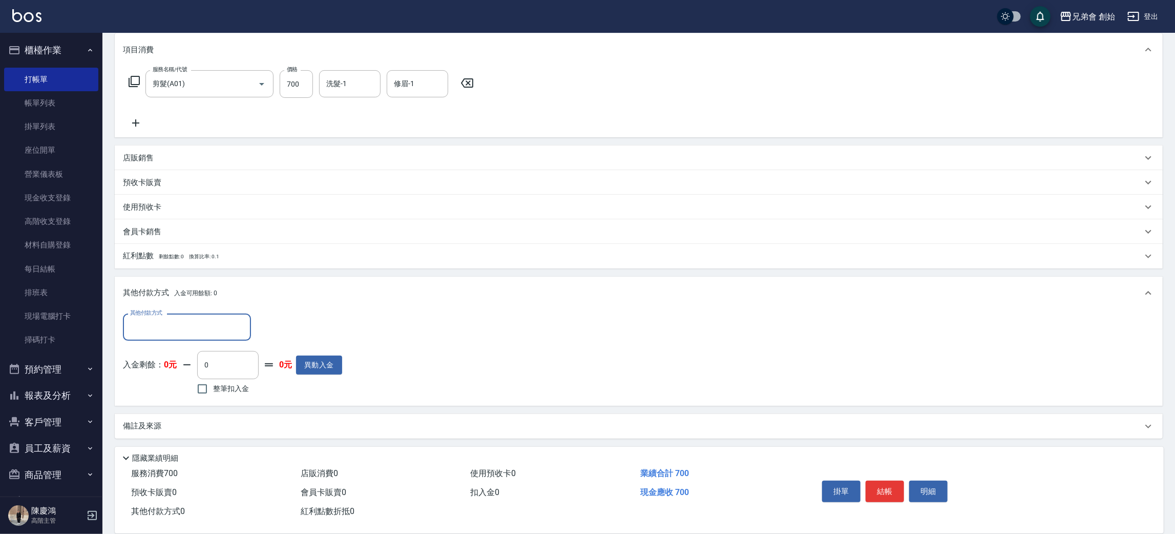
click at [168, 337] on div "其他付款方式" at bounding box center [187, 327] width 128 height 27
click at [178, 374] on span "轉帳" at bounding box center [187, 370] width 128 height 17
type input "轉帳"
drag, startPoint x: 296, startPoint y: 337, endPoint x: 244, endPoint y: 334, distance: 51.8
click at [244, 334] on div "其他付款方式 轉帳 其他付款方式 轉帳金額 0 轉帳金額" at bounding box center [232, 328] width 219 height 28
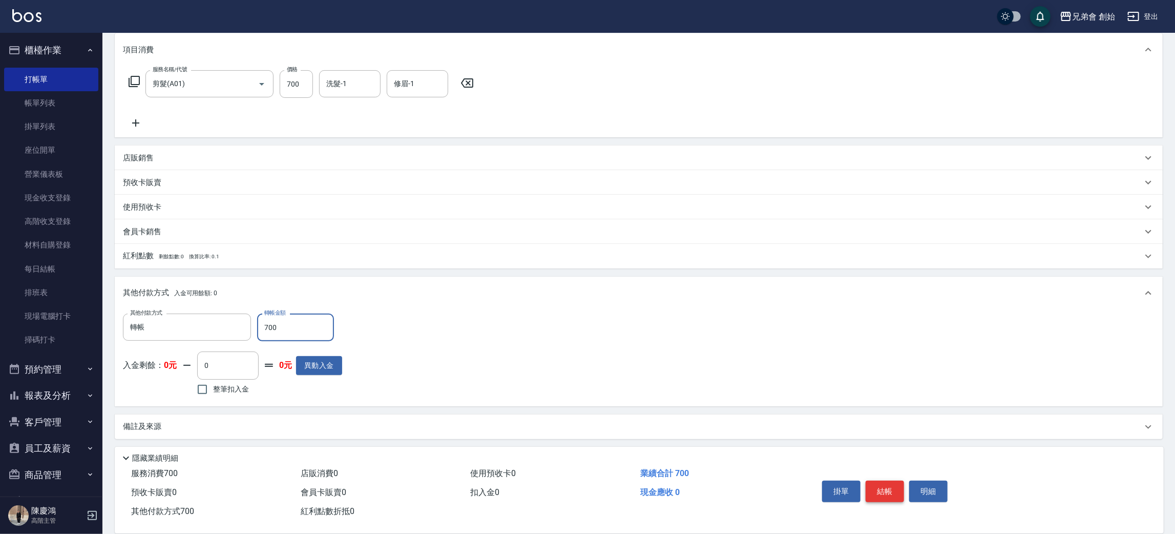
type input "700"
click at [896, 488] on button "結帳" at bounding box center [885, 492] width 38 height 22
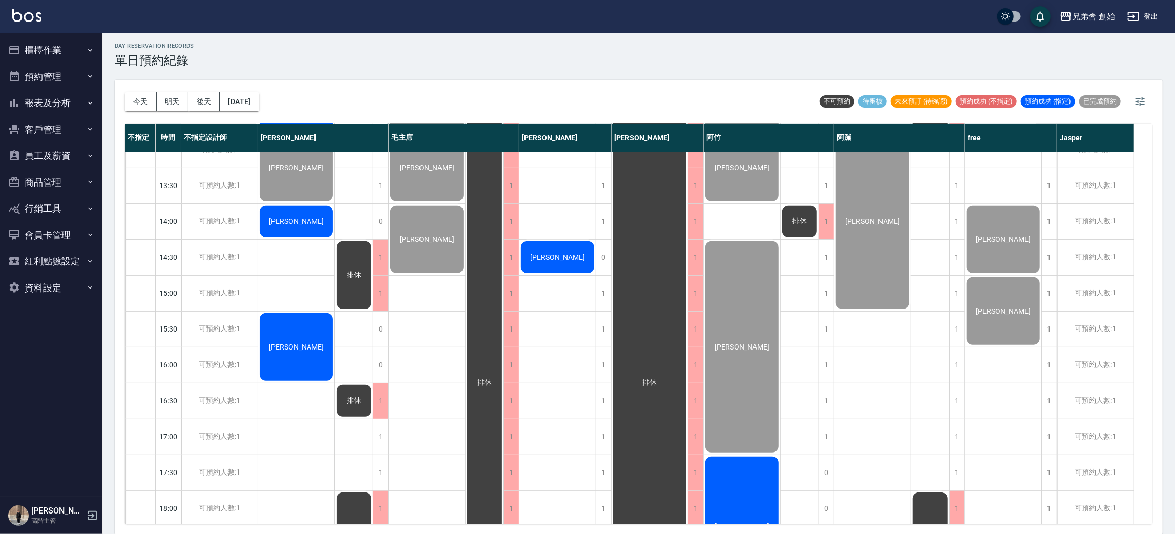
scroll to position [461, 0]
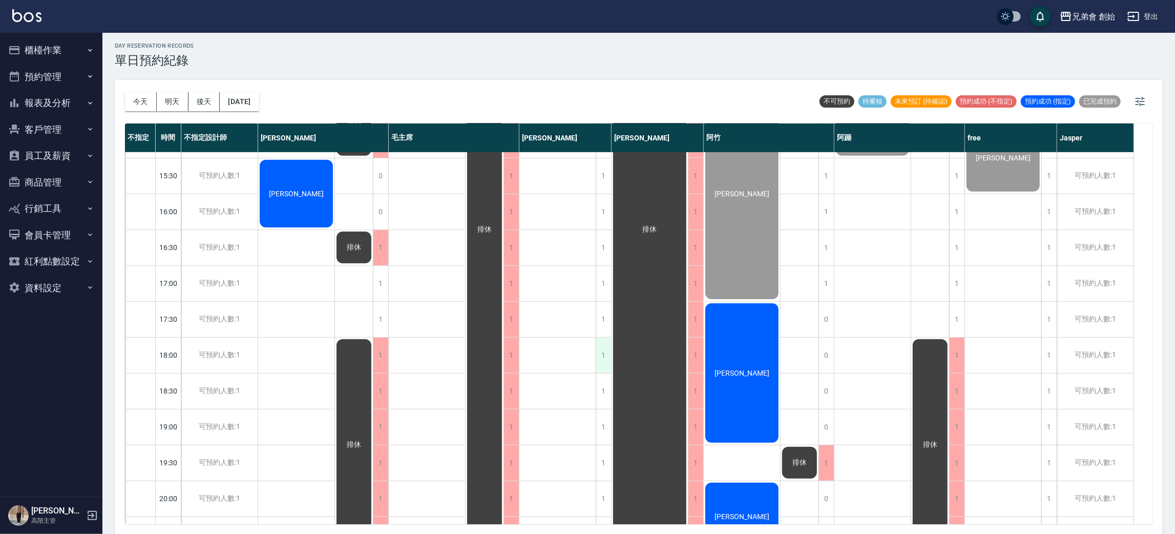
click at [608, 359] on div "1" at bounding box center [603, 355] width 15 height 35
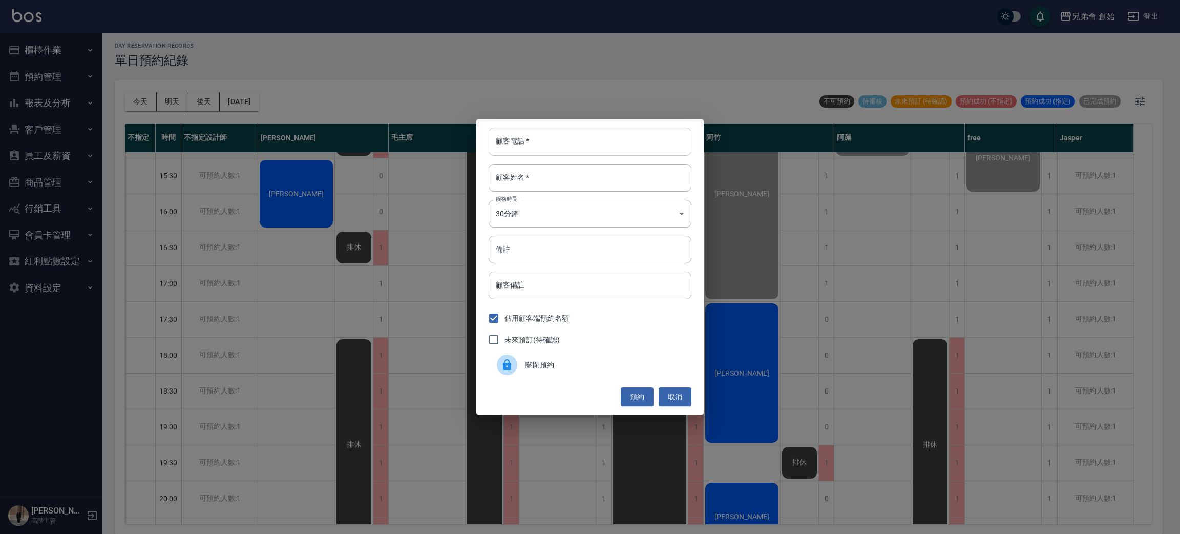
click at [567, 150] on input "顧客電話   *" at bounding box center [590, 142] width 203 height 28
click at [343, 244] on div "顧客電話   * 顧客電話   * 顧客姓名   * 顧客姓名   * 服務時長 30分鐘 1 服務時長 備註 備註 顧客備註 顧客備註 佔用顧客端預約名額 …" at bounding box center [590, 267] width 1180 height 534
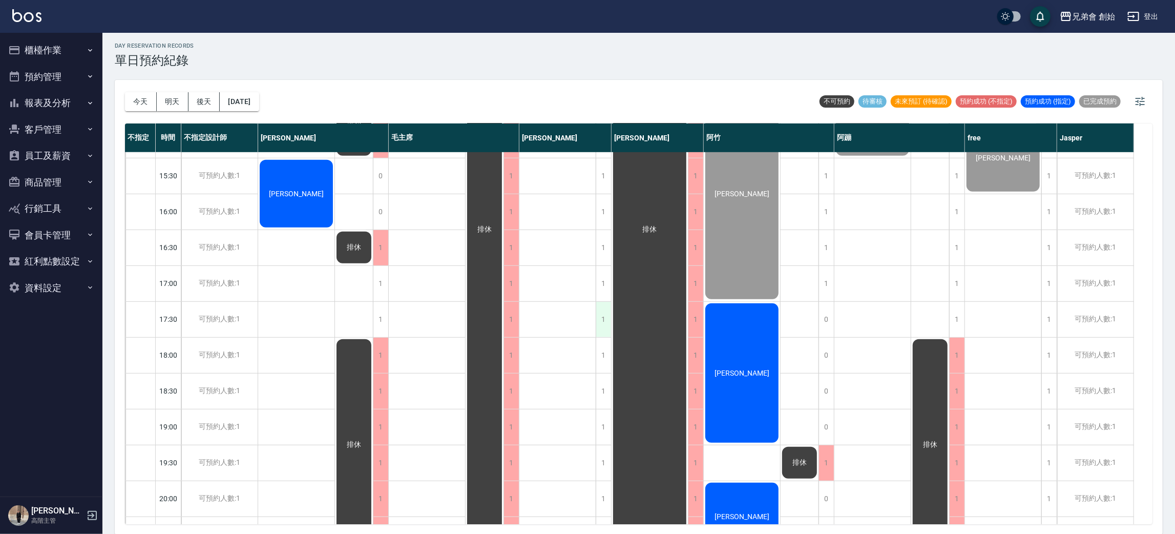
click at [600, 317] on div "1" at bounding box center [603, 319] width 15 height 35
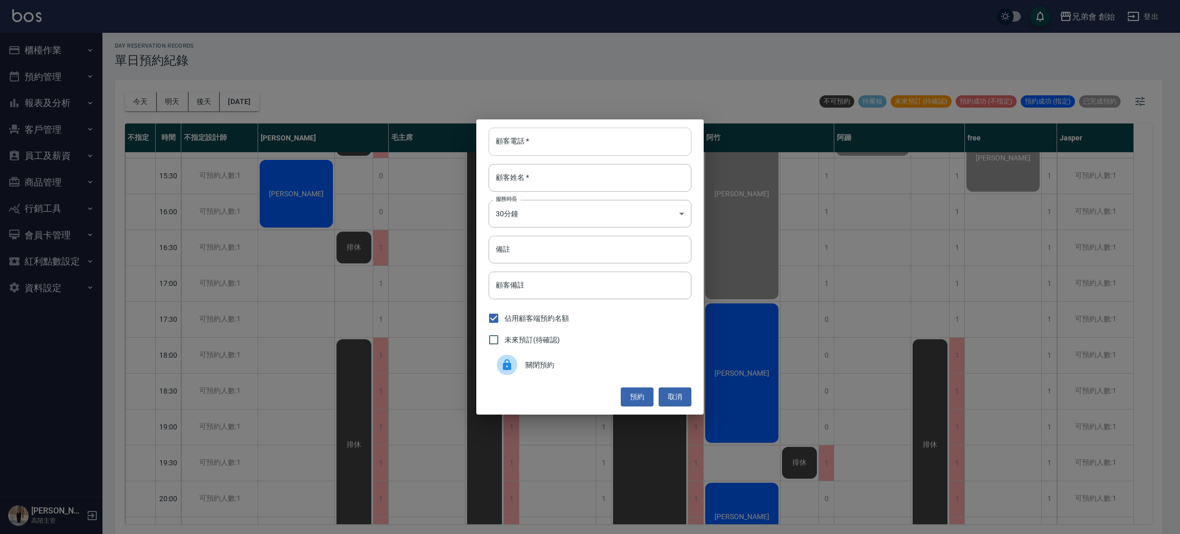
click at [577, 131] on input "顧客電話   *" at bounding box center [590, 142] width 203 height 28
type input "68410323564510"
click at [561, 172] on input "顧客姓名   *" at bounding box center [590, 178] width 203 height 28
type input "毛"
click at [569, 218] on body "兄弟會 創始 登出 櫃檯作業 打帳單 帳單列表 掛單列表 座位開單 營業儀表板 現金收支登錄 高階收支登錄 材料自購登錄 每日結帳 排班表 現場電腦打卡 掃碼…" at bounding box center [590, 265] width 1180 height 537
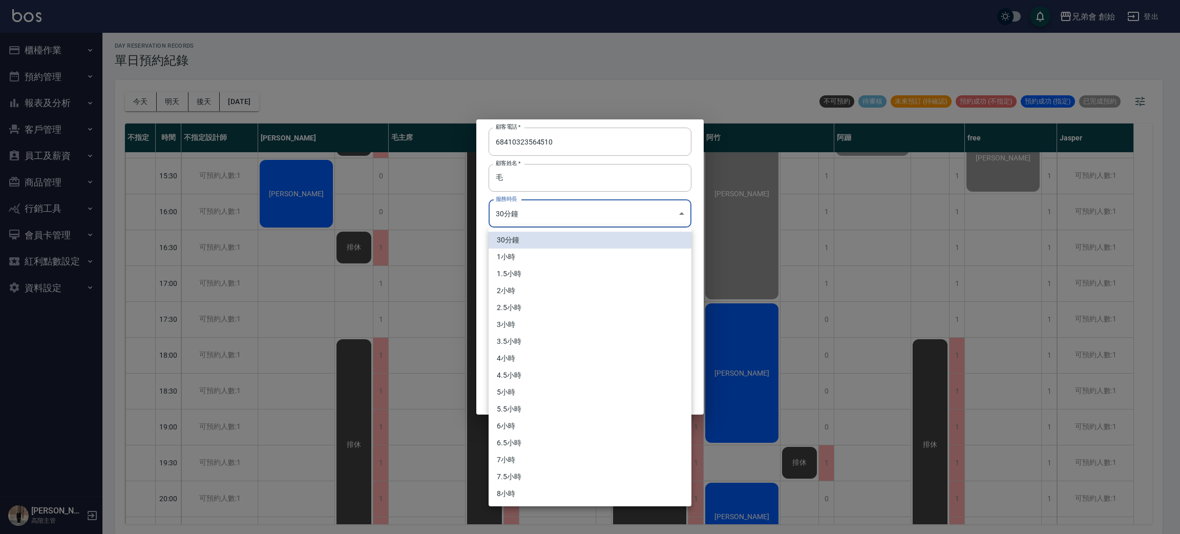
click at [542, 259] on li "1小時" at bounding box center [590, 256] width 203 height 17
type input "2"
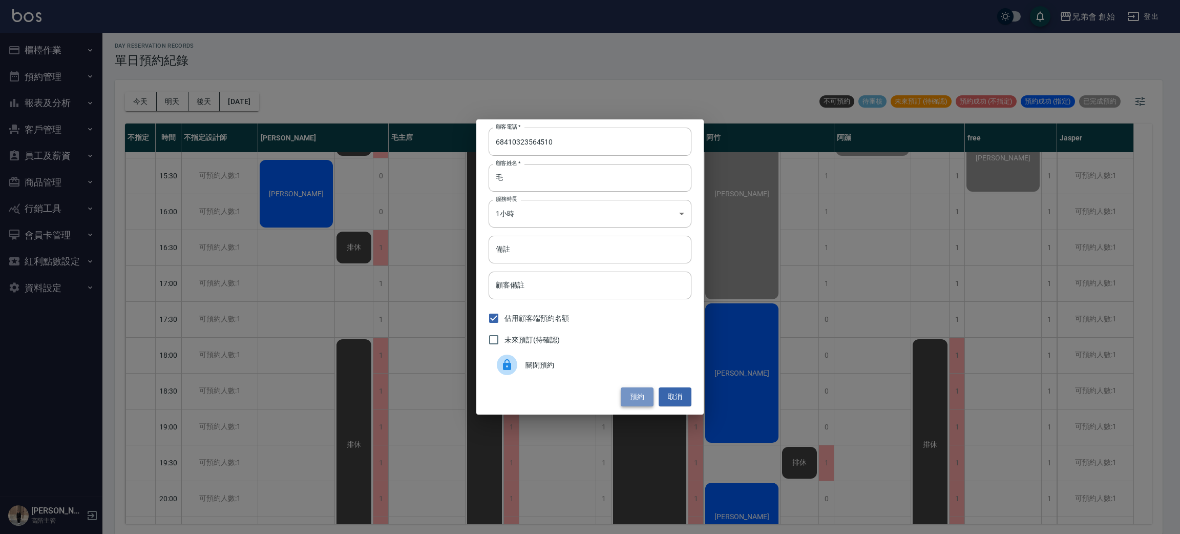
click at [637, 399] on button "預約" at bounding box center [637, 396] width 33 height 19
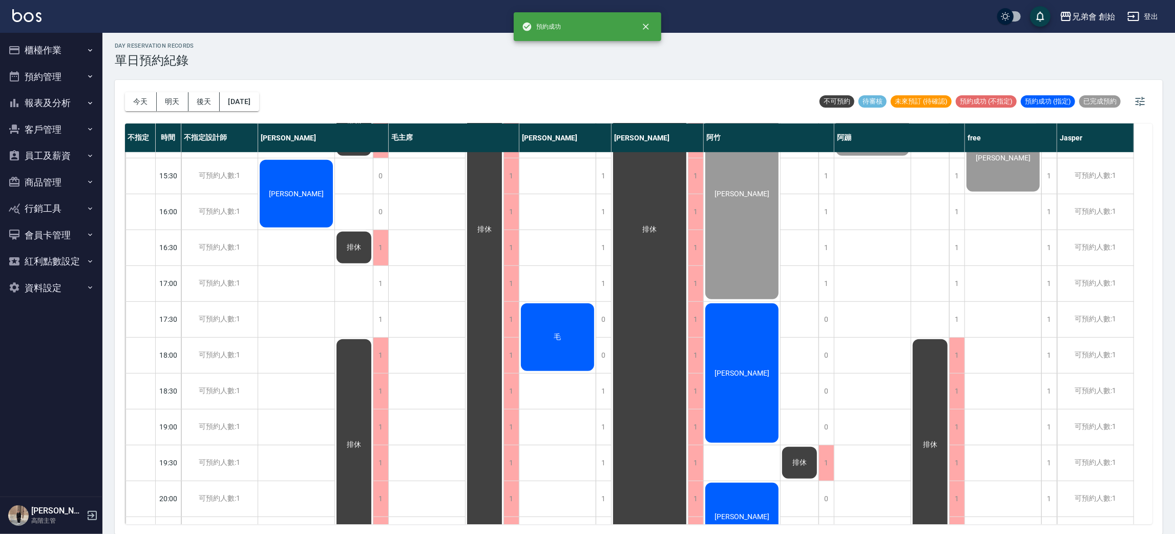
click at [550, 332] on div "毛" at bounding box center [557, 337] width 76 height 71
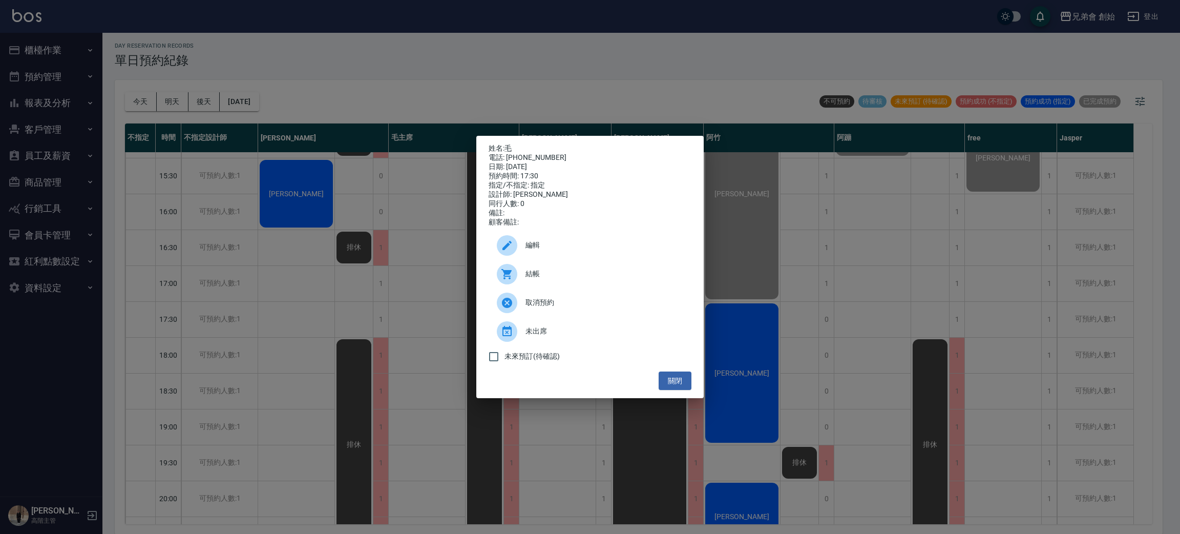
click at [315, 311] on div "姓名: 毛 電話: 68410323564510 日期: 2025/10/05 預約時間: 17:30 指定/不指定: 指定 設計師: 歐文 同行人數: 0 …" at bounding box center [590, 267] width 1180 height 534
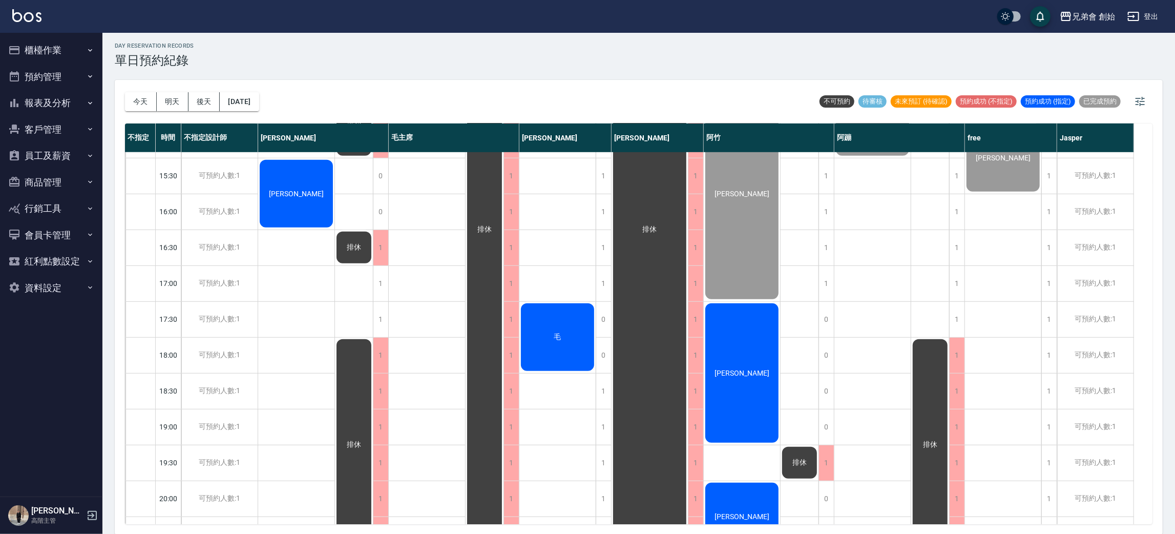
click at [564, 334] on div "毛" at bounding box center [557, 337] width 76 height 71
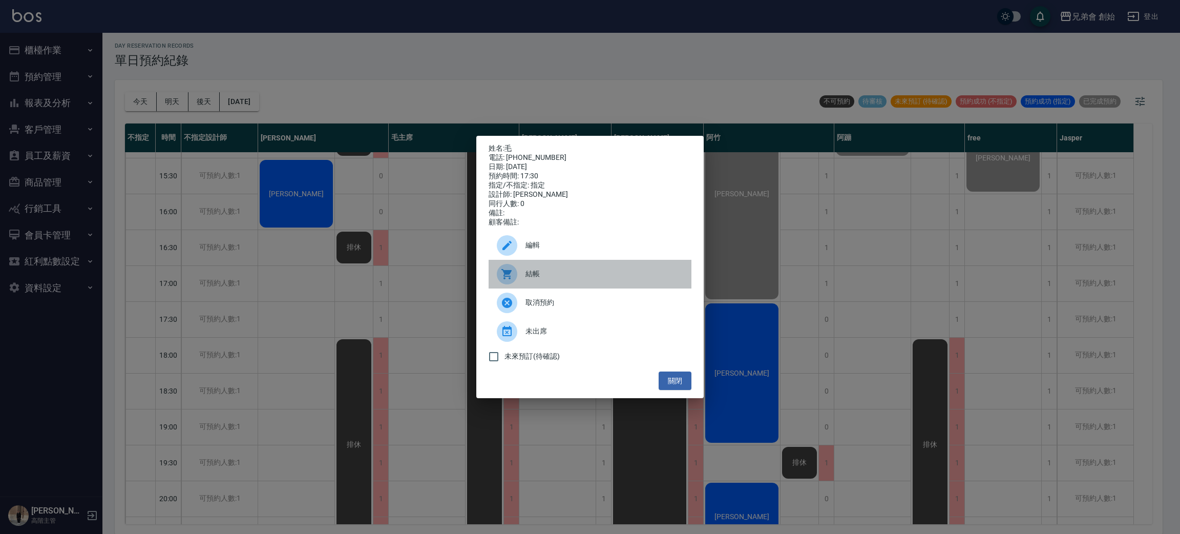
click at [527, 275] on span "結帳" at bounding box center [605, 273] width 158 height 11
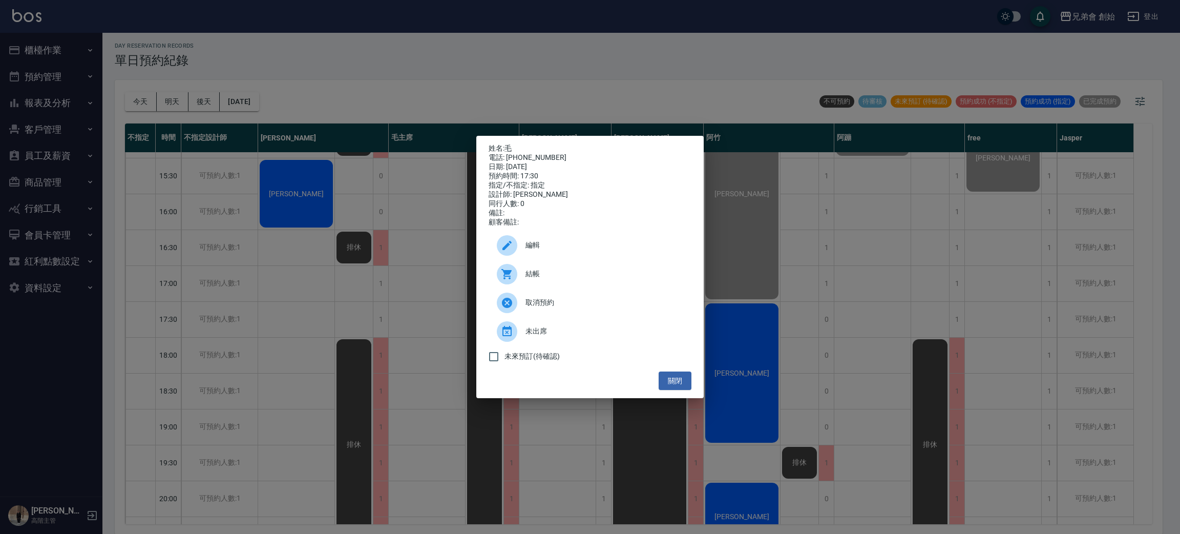
click at [328, 94] on div "姓名: 毛 電話: 68410323564510 日期: 2025/10/05 預約時間: 17:30 指定/不指定: 指定 設計師: 歐文 同行人數: 0 …" at bounding box center [590, 267] width 1180 height 534
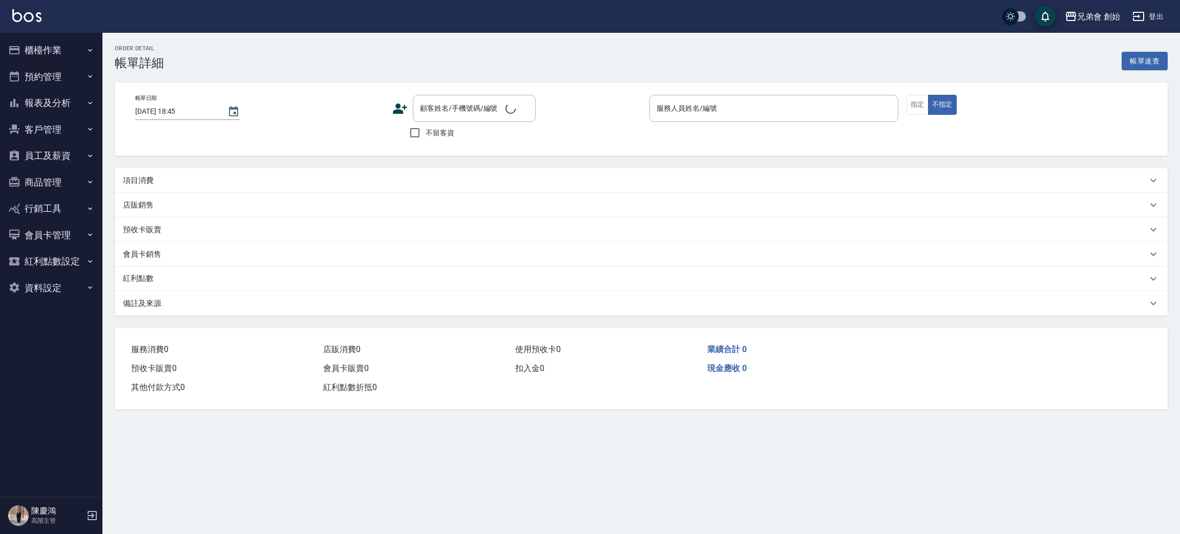
click at [141, 177] on p "項目消費" at bounding box center [138, 180] width 31 height 11
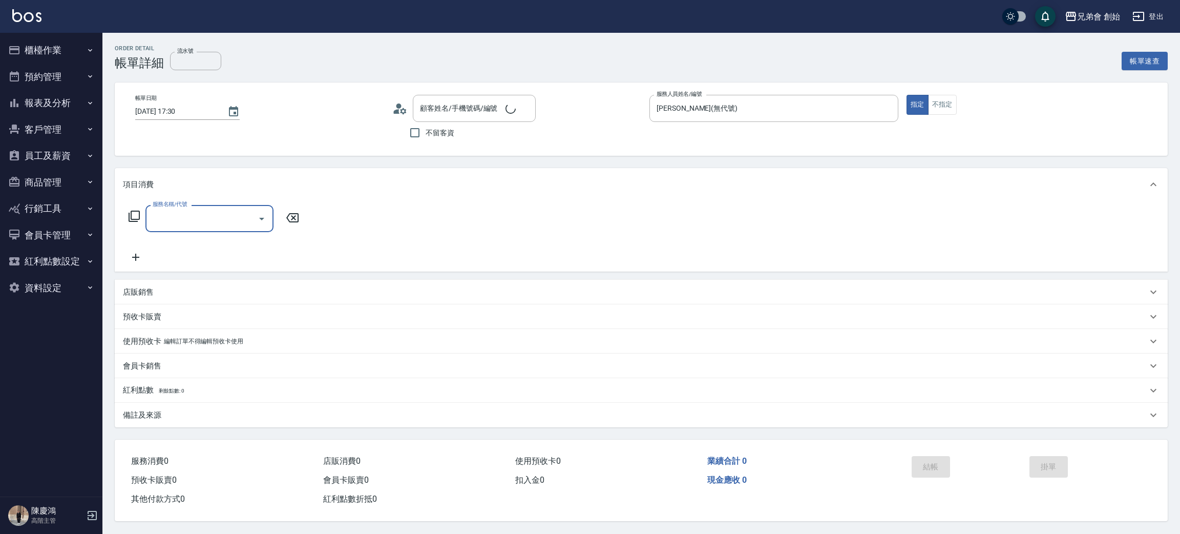
type input "[DATE] 17:30"
type input "[PERSON_NAME](無代號)"
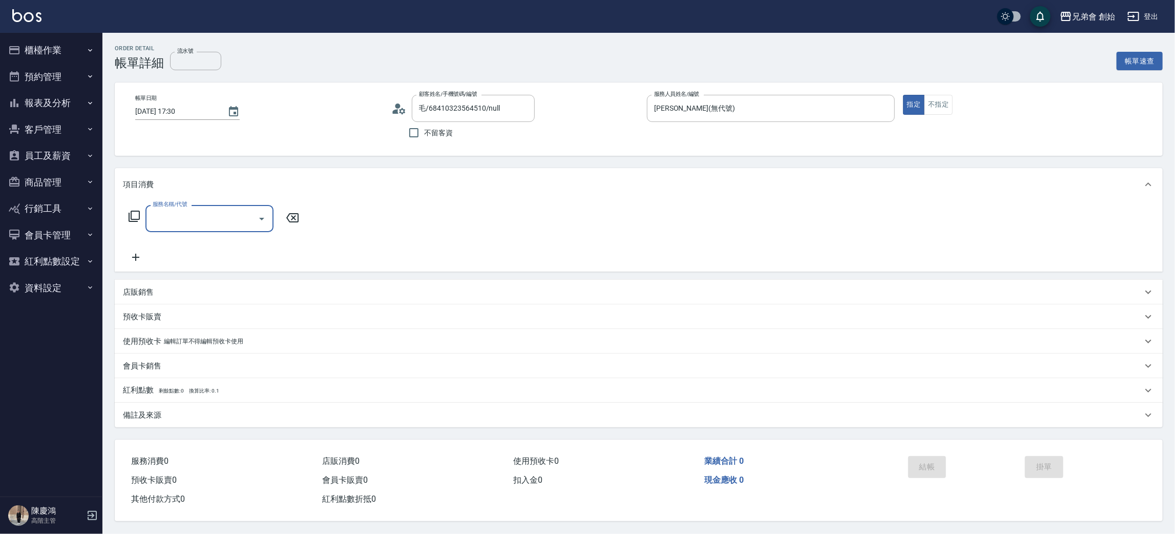
type input "毛/68410323564510/null"
click at [213, 214] on input "服務名稱/代號" at bounding box center [201, 219] width 103 height 18
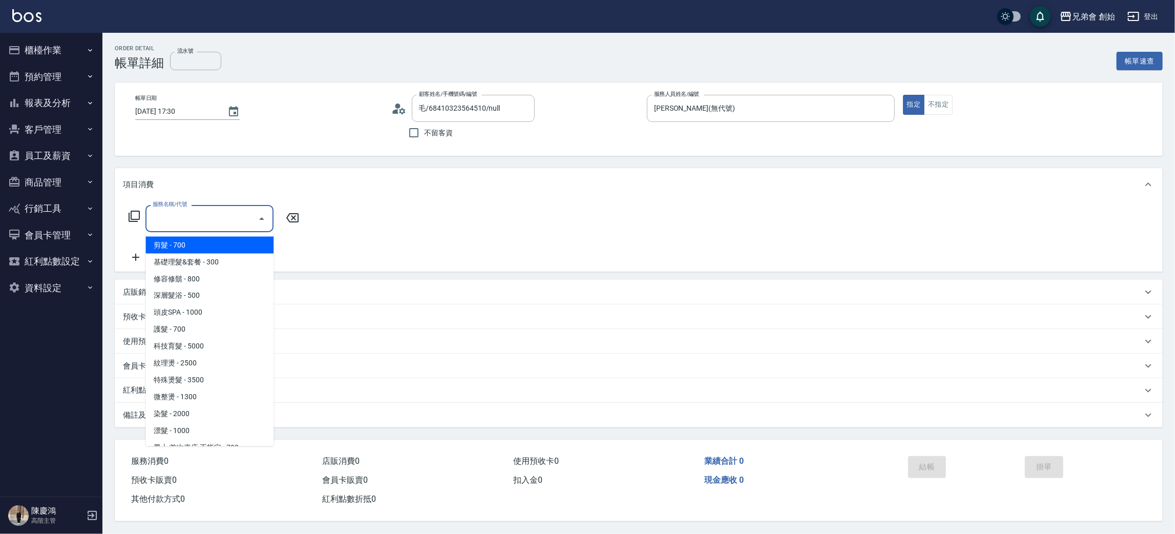
click at [207, 247] on span "剪髮 - 700" at bounding box center [209, 245] width 128 height 17
type input "剪髮(A01)"
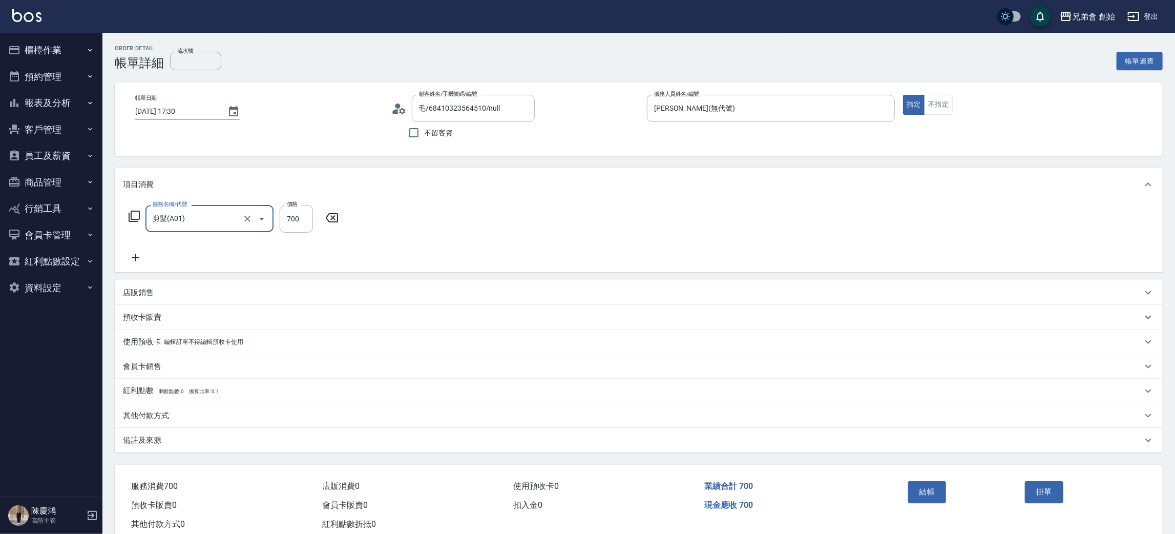
scroll to position [27, 0]
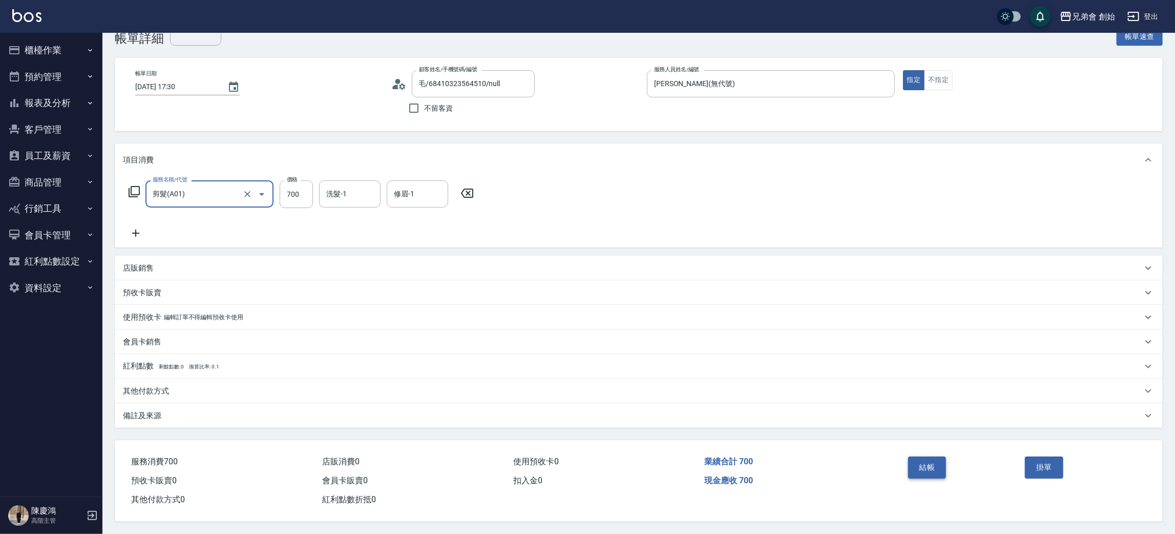
click at [921, 470] on button "結帳" at bounding box center [927, 467] width 38 height 22
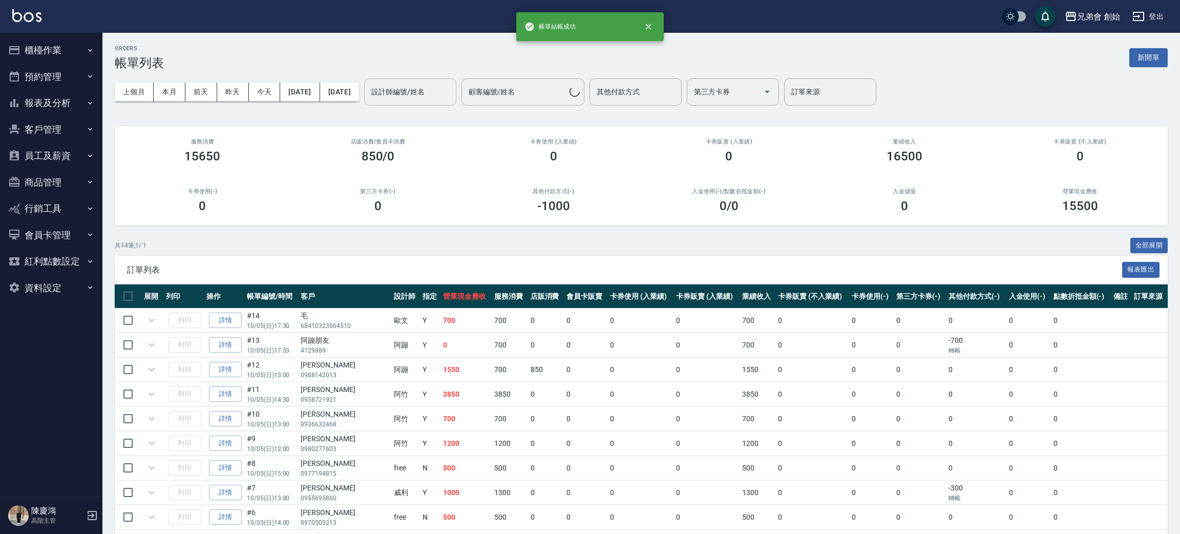
click at [452, 94] on input "設計師編號/姓名" at bounding box center [410, 92] width 83 height 18
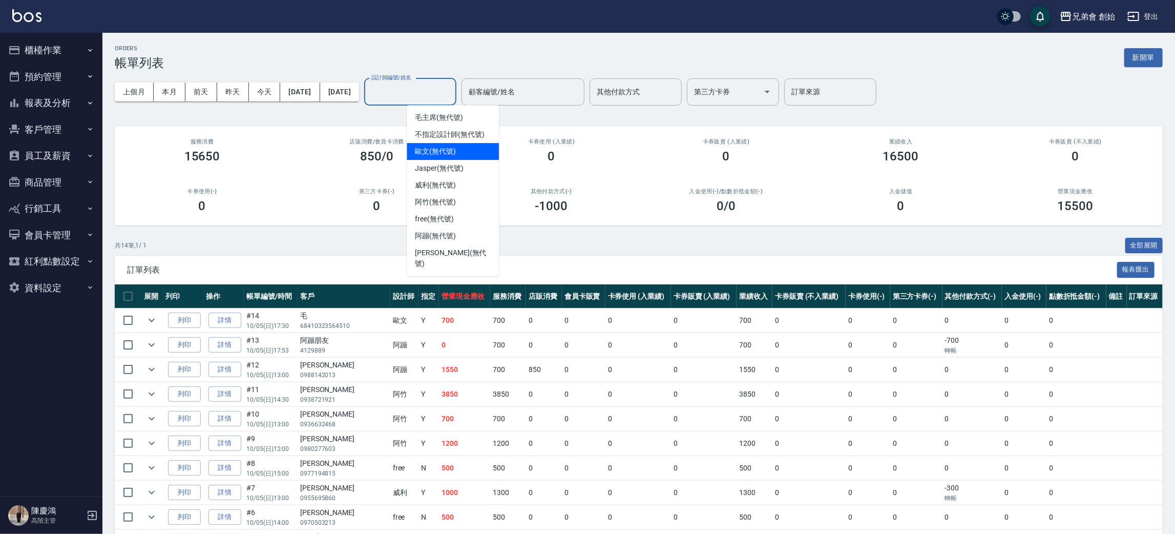
click at [474, 143] on div "[PERSON_NAME](無代號)" at bounding box center [453, 151] width 92 height 17
type input "[PERSON_NAME](無代號)"
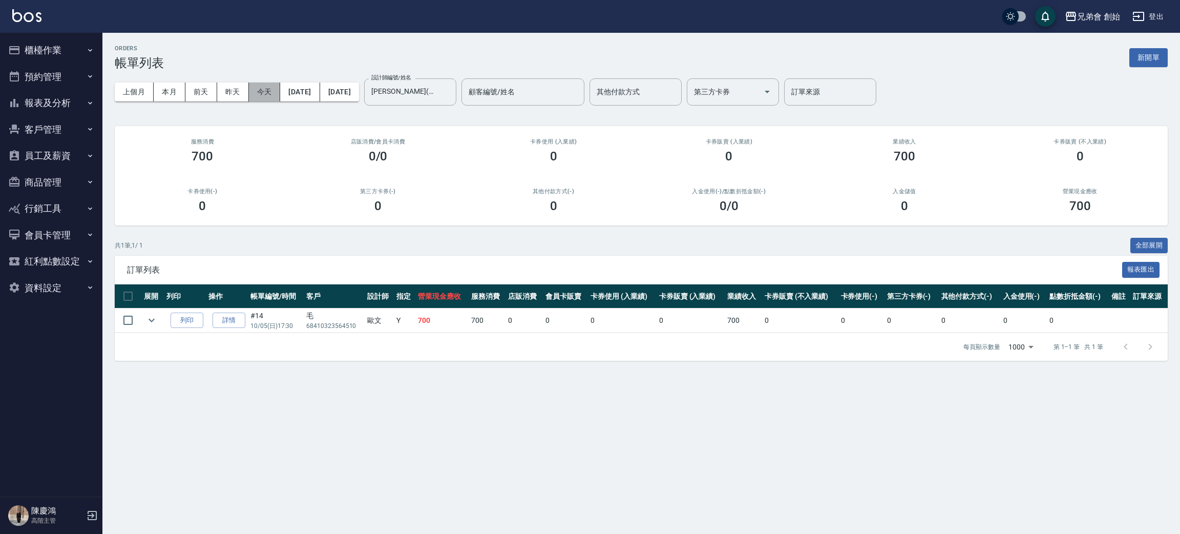
click at [260, 97] on button "今天" at bounding box center [265, 91] width 32 height 19
click at [158, 91] on button "本月" at bounding box center [170, 91] width 32 height 19
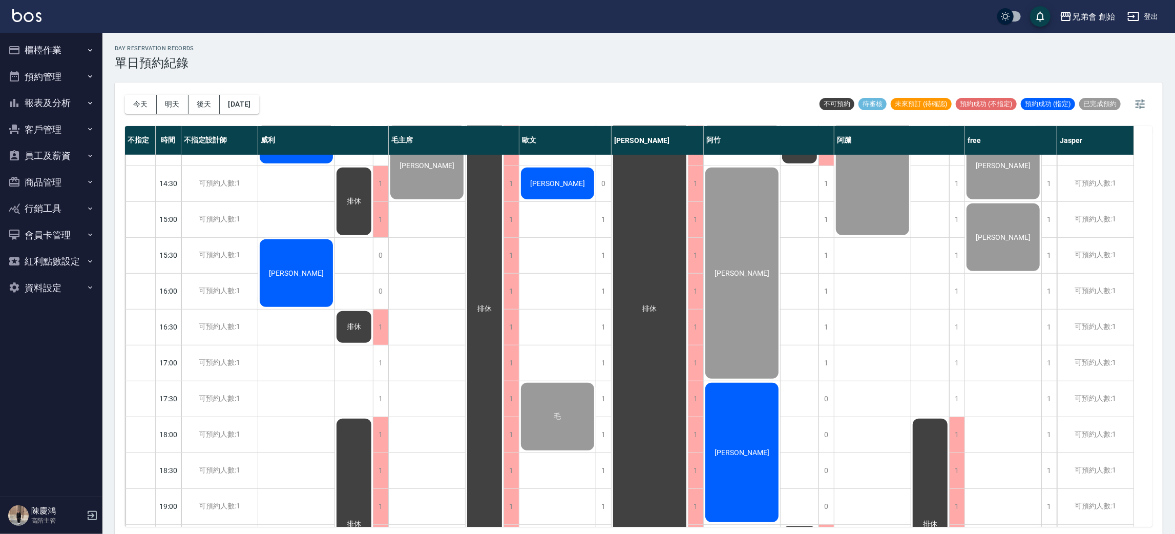
scroll to position [615, 0]
